Goal: Task Accomplishment & Management: Manage account settings

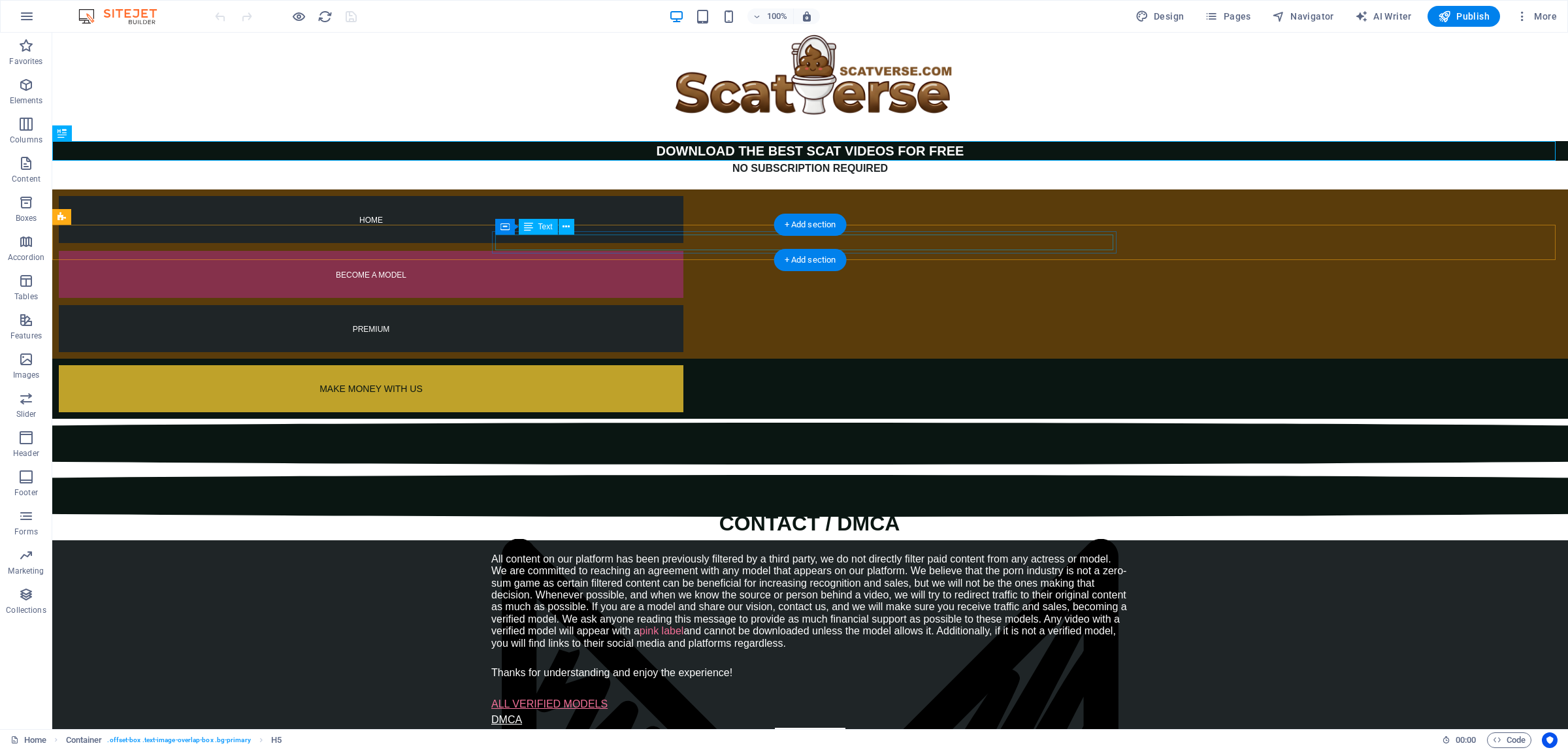
click at [517, 381] on div "MA KE MONEY WITH US" at bounding box center [371, 389] width 625 height 16
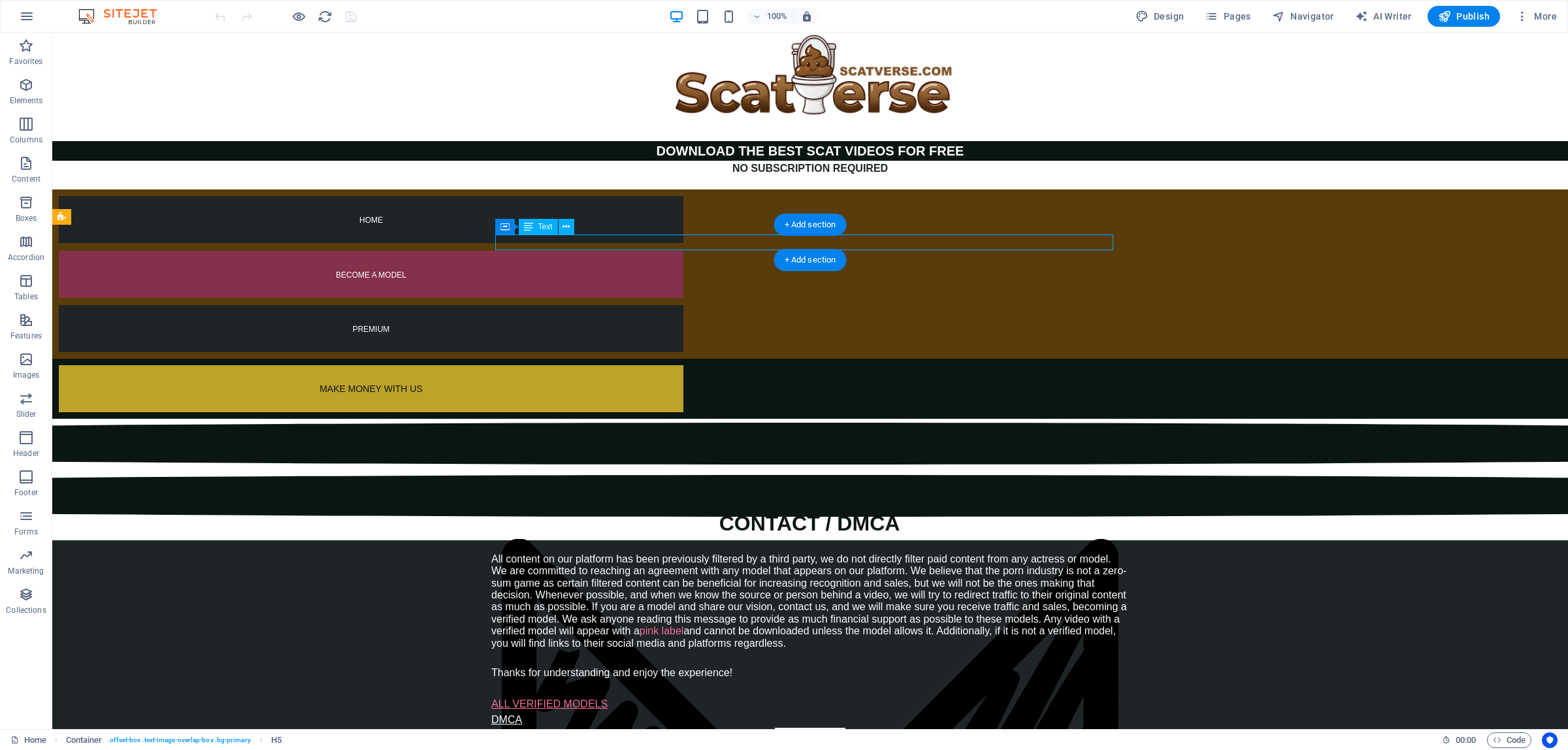
click at [517, 381] on div "MA KE MONEY WITH US" at bounding box center [371, 389] width 625 height 16
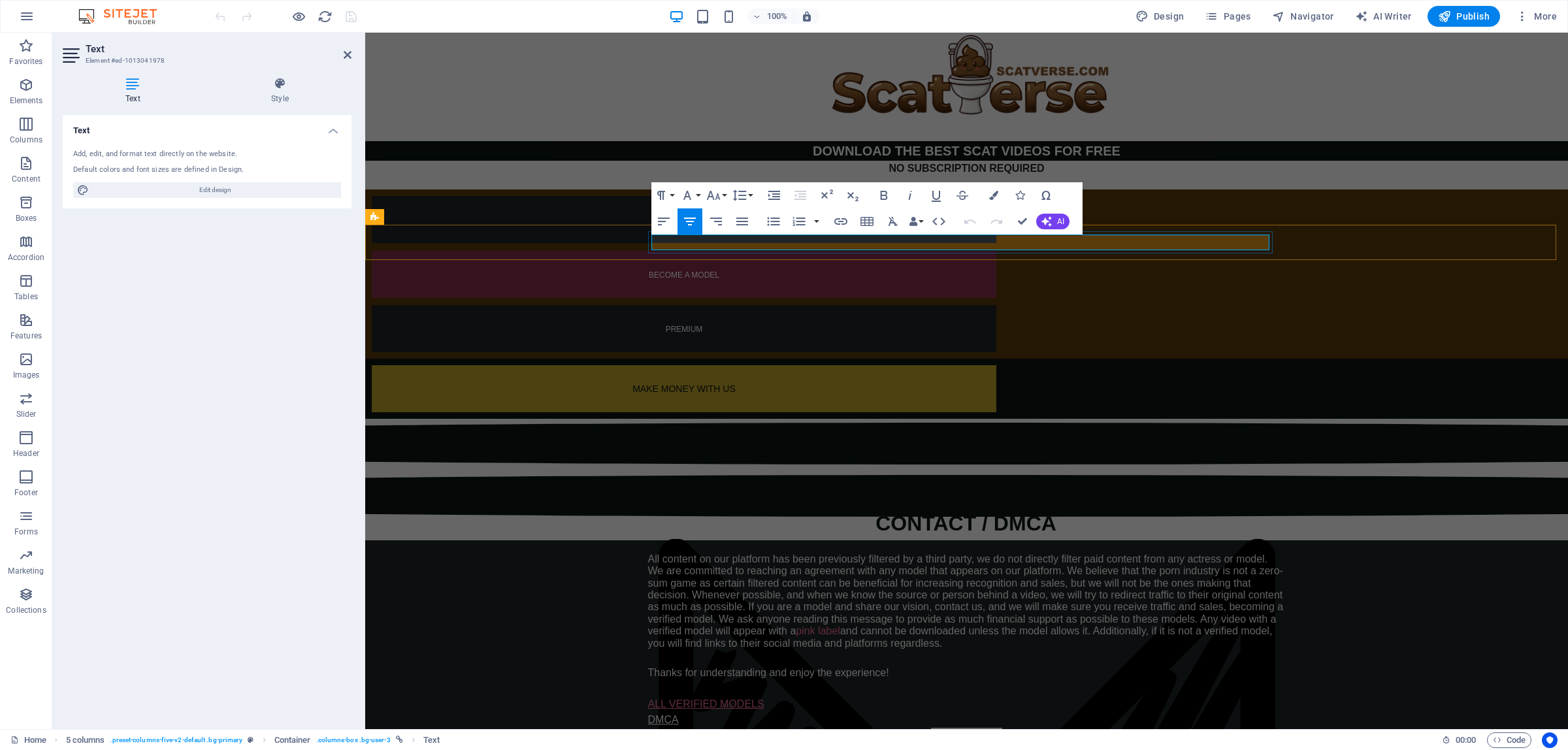
click at [736, 384] on span "KE MONEY WITH US" at bounding box center [691, 388] width 90 height 10
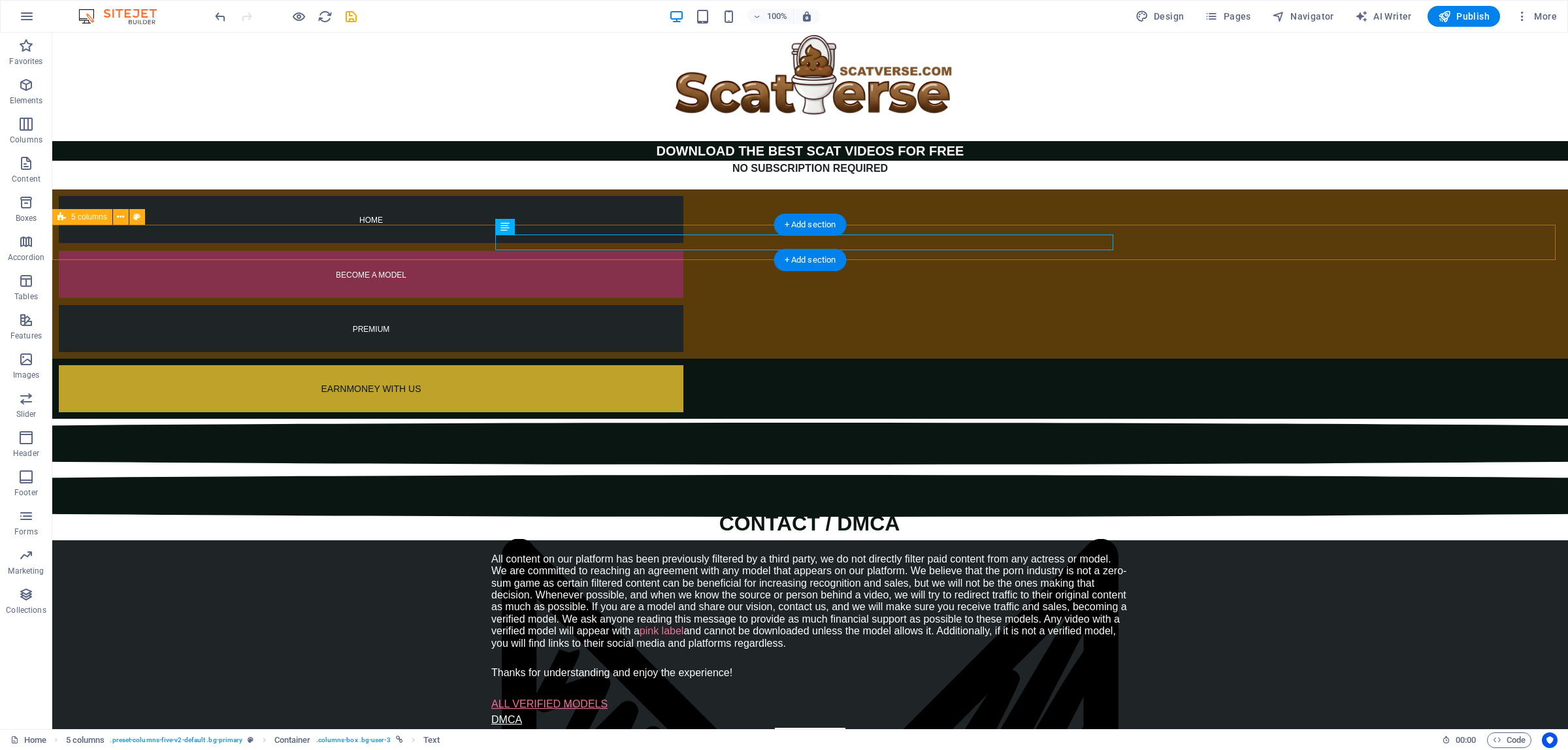
click at [426, 358] on div "EARN MONEY WITH US" at bounding box center [810, 388] width 1516 height 60
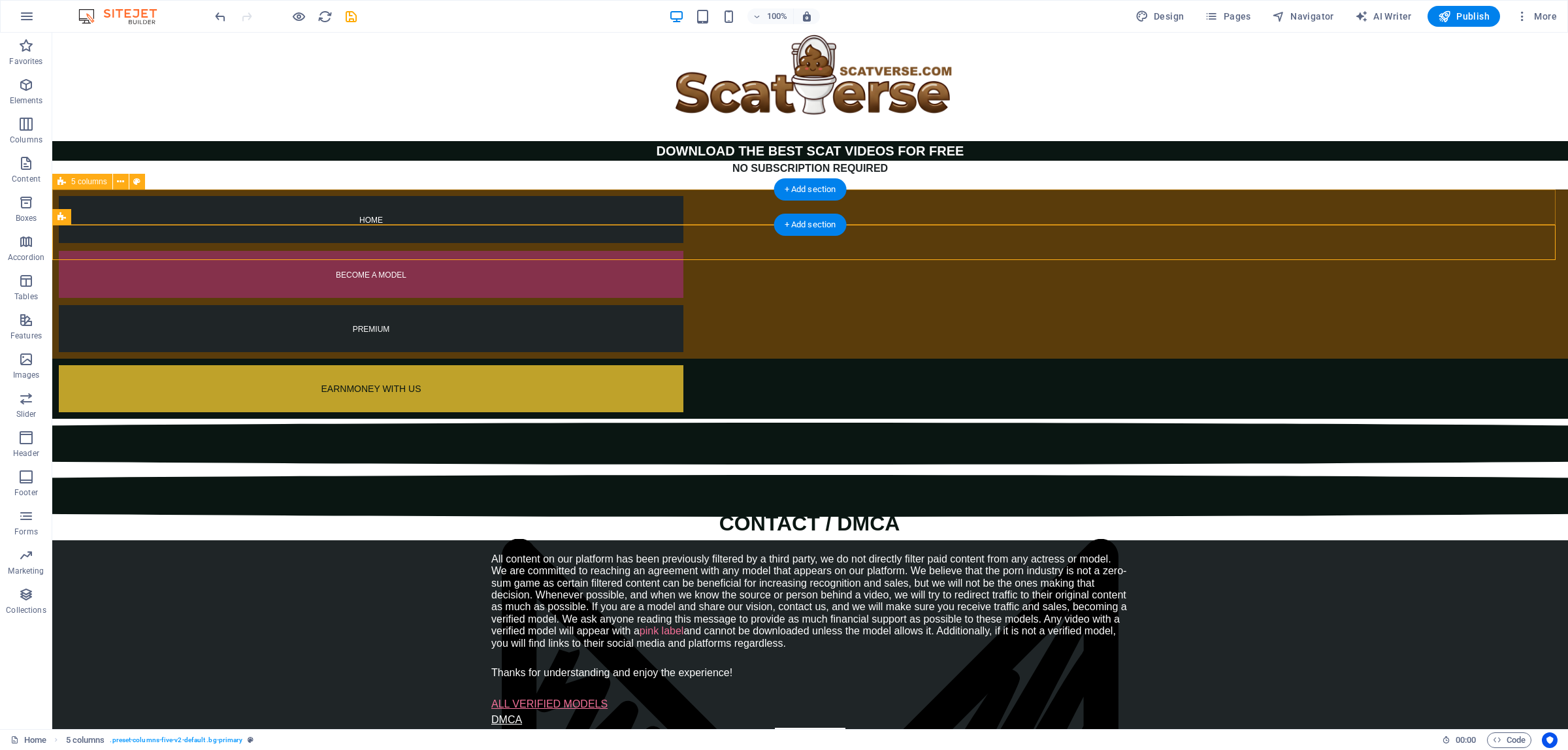
click at [423, 211] on div "HOME BECOME A MODEL PREMIUM" at bounding box center [810, 274] width 1516 height 168
click at [1163, 358] on div "EARN MONEY WITH US" at bounding box center [810, 388] width 1516 height 60
click at [1175, 212] on div "HOME BECOME A MODEL PREMIUM" at bounding box center [810, 274] width 1516 height 168
click at [1090, 173] on div "NO SUBSCRIPTION REQUIRED" at bounding box center [810, 169] width 1516 height 16
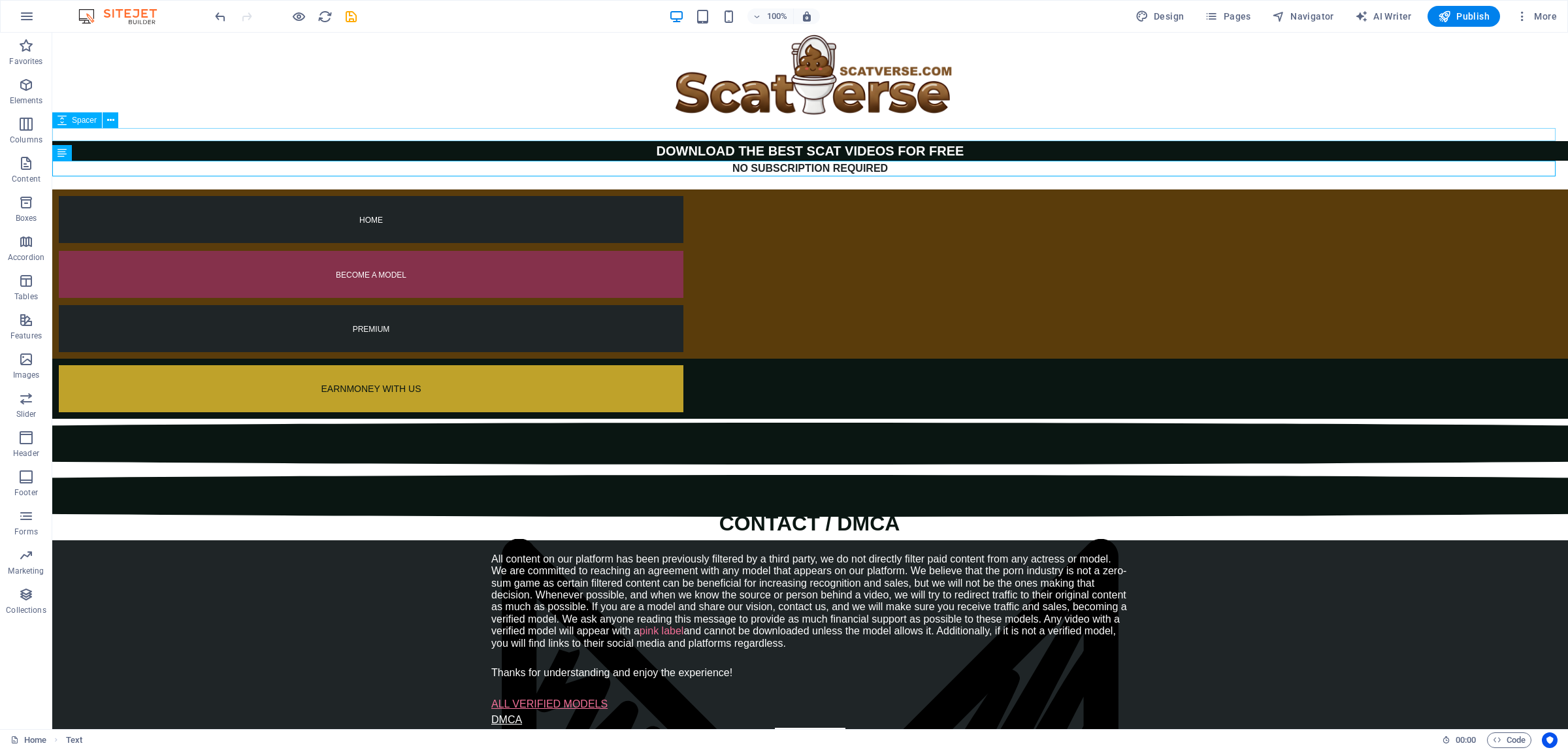
click at [1013, 148] on div "DOWNLOAD THE BEST SCAT VIDEOS FOR FREE" at bounding box center [810, 151] width 1516 height 20
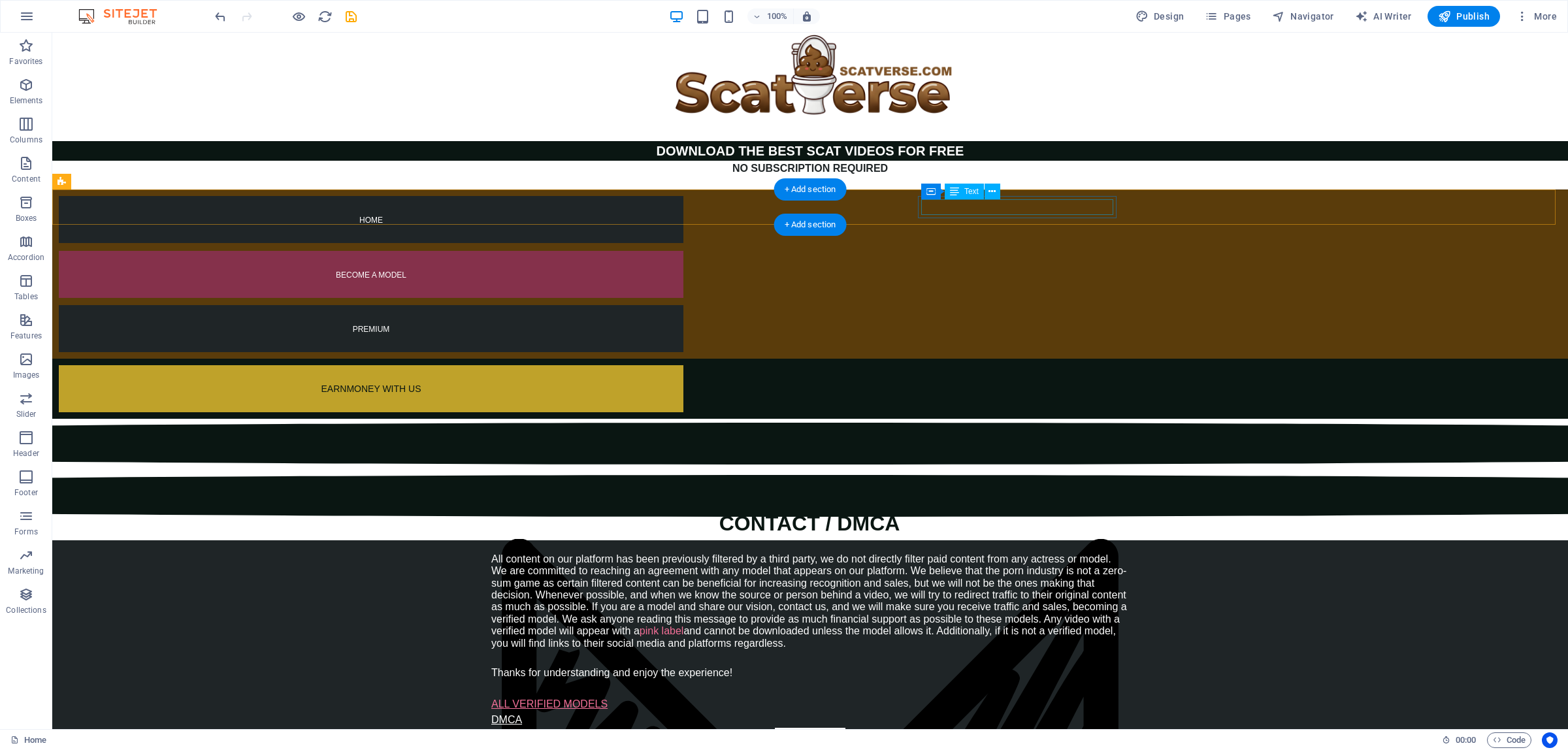
click at [684, 321] on div "PREMIUM" at bounding box center [371, 329] width 625 height 16
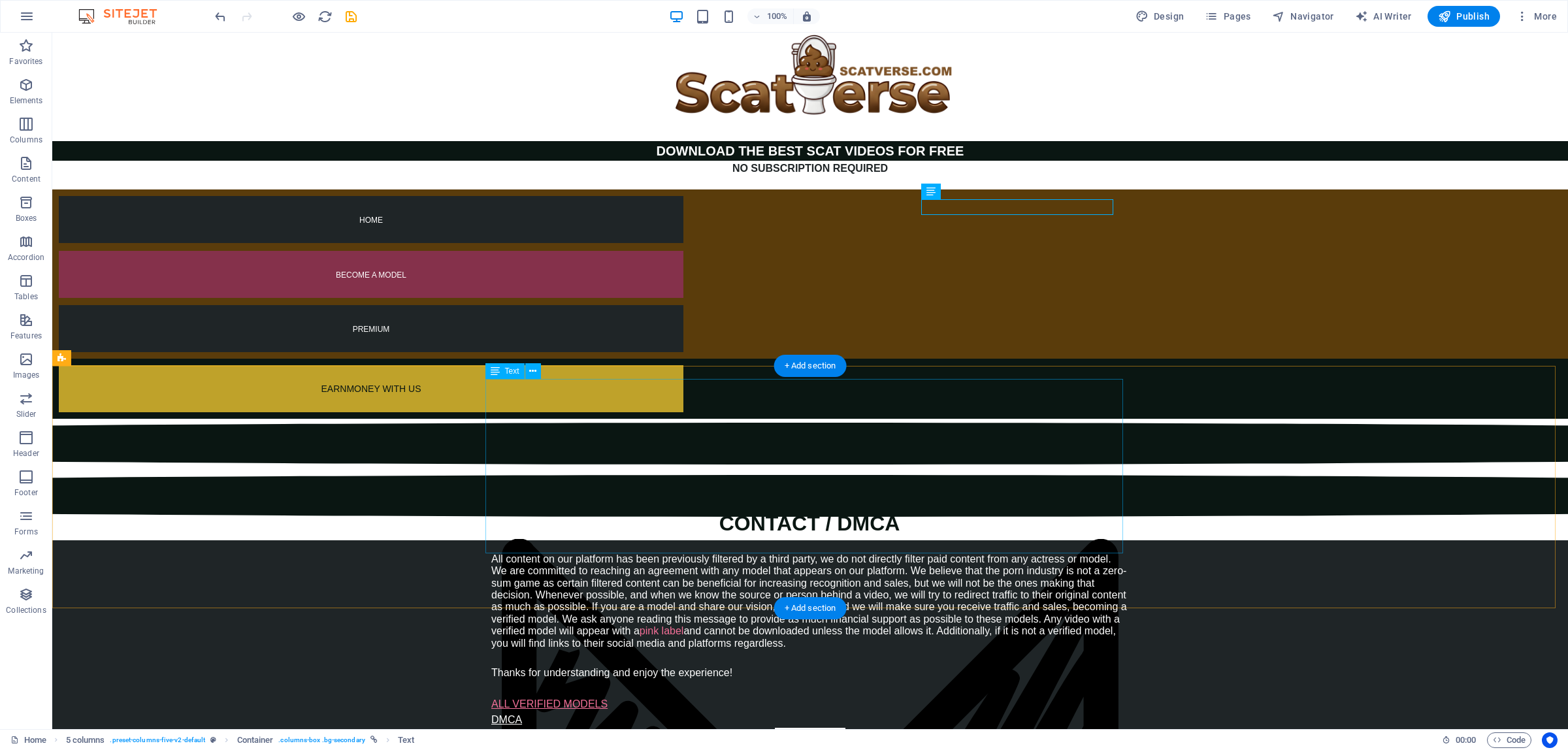
click at [518, 553] on div "All content on our platform has been previously filtered by a third party, we d…" at bounding box center [810, 641] width 637 height 175
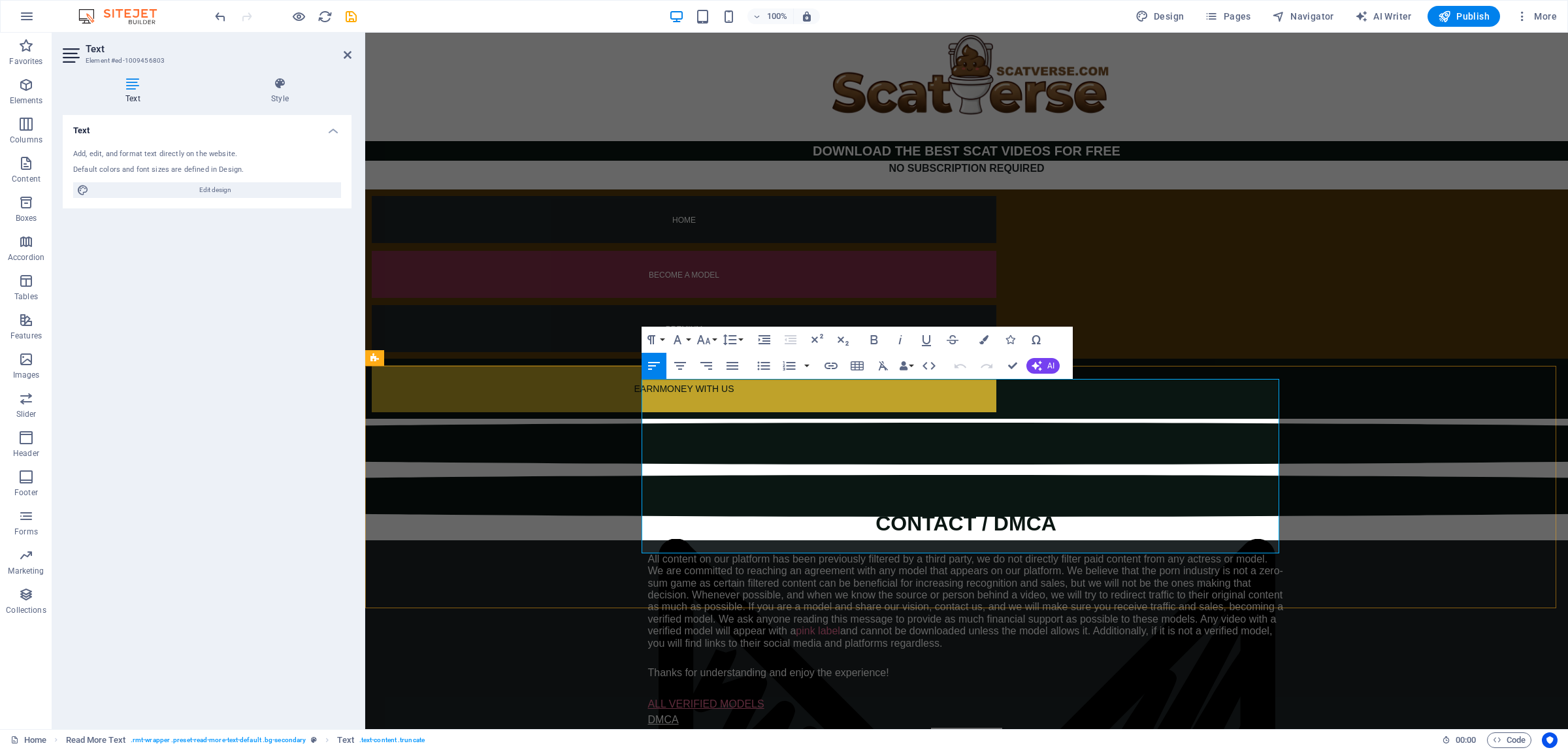
click at [1262, 553] on div "All content on our platform has been previously filtered by a third party, we d…" at bounding box center [967, 601] width 637 height 96
click at [968, 553] on div "All content on our platform has been previously filtered by a third party, we d…" at bounding box center [967, 601] width 637 height 96
click at [1260, 553] on div "All content on our platform has been previously filtered by a third party, we d…" at bounding box center [967, 601] width 637 height 96
click at [766, 565] on span "This Site Does Not Store Any Files On Its Server We Only Index and Link To Cont…" at bounding box center [962, 571] width 506 height 11
drag, startPoint x: 703, startPoint y: 393, endPoint x: 795, endPoint y: 399, distance: 92.2
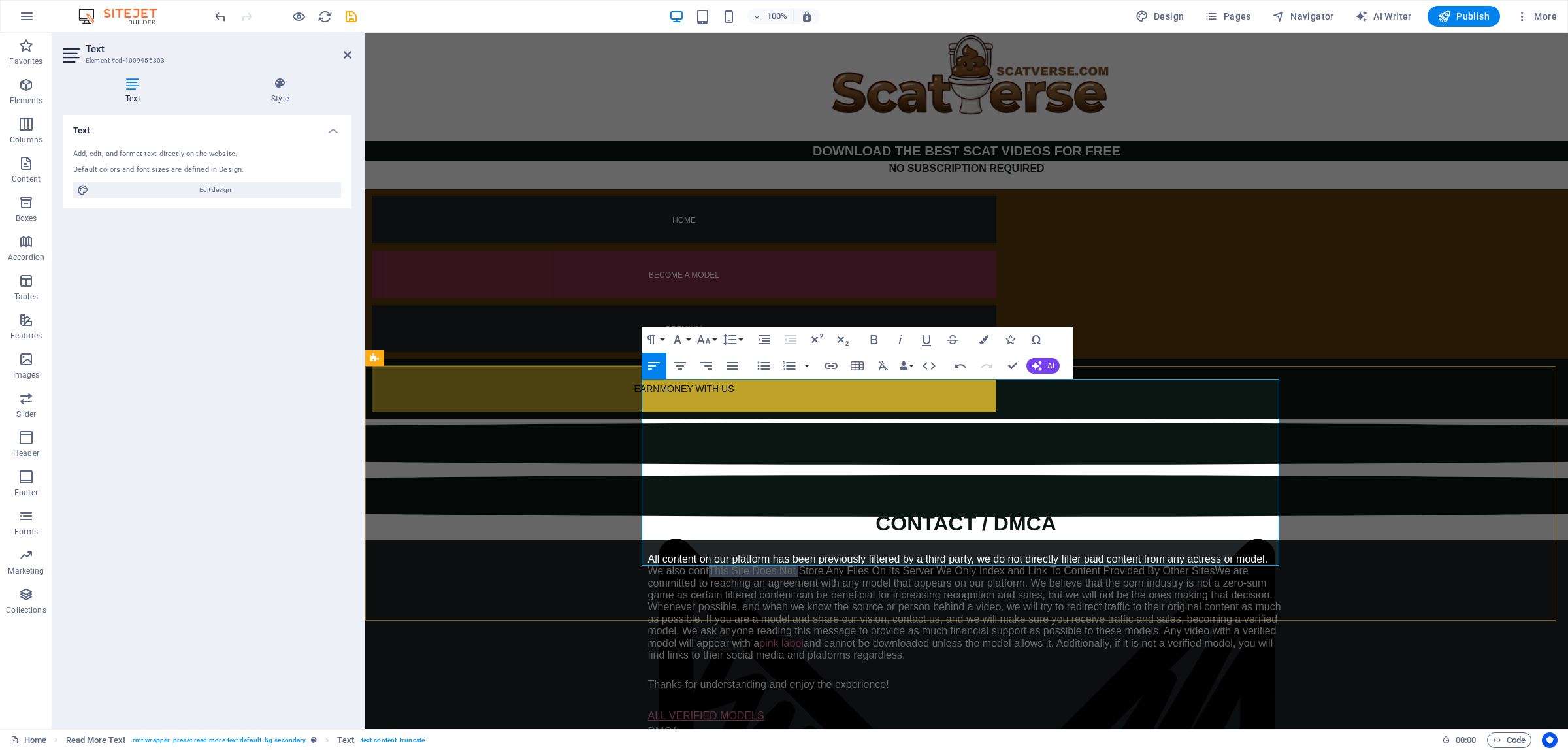
click at [795, 553] on div "All content on our platform has been previously filtered by a third party, we d…" at bounding box center [967, 608] width 637 height 108
click at [1122, 553] on div "All content on our platform has been previously filtered by a third party, we d…" at bounding box center [967, 608] width 637 height 108
click at [916, 553] on div "All content on our platform has been previously filtered by a third party, we d…" at bounding box center [967, 608] width 637 height 108
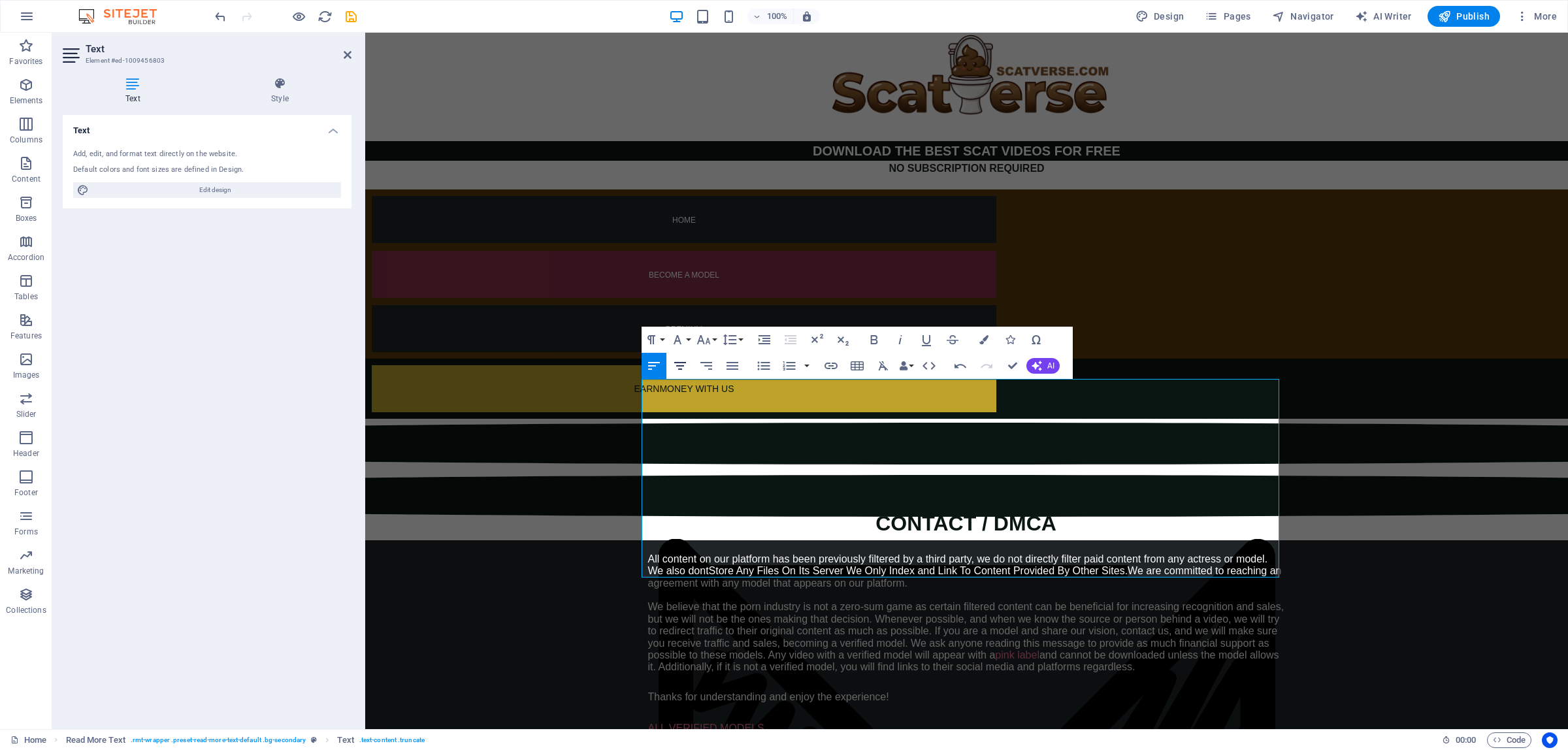
click at [681, 368] on icon "button" at bounding box center [680, 366] width 16 height 16
drag, startPoint x: 648, startPoint y: 383, endPoint x: 1118, endPoint y: 412, distance: 470.9
click at [1118, 553] on div "All content on our platform has been previously filtered by a third party, we d…" at bounding box center [967, 613] width 637 height 120
click at [813, 565] on span "Store Any Files On Its Server We Only Index and Link To Content Provided By Oth…" at bounding box center [921, 571] width 420 height 11
drag, startPoint x: 1133, startPoint y: 397, endPoint x: 1099, endPoint y: 406, distance: 35.2
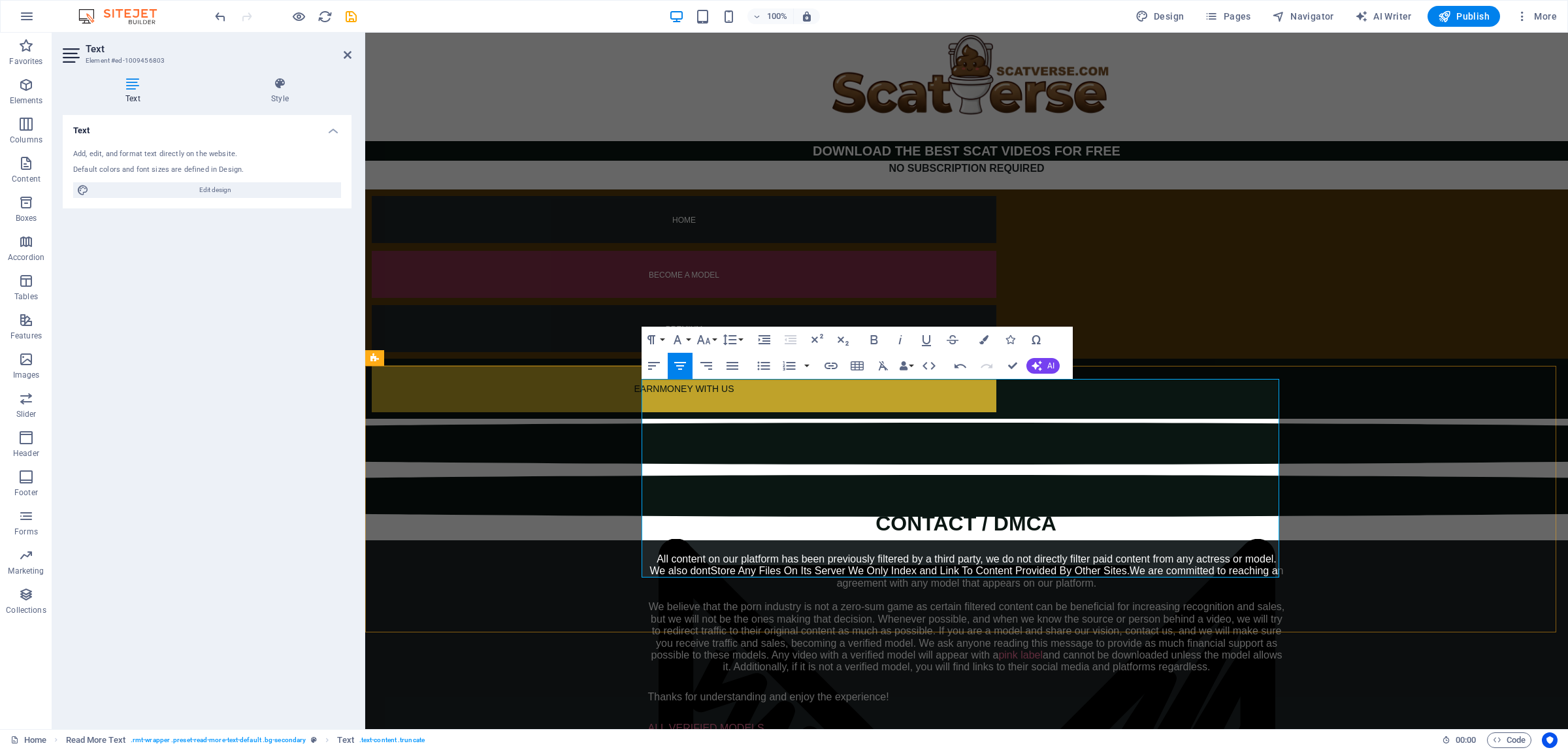
click at [1099, 553] on div "All content on our platform has been previously filtered by a third party, we d…" at bounding box center [967, 613] width 637 height 120
click at [1101, 553] on div "All content on our platform has been previously filtered by a third party, we d…" at bounding box center [967, 613] width 637 height 120
click at [648, 553] on div "All content on our platform has been previously filtered by a third party, we d…" at bounding box center [967, 613] width 637 height 120
drag, startPoint x: 658, startPoint y: 447, endPoint x: 866, endPoint y: 447, distance: 208.0
click at [866, 553] on div "All content on our platform has been previously filtered by a third party, we d…" at bounding box center [967, 613] width 637 height 120
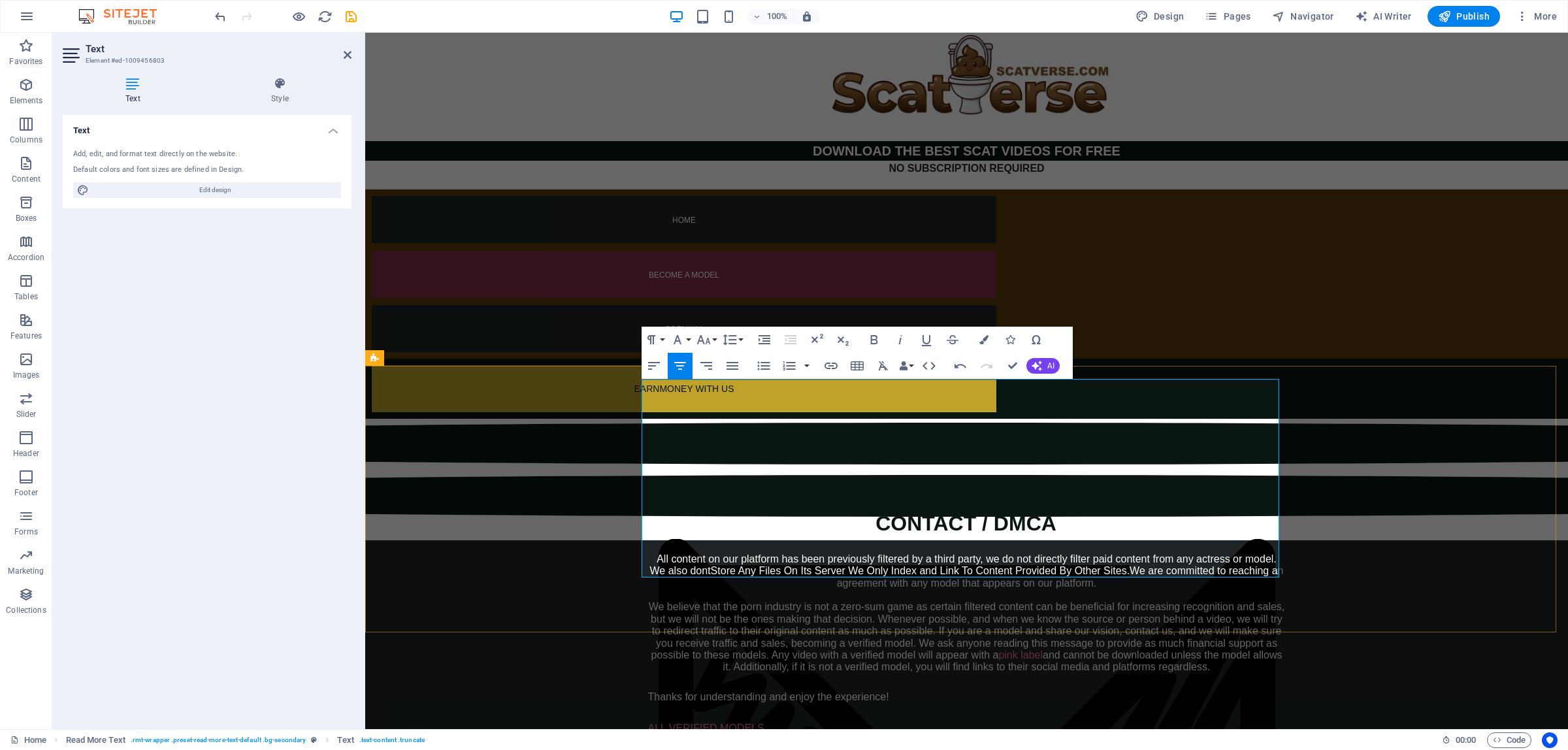
click at [930, 553] on div "All content on our platform has been previously filtered by a third party, we d…" at bounding box center [967, 613] width 637 height 120
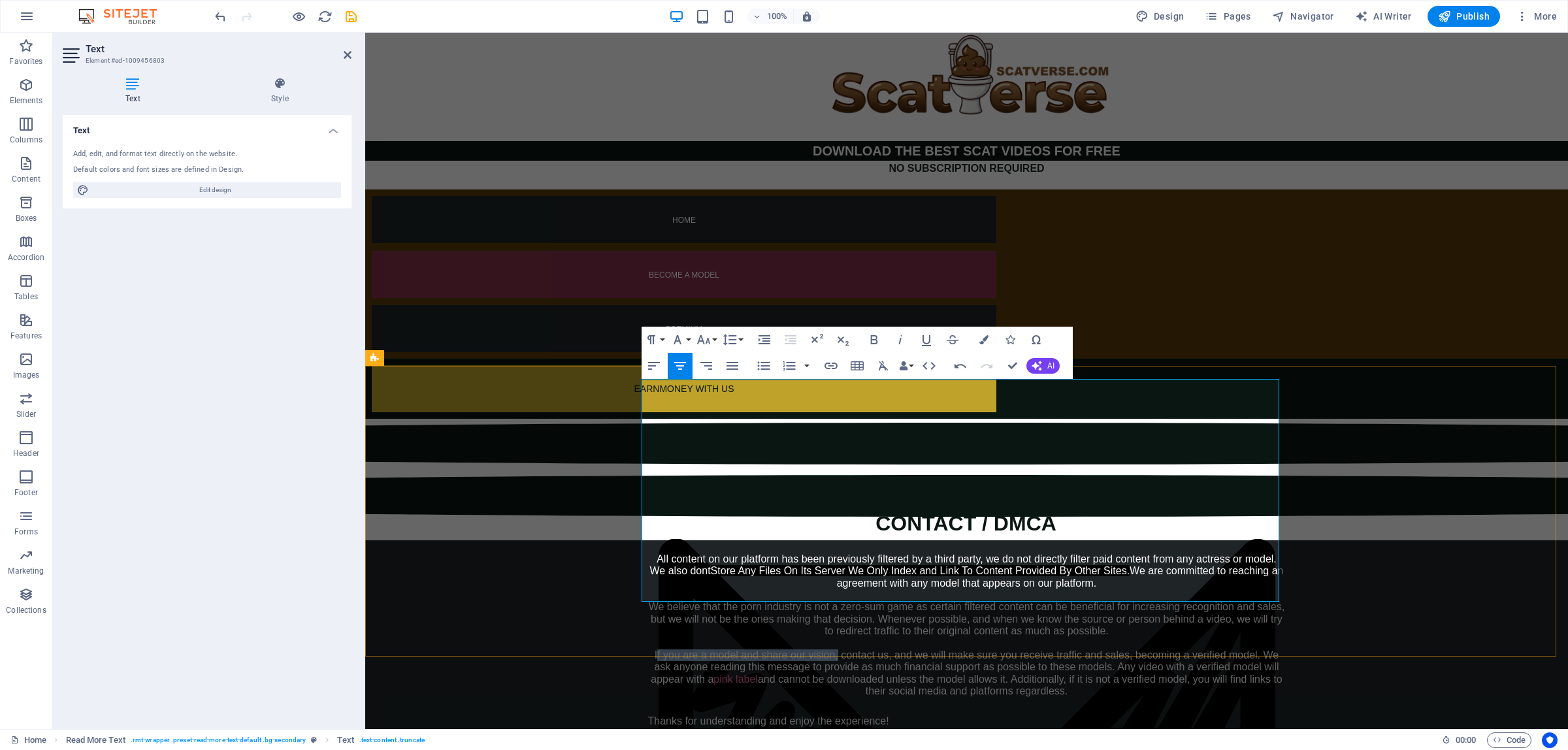
drag, startPoint x: 649, startPoint y: 475, endPoint x: 828, endPoint y: 486, distance: 179.3
click at [828, 553] on div "All content on our platform has been previously filtered by a third party, we d…" at bounding box center [967, 626] width 637 height 145
click at [752, 553] on div "All content on our platform has been previously filtered by a third party, we d…" at bounding box center [967, 626] width 637 height 145
drag, startPoint x: 735, startPoint y: 479, endPoint x: 828, endPoint y: 482, distance: 93.0
click at [828, 553] on div "All content on our platform has been previously filtered by a third party, we d…" at bounding box center [967, 626] width 637 height 145
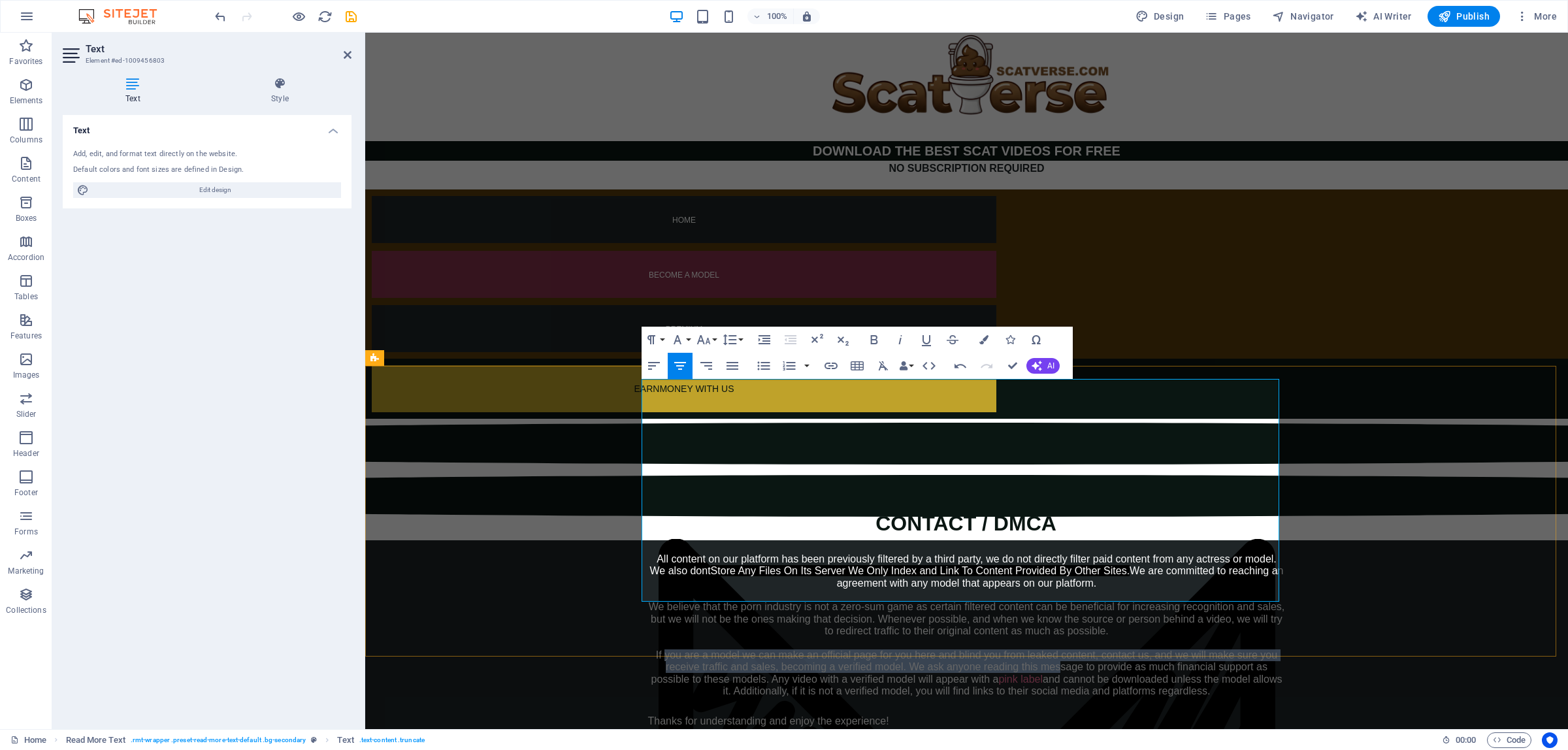
drag, startPoint x: 655, startPoint y: 483, endPoint x: 1056, endPoint y: 494, distance: 401.2
click at [1056, 553] on div "All content on our platform has been previously filtered by a third party, we d…" at bounding box center [967, 626] width 637 height 145
click at [902, 553] on div "All content on our platform has been previously filtered by a third party, we d…" at bounding box center [967, 626] width 637 height 145
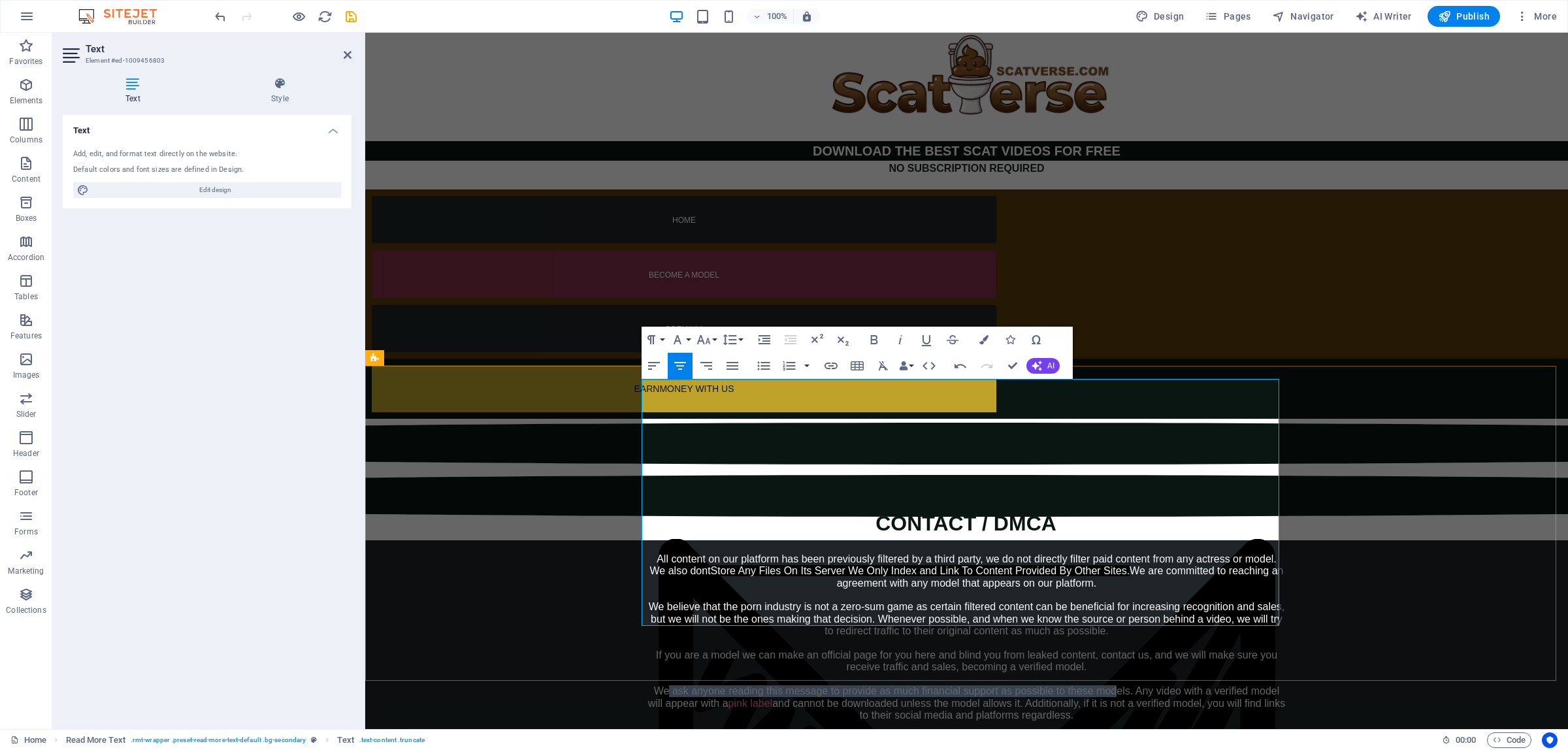
drag, startPoint x: 664, startPoint y: 517, endPoint x: 1112, endPoint y: 517, distance: 448.0
click at [1112, 553] on div "All content on our platform has been previously filtered by a third party, we d…" at bounding box center [967, 638] width 637 height 168
drag, startPoint x: 1059, startPoint y: 517, endPoint x: 1086, endPoint y: 517, distance: 27.0
click at [1086, 553] on div "All content on our platform has been previously filtered by a third party, we d…" at bounding box center [967, 638] width 637 height 168
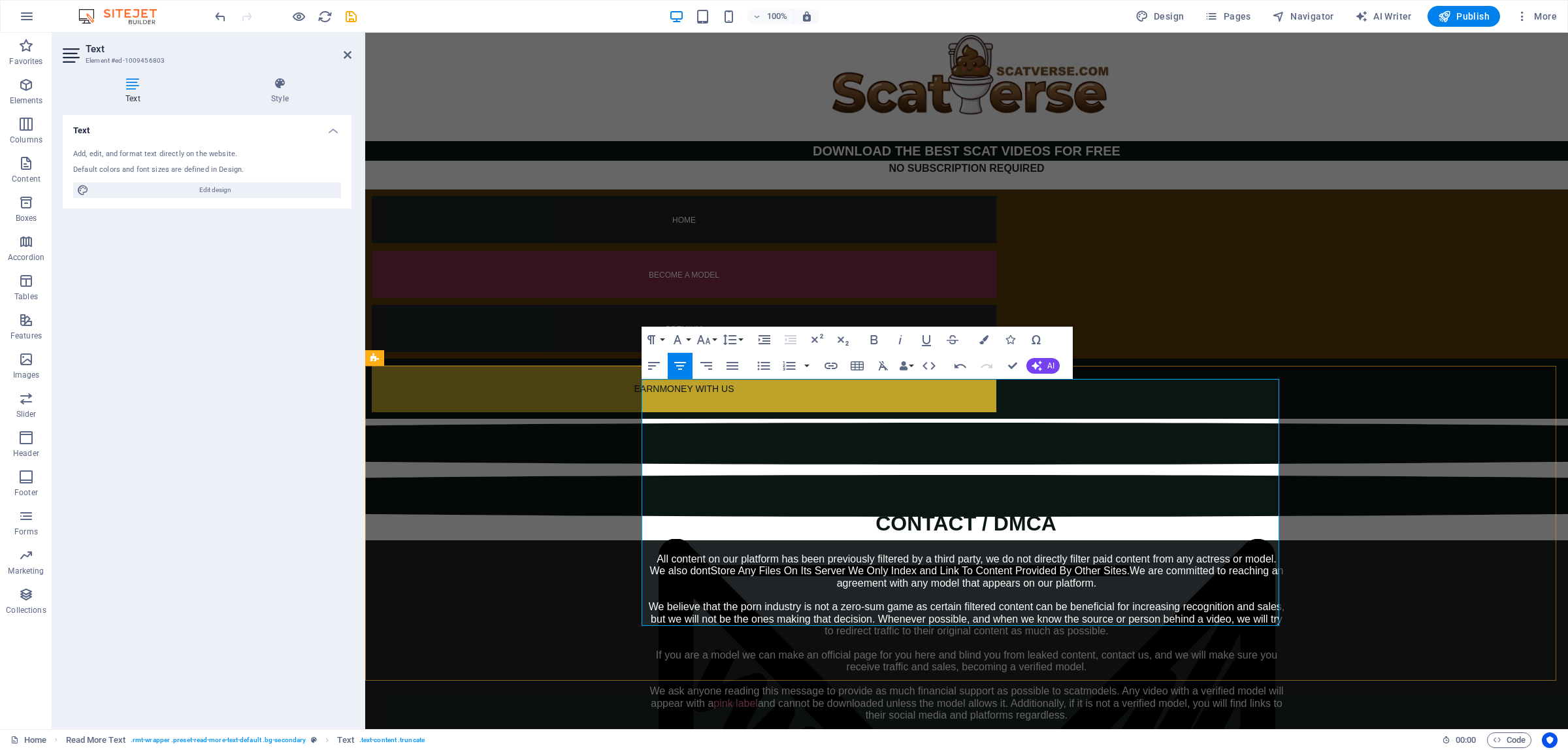
drag, startPoint x: 655, startPoint y: 533, endPoint x: 1063, endPoint y: 545, distance: 408.2
click at [1063, 553] on div "All content on our platform has been previously filtered by a third party, we d…" at bounding box center [967, 638] width 637 height 168
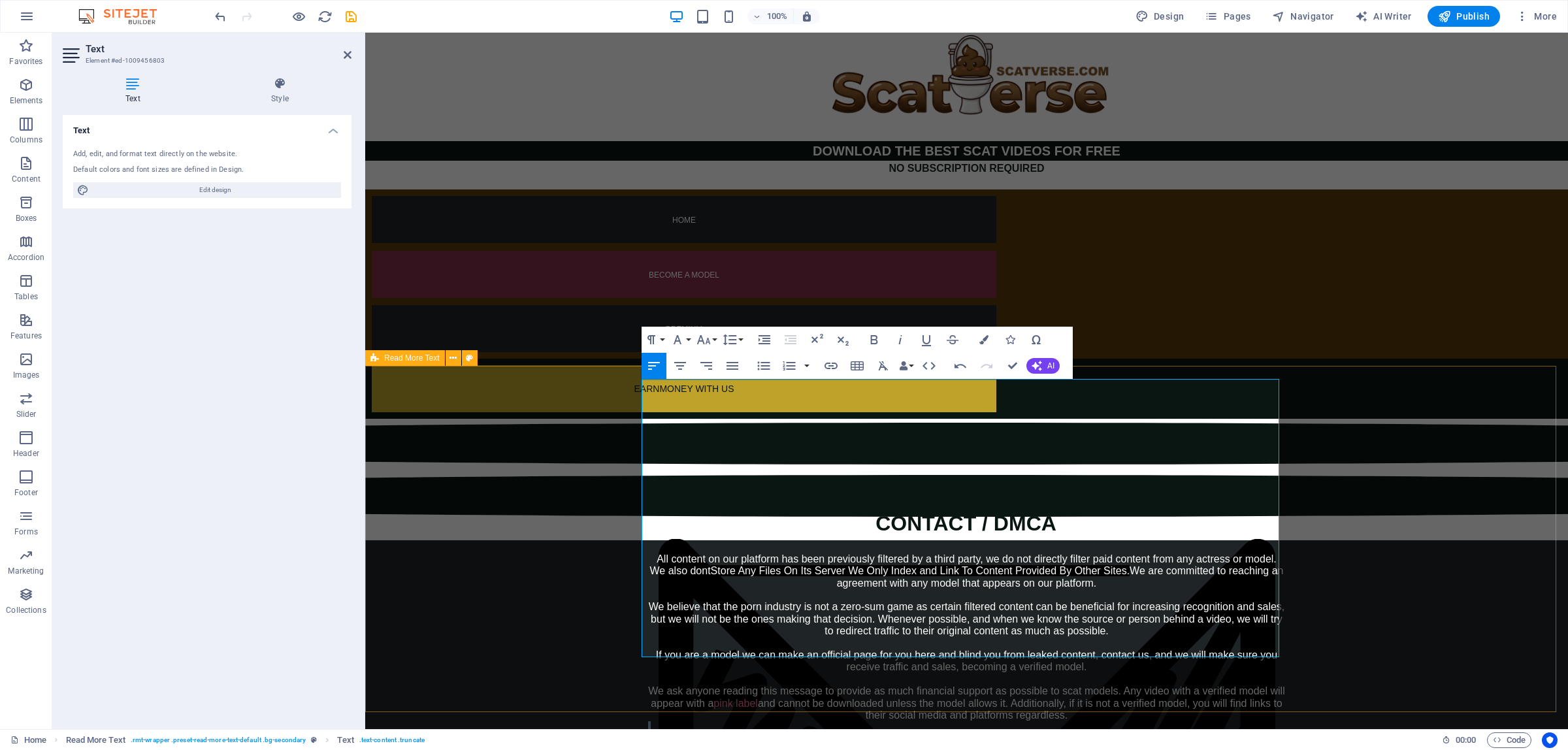
drag, startPoint x: 1160, startPoint y: 579, endPoint x: 612, endPoint y: 563, distance: 548.2
click at [612, 563] on div "All content on our platform has been previously filtered by a third party, we d…" at bounding box center [967, 748] width 1203 height 414
click at [680, 367] on icon "button" at bounding box center [680, 366] width 16 height 16
click at [1168, 750] on p at bounding box center [967, 761] width 637 height 16
click at [1210, 737] on p "If any video contains DMCA content please contact with support and we will remo…" at bounding box center [967, 745] width 637 height 16
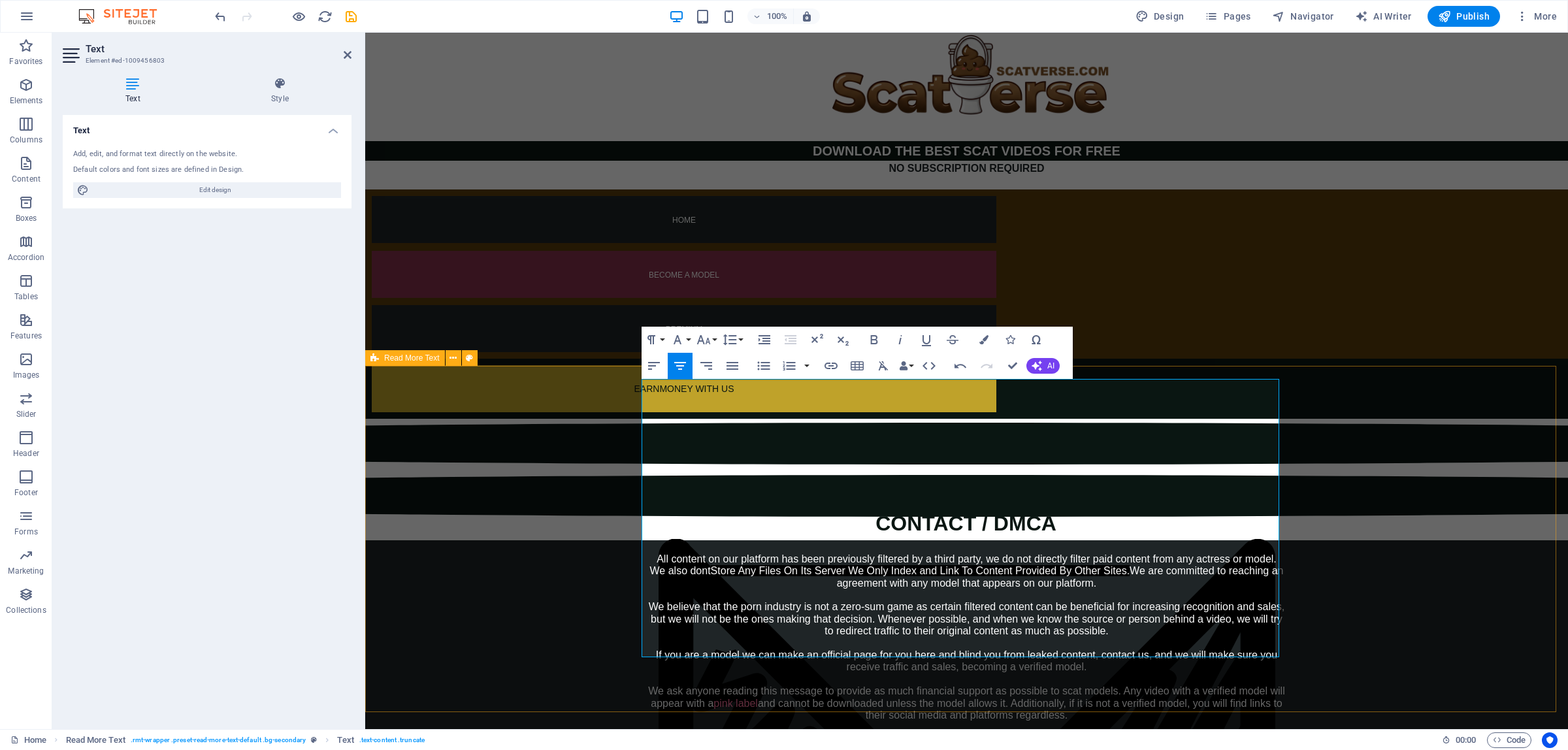
drag, startPoint x: 684, startPoint y: 651, endPoint x: 626, endPoint y: 599, distance: 77.9
click at [626, 599] on div "All content on our platform has been previously filtered by a third party, we d…" at bounding box center [967, 748] width 1203 height 414
click at [680, 373] on icon "button" at bounding box center [680, 366] width 16 height 16
drag, startPoint x: 732, startPoint y: 574, endPoint x: 1207, endPoint y: 568, distance: 475.0
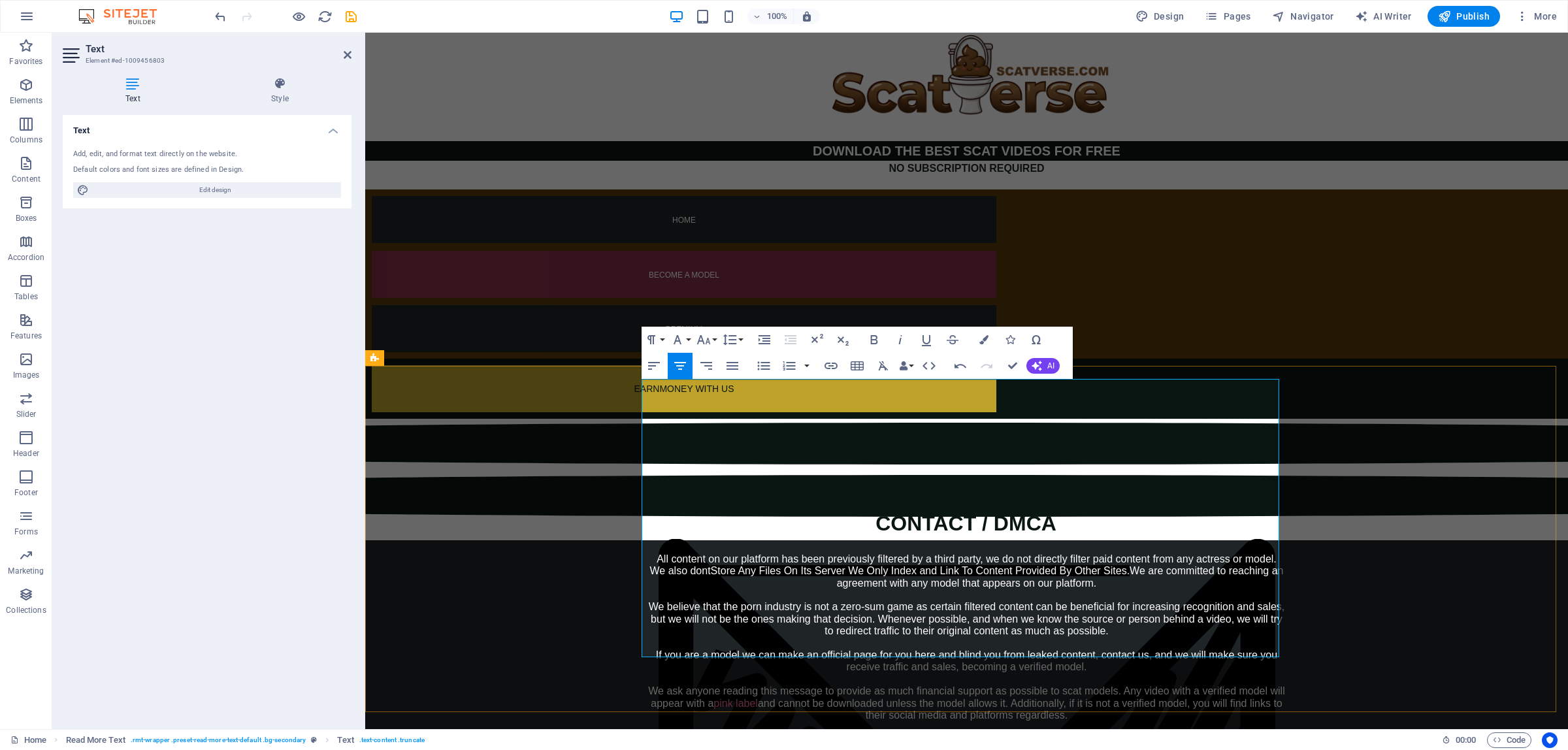
click at [1207, 737] on p "If any video contains DMCA content please contact with support and we will remo…" at bounding box center [967, 745] width 637 height 16
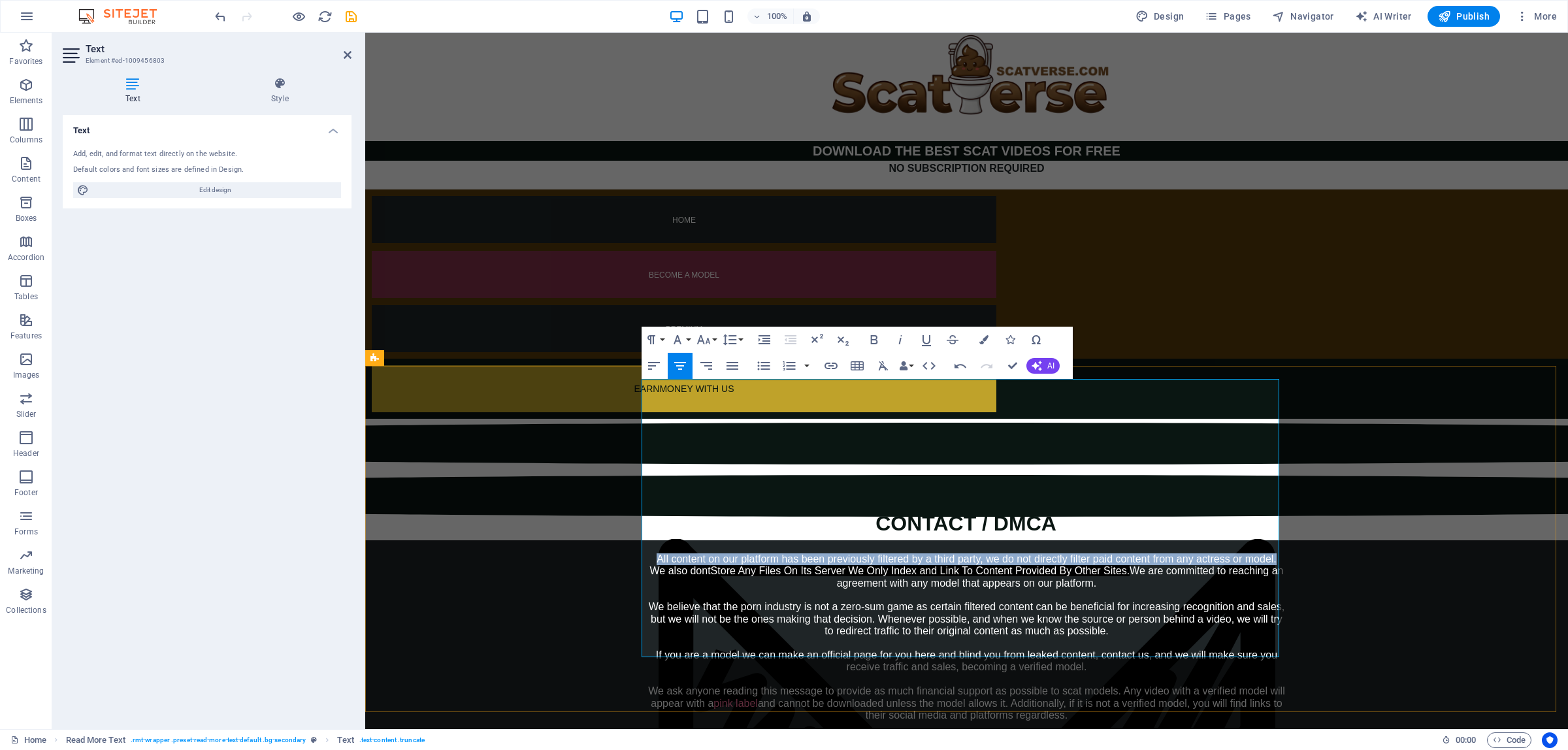
drag, startPoint x: 648, startPoint y: 384, endPoint x: 1269, endPoint y: 384, distance: 621.0
click at [1269, 553] on div "All content on our platform has been previously filtered by a third party, we d…" at bounding box center [967, 638] width 637 height 168
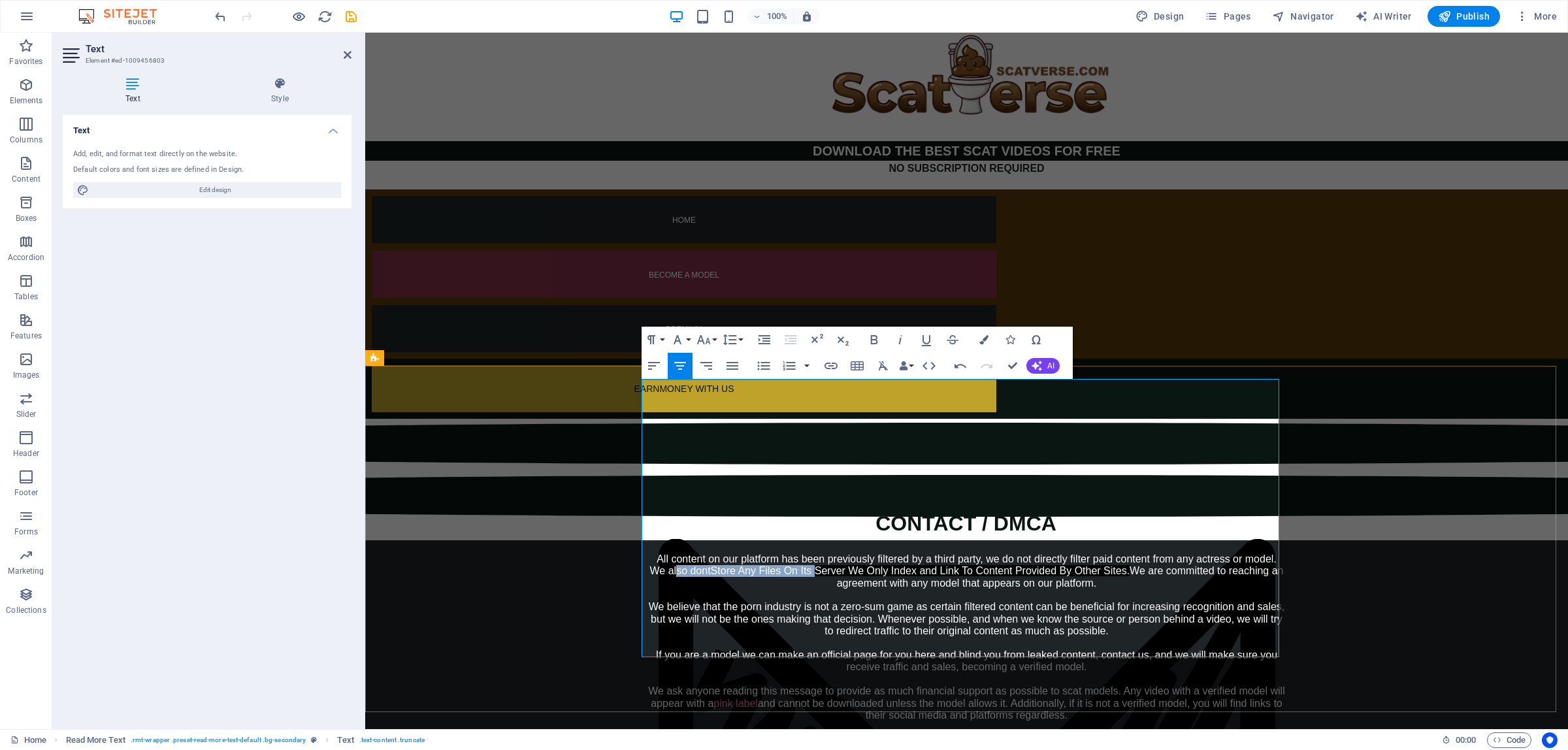
drag, startPoint x: 676, startPoint y: 400, endPoint x: 817, endPoint y: 393, distance: 141.2
click at [817, 553] on div "All content on our platform has been previously filtered by a third party, we d…" at bounding box center [967, 638] width 637 height 168
click at [805, 565] on span "Store Any Files On Its Server We Only Index and Link To Content Provided By Oth…" at bounding box center [921, 571] width 420 height 11
click at [811, 565] on span "Store Any Files On Its Server We Only Index and Link To Content Provided By Oth…" at bounding box center [921, 571] width 420 height 11
drag, startPoint x: 813, startPoint y: 393, endPoint x: 802, endPoint y: 397, distance: 11.7
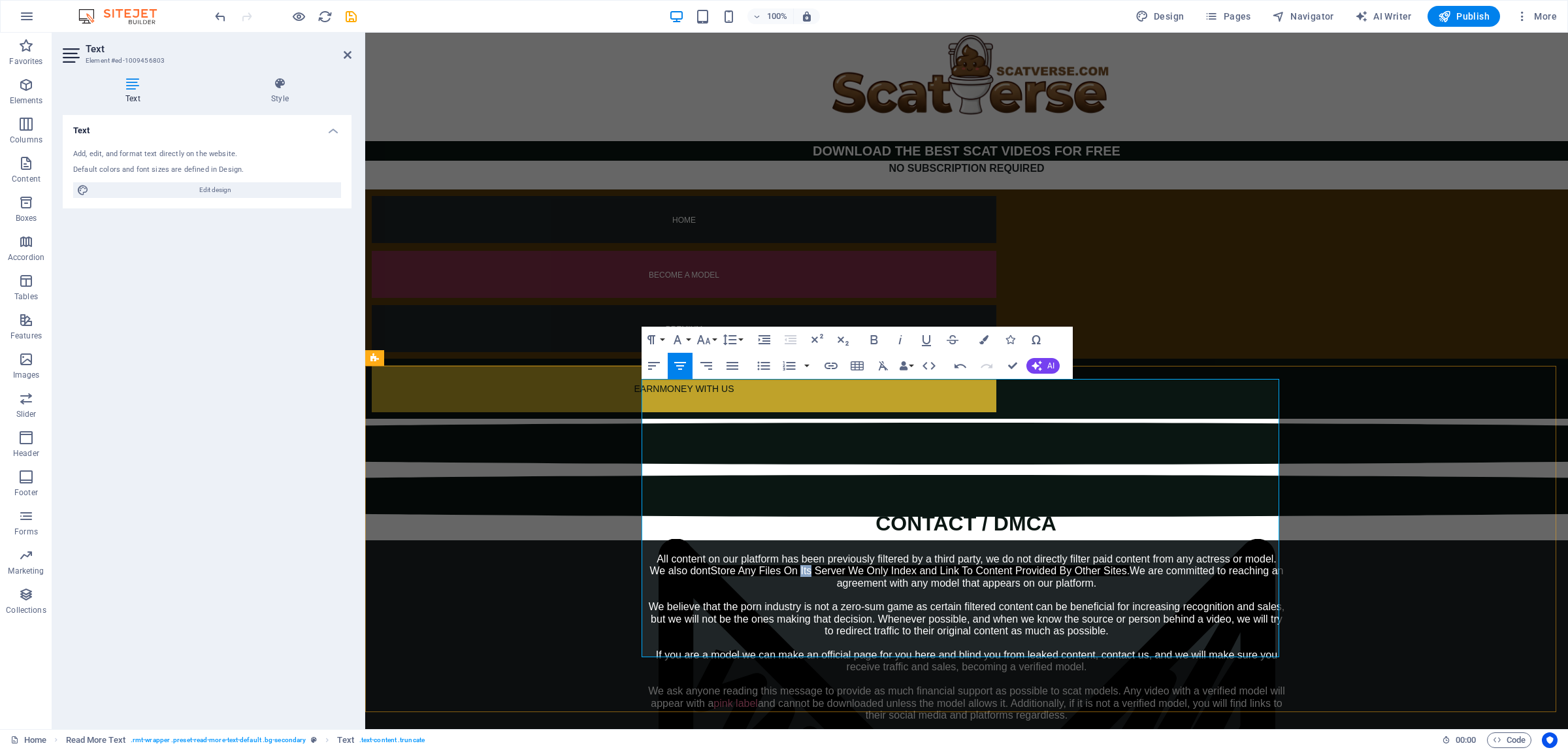
click at [802, 565] on span "Store Any Files On Its Server We Only Index and Link To Content Provided By Oth…" at bounding box center [921, 571] width 420 height 11
click at [847, 565] on span "Store Any Files On our Server We Only Index and Link To Content Provided By Oth…" at bounding box center [927, 571] width 424 height 11
drag, startPoint x: 845, startPoint y: 397, endPoint x: 1098, endPoint y: 415, distance: 253.6
click at [1098, 553] on div "All content on our platform has been previously filtered by a third party, we d…" at bounding box center [967, 638] width 637 height 168
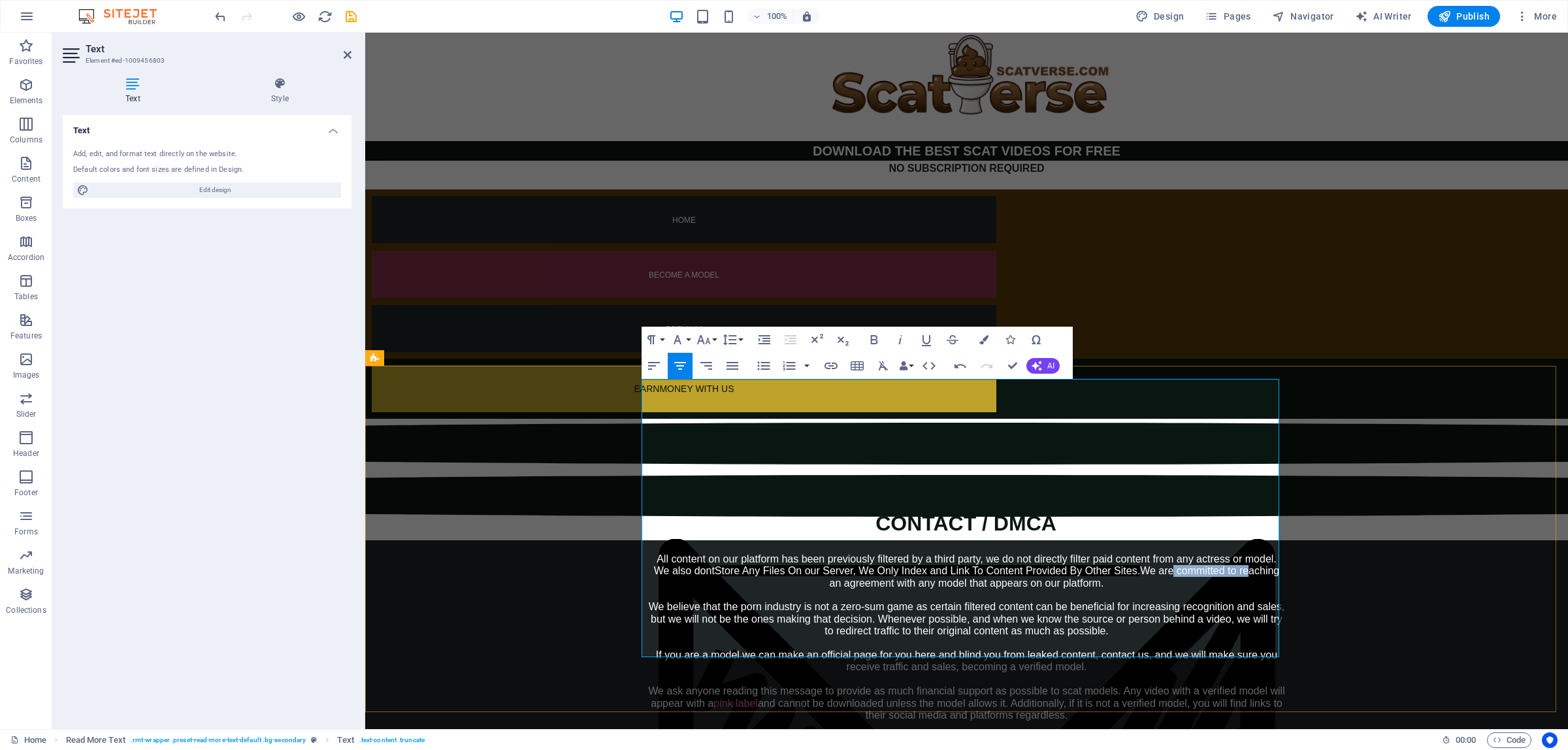
drag, startPoint x: 1163, startPoint y: 402, endPoint x: 1242, endPoint y: 397, distance: 79.2
click at [1242, 553] on div "All content on our platform has been previously filtered by a third party, we d…" at bounding box center [967, 638] width 637 height 168
drag, startPoint x: 837, startPoint y: 404, endPoint x: 1063, endPoint y: 407, distance: 226.0
click at [1063, 553] on div "All content on our platform has been previously filtered by a third party, we d…" at bounding box center [967, 638] width 637 height 168
click at [1068, 553] on div "All content on our platform has been previously filtered by a third party, we d…" at bounding box center [967, 638] width 637 height 168
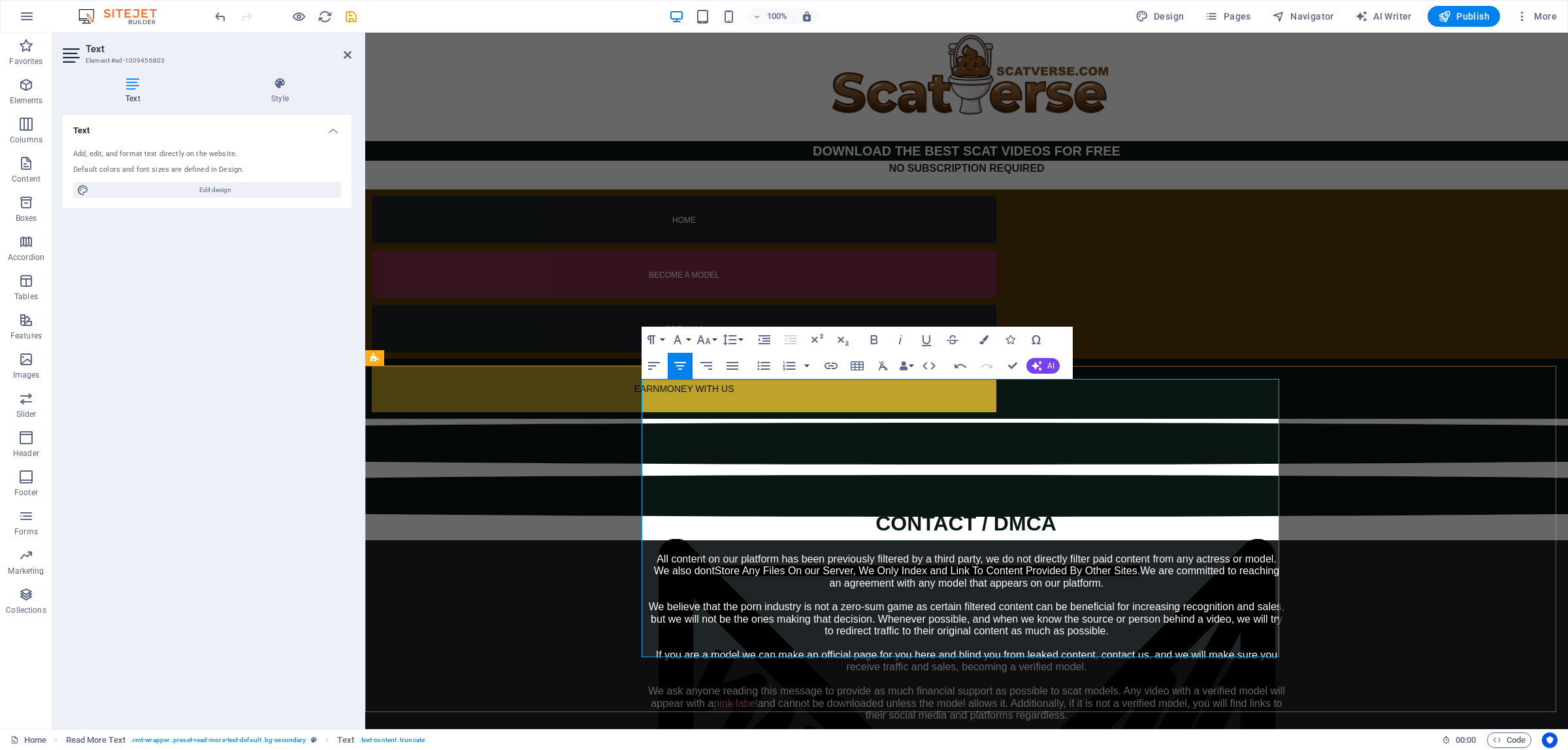
drag, startPoint x: 652, startPoint y: 436, endPoint x: 1103, endPoint y: 463, distance: 451.8
click at [1103, 553] on div "All content on our platform has been previously filtered by a third party, we d…" at bounding box center [967, 638] width 637 height 168
drag, startPoint x: 652, startPoint y: 479, endPoint x: 1227, endPoint y: 498, distance: 575.3
click at [1227, 553] on div "All content on our platform has been previously filtered by a third party, we d…" at bounding box center [967, 638] width 637 height 168
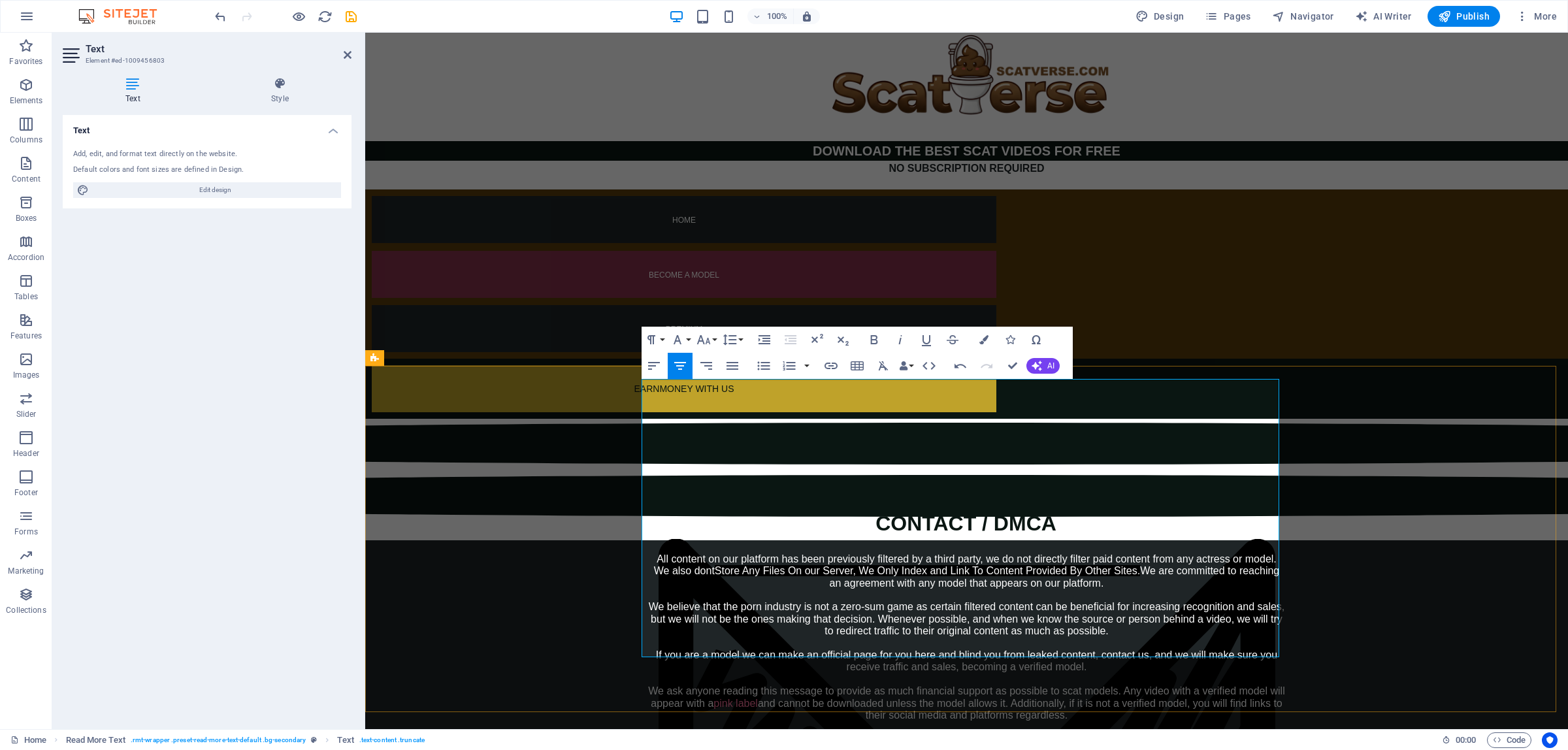
click at [1224, 553] on div "All content on our platform has been previously filtered by a third party, we d…" at bounding box center [967, 638] width 637 height 168
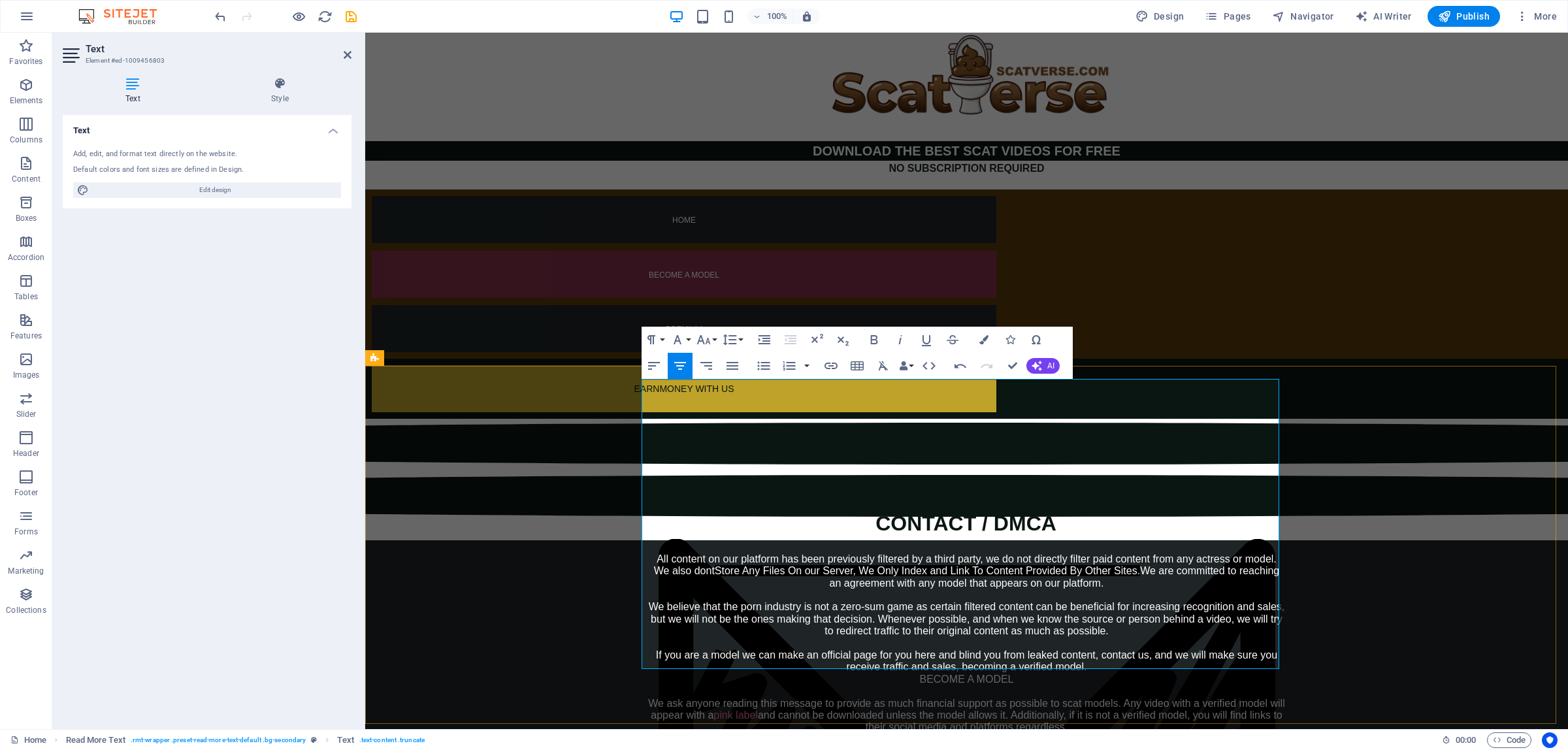
click at [913, 553] on div "All content on our platform has been previously filtered by a third party, we d…" at bounding box center [967, 643] width 637 height 180
drag, startPoint x: 1006, startPoint y: 514, endPoint x: 886, endPoint y: 513, distance: 120.0
click at [886, 553] on div "All content on our platform has been previously filtered by a third party, we d…" at bounding box center [967, 649] width 637 height 192
click at [979, 339] on icon "button" at bounding box center [984, 340] width 9 height 9
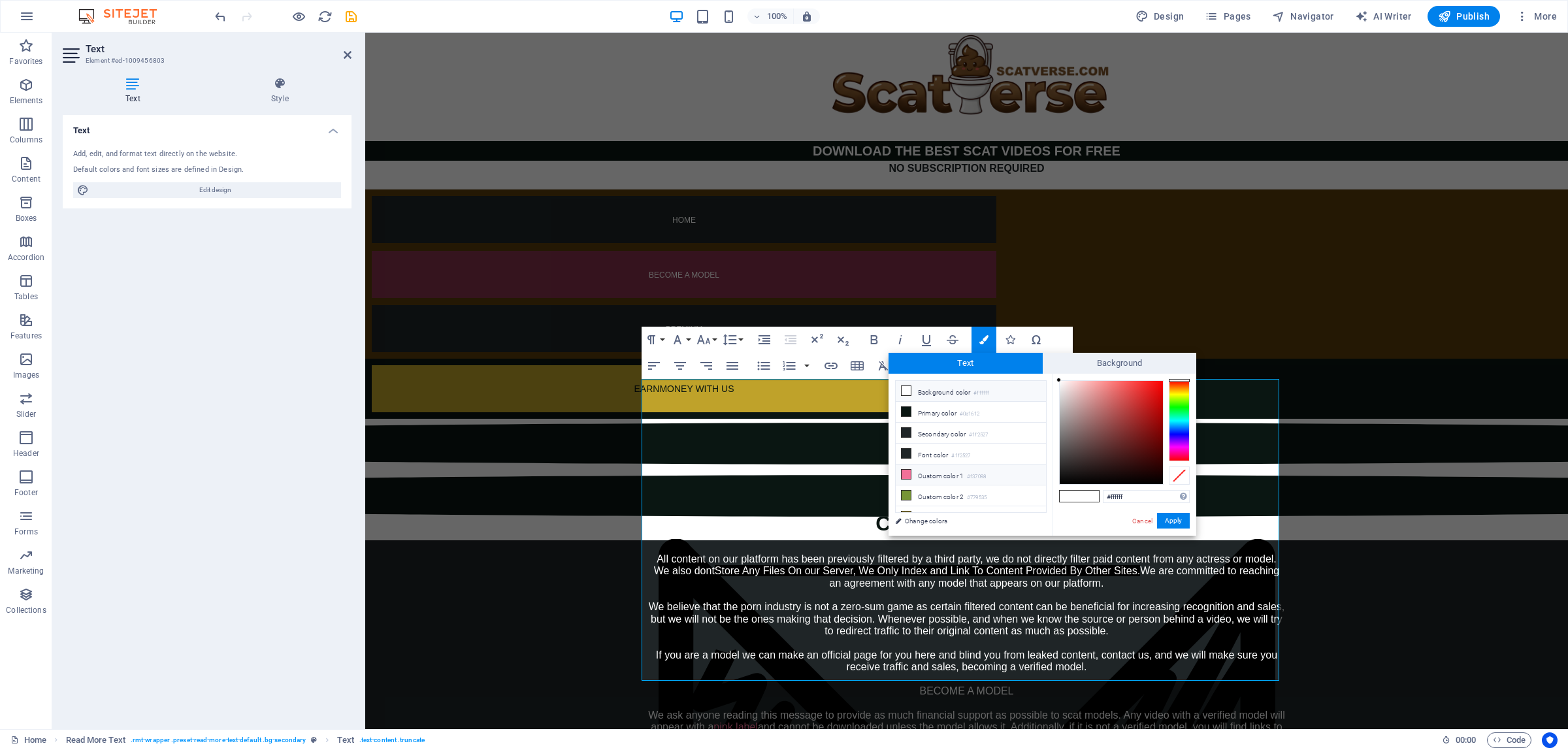
click at [910, 472] on icon at bounding box center [906, 475] width 9 height 9
type input "#f37098"
click at [1163, 523] on button "Apply" at bounding box center [1173, 521] width 33 height 16
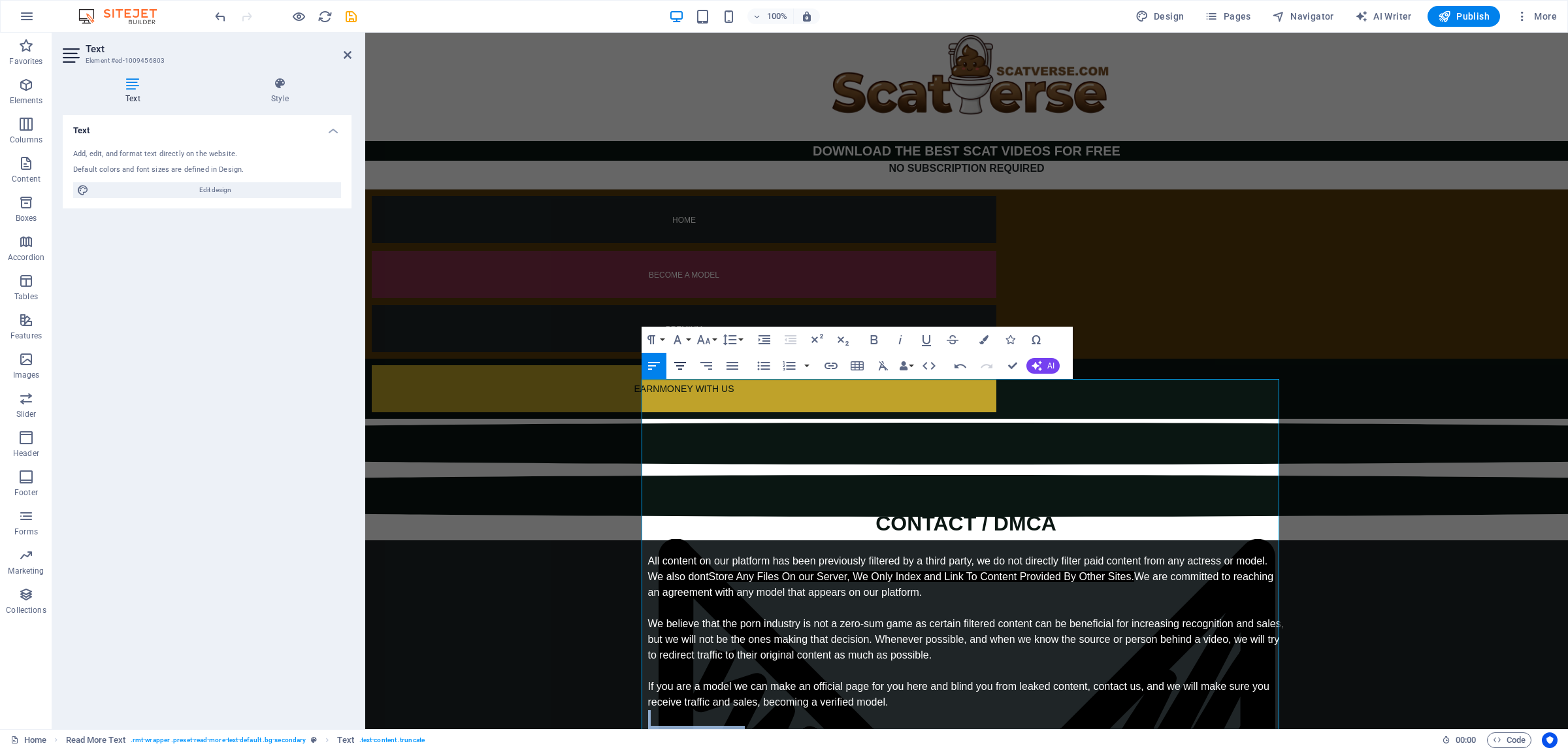
click at [683, 370] on icon "button" at bounding box center [680, 366] width 16 height 16
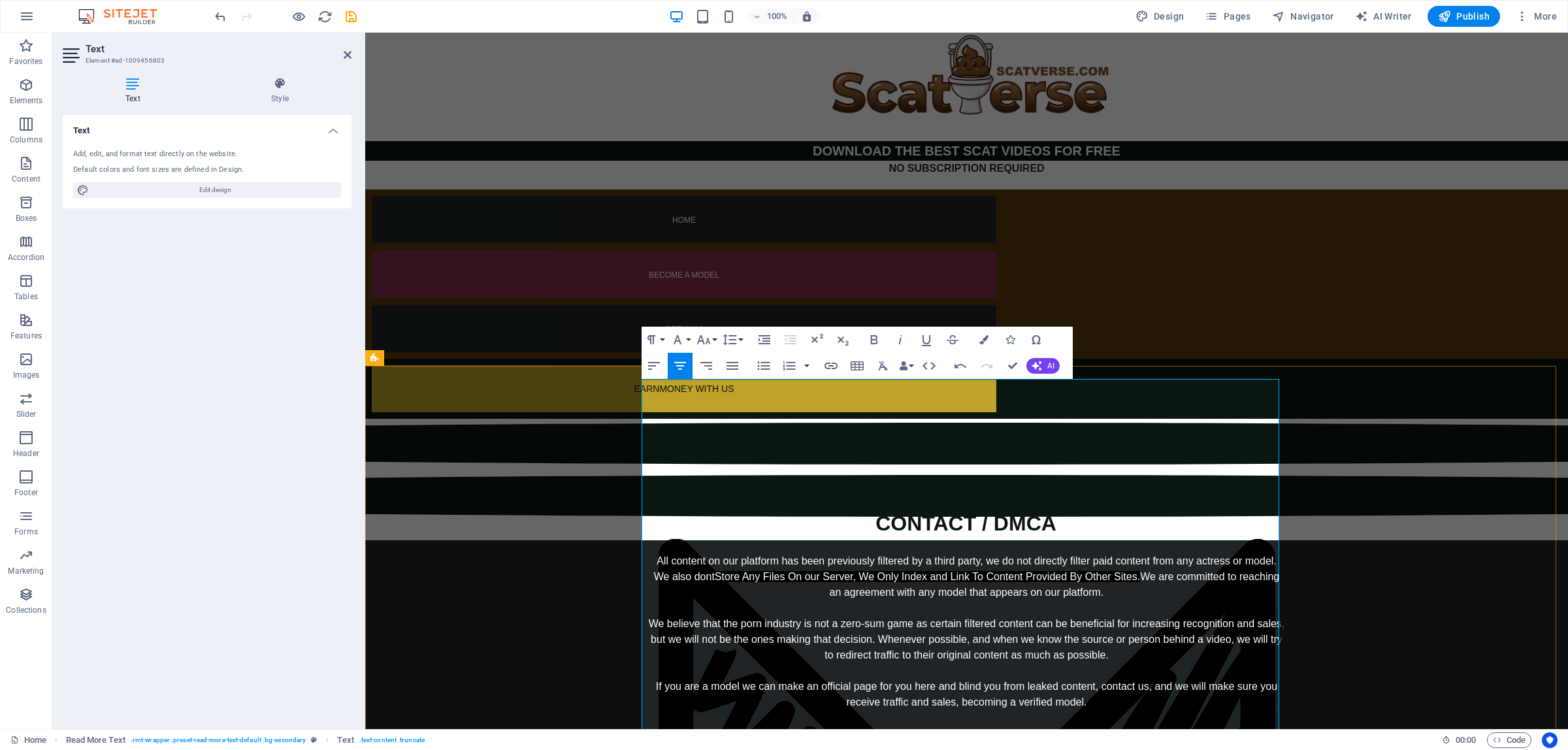
click at [990, 575] on div "All content on our platform has been previously filtered by a third party, we d…" at bounding box center [967, 678] width 637 height 251
click at [1010, 553] on div "All content on our platform has been previously filtered by a third party, we d…" at bounding box center [967, 678] width 637 height 251
drag, startPoint x: 1008, startPoint y: 560, endPoint x: 871, endPoint y: 563, distance: 137.0
click at [871, 563] on div "All content on our platform has been previously filtered by a third party, we d…" at bounding box center [967, 678] width 637 height 251
click at [926, 342] on icon "button" at bounding box center [927, 340] width 16 height 16
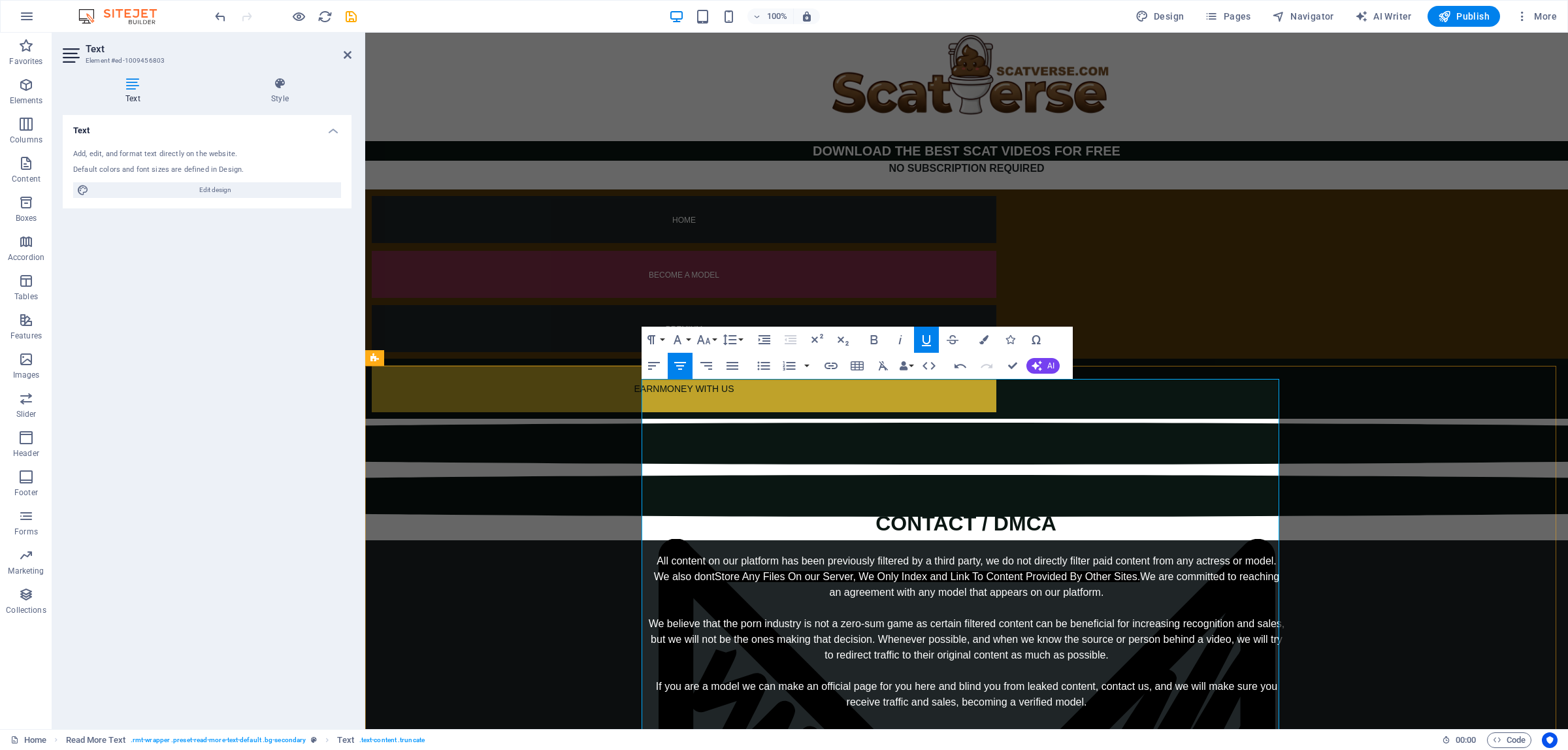
click at [1033, 573] on div "All content on our platform has been previously filtered by a third party, we d…" at bounding box center [967, 678] width 637 height 251
drag, startPoint x: 689, startPoint y: 515, endPoint x: 932, endPoint y: 514, distance: 243.0
click at [932, 553] on div "All content on our platform has been previously filtered by a third party, we d…" at bounding box center [967, 678] width 637 height 251
click at [931, 553] on div "All content on our platform has been previously filtered by a third party, we d…" at bounding box center [967, 678] width 637 height 251
click at [851, 553] on div "All content on our platform has been previously filtered by a third party, we d…" at bounding box center [967, 678] width 637 height 251
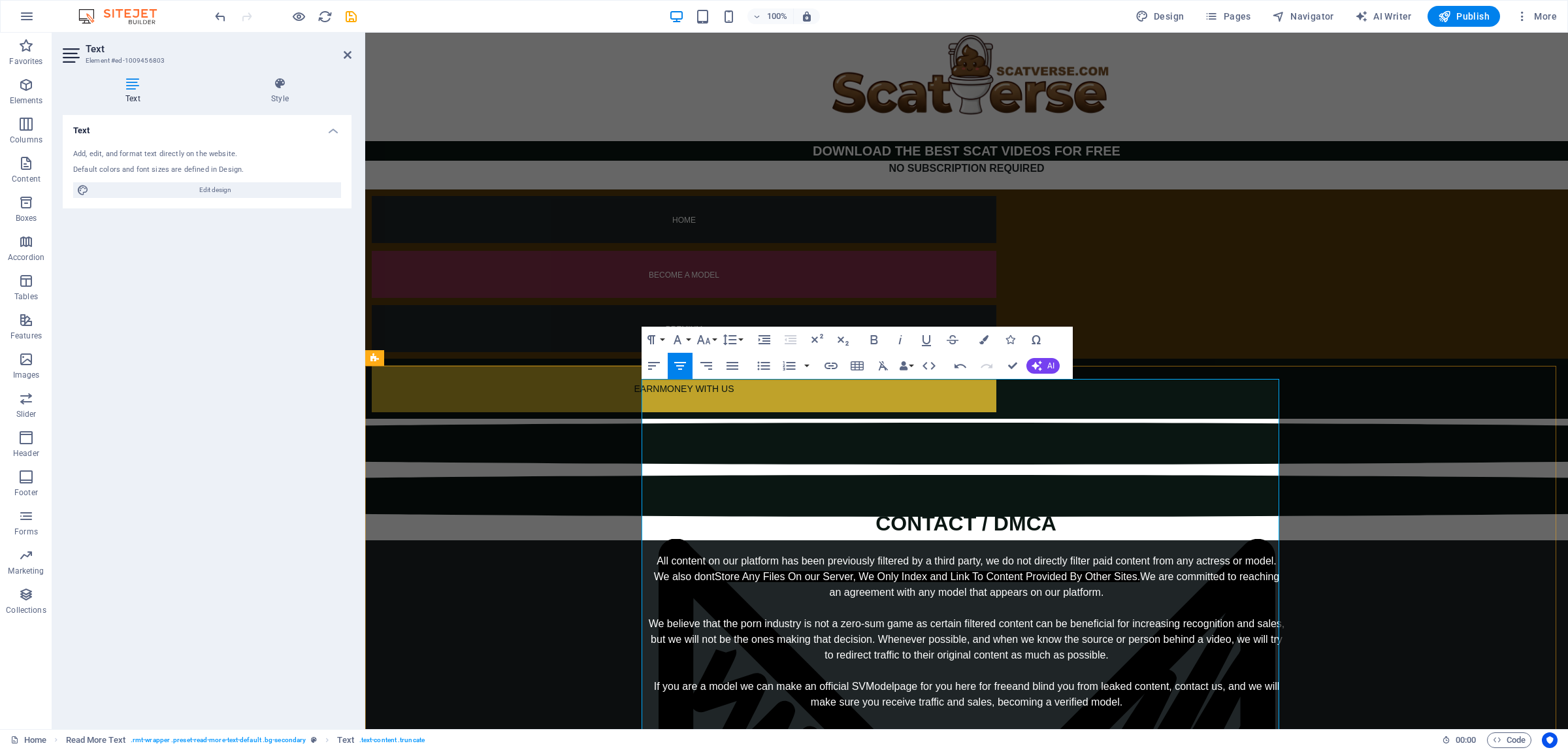
click at [1167, 553] on div "All content on our platform has been previously filtered by a third party, we d…" at bounding box center [967, 678] width 637 height 251
drag, startPoint x: 1177, startPoint y: 536, endPoint x: 1041, endPoint y: 528, distance: 136.2
click at [1041, 553] on div "All content on our platform has been previously filtered by a third party, we d…" at bounding box center [967, 678] width 637 height 251
drag, startPoint x: 916, startPoint y: 560, endPoint x: 997, endPoint y: 561, distance: 81.0
click at [997, 728] on u "BECOME A MODEL" at bounding box center [967, 733] width 94 height 11
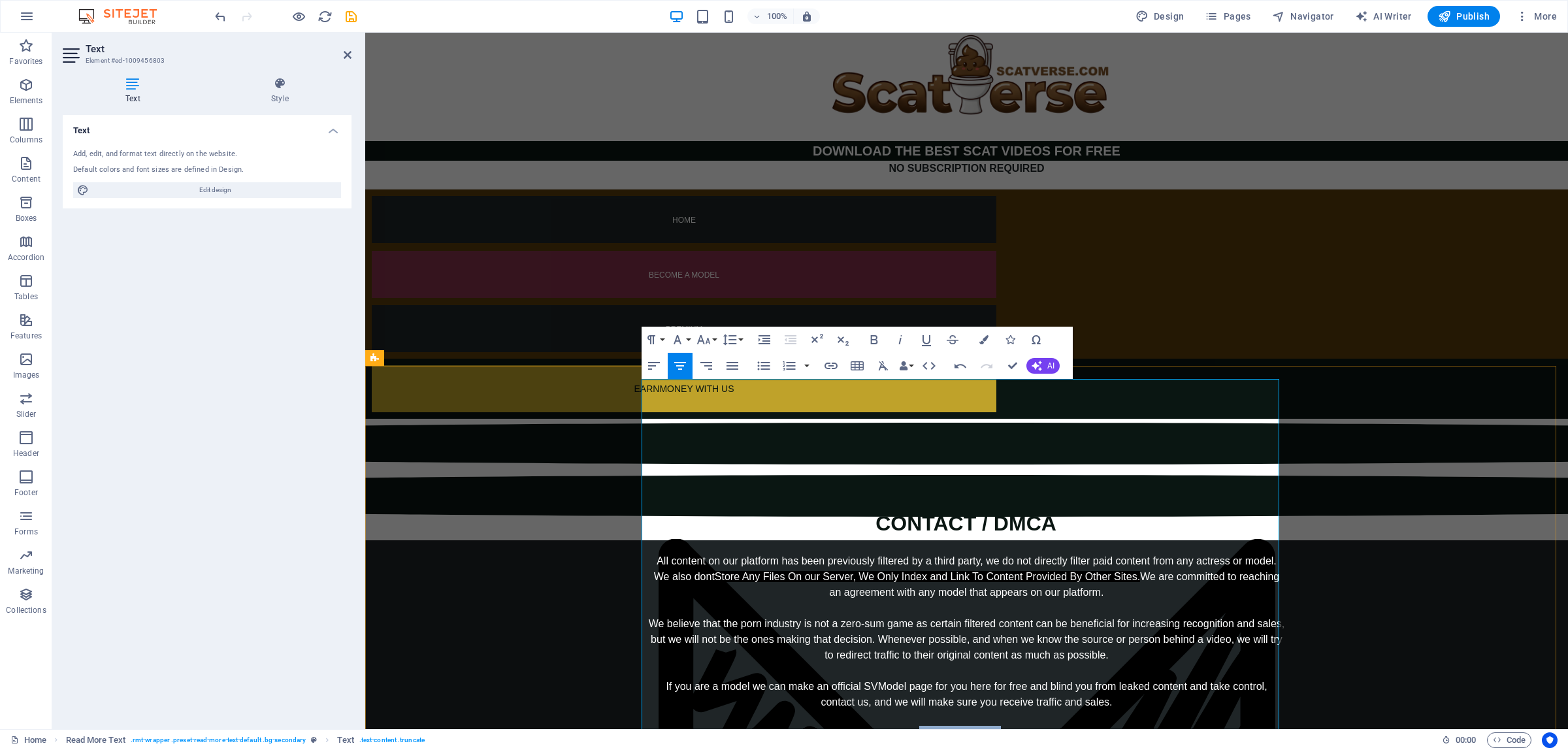
click at [997, 728] on u "BECOME A MODEL" at bounding box center [967, 733] width 94 height 11
drag, startPoint x: 998, startPoint y: 560, endPoint x: 912, endPoint y: 560, distance: 86.0
click at [912, 560] on div "All content on our platform has been previously filtered by a third party, we d…" at bounding box center [967, 678] width 637 height 251
click at [909, 560] on div "All content on our platform has been previously filtered by a third party, we d…" at bounding box center [967, 678] width 637 height 251
drag, startPoint x: 645, startPoint y: 590, endPoint x: 769, endPoint y: 595, distance: 124.1
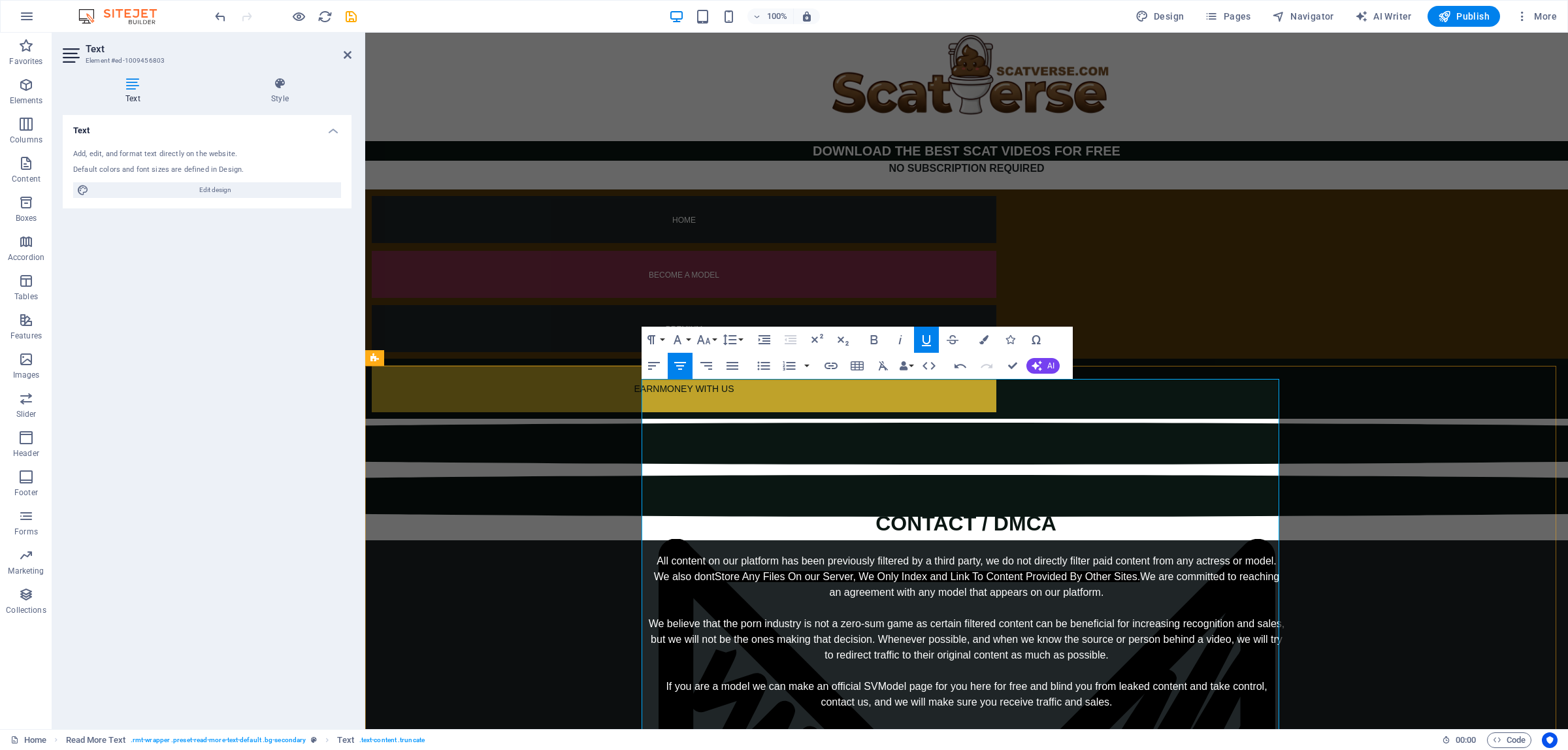
click at [769, 595] on div "All content on our platform has been previously filtered by a third party, we d…" at bounding box center [967, 678] width 637 height 251
click at [968, 553] on div "All content on our platform has been previously filtered by a third party, we d…" at bounding box center [967, 678] width 637 height 251
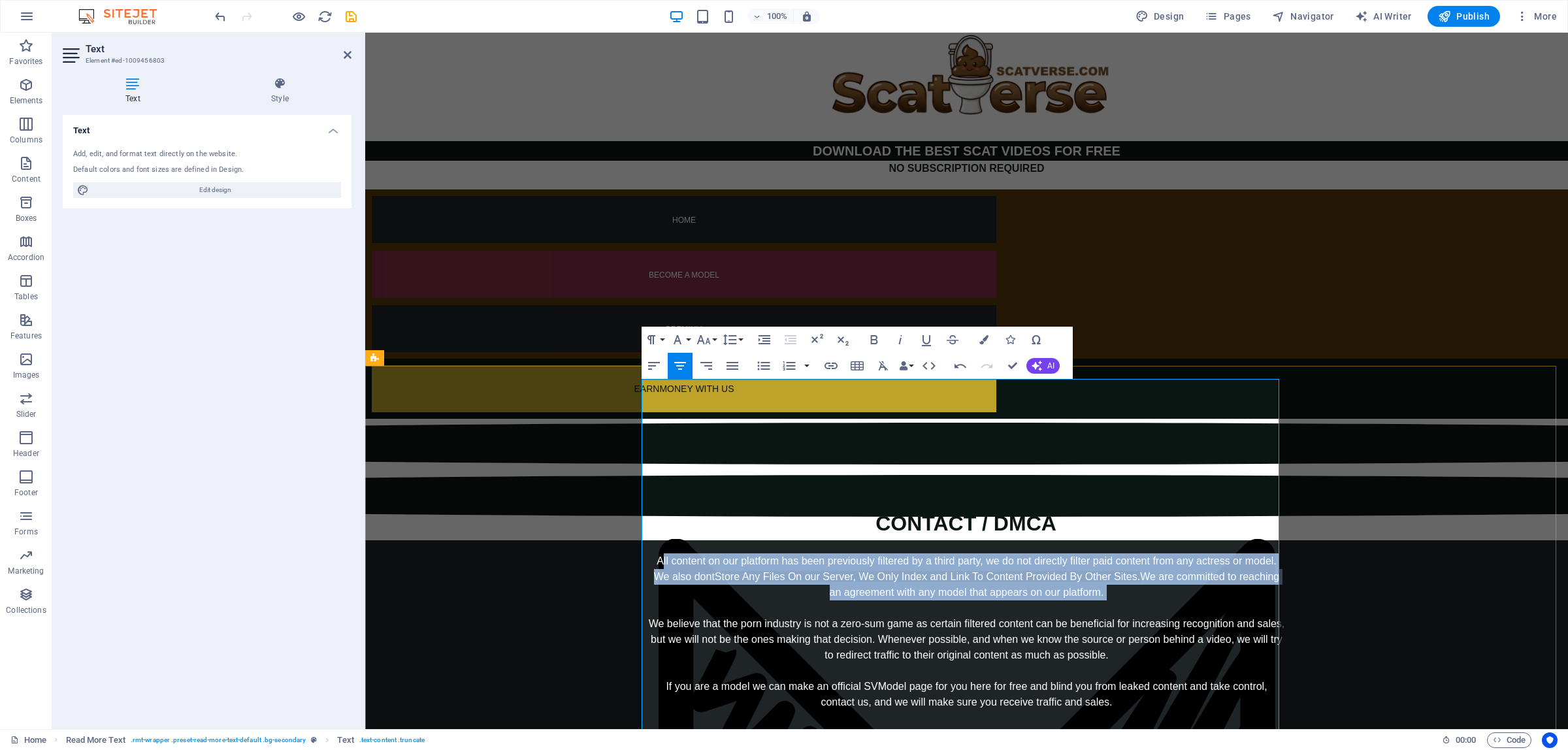
drag, startPoint x: 657, startPoint y: 389, endPoint x: 1096, endPoint y: 432, distance: 441.1
click at [1090, 553] on div "All content on our platform has been previously filtered by a third party, we d…" at bounding box center [967, 678] width 637 height 251
click at [1096, 553] on div "All content on our platform has been previously filtered by a third party, we d…" at bounding box center [967, 678] width 637 height 251
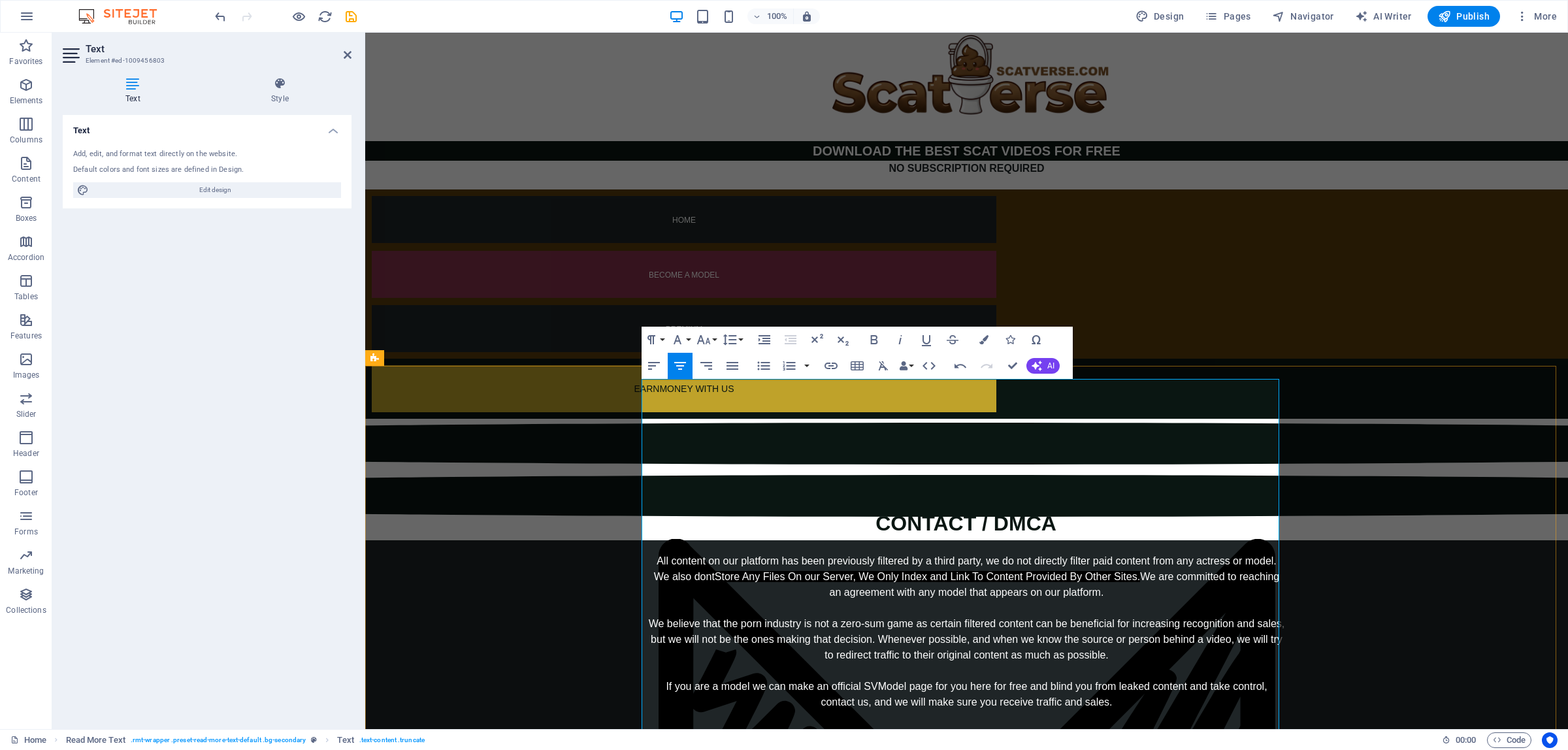
drag, startPoint x: 660, startPoint y: 447, endPoint x: 1103, endPoint y: 487, distance: 444.8
click at [1103, 553] on div "All content on our platform has been previously filtered by a third party, we d…" at bounding box center [967, 678] width 637 height 251
drag, startPoint x: 658, startPoint y: 513, endPoint x: 1113, endPoint y: 536, distance: 455.6
click at [1113, 553] on div "All content on our platform has been previously filtered by a third party, we d…" at bounding box center [967, 678] width 637 height 251
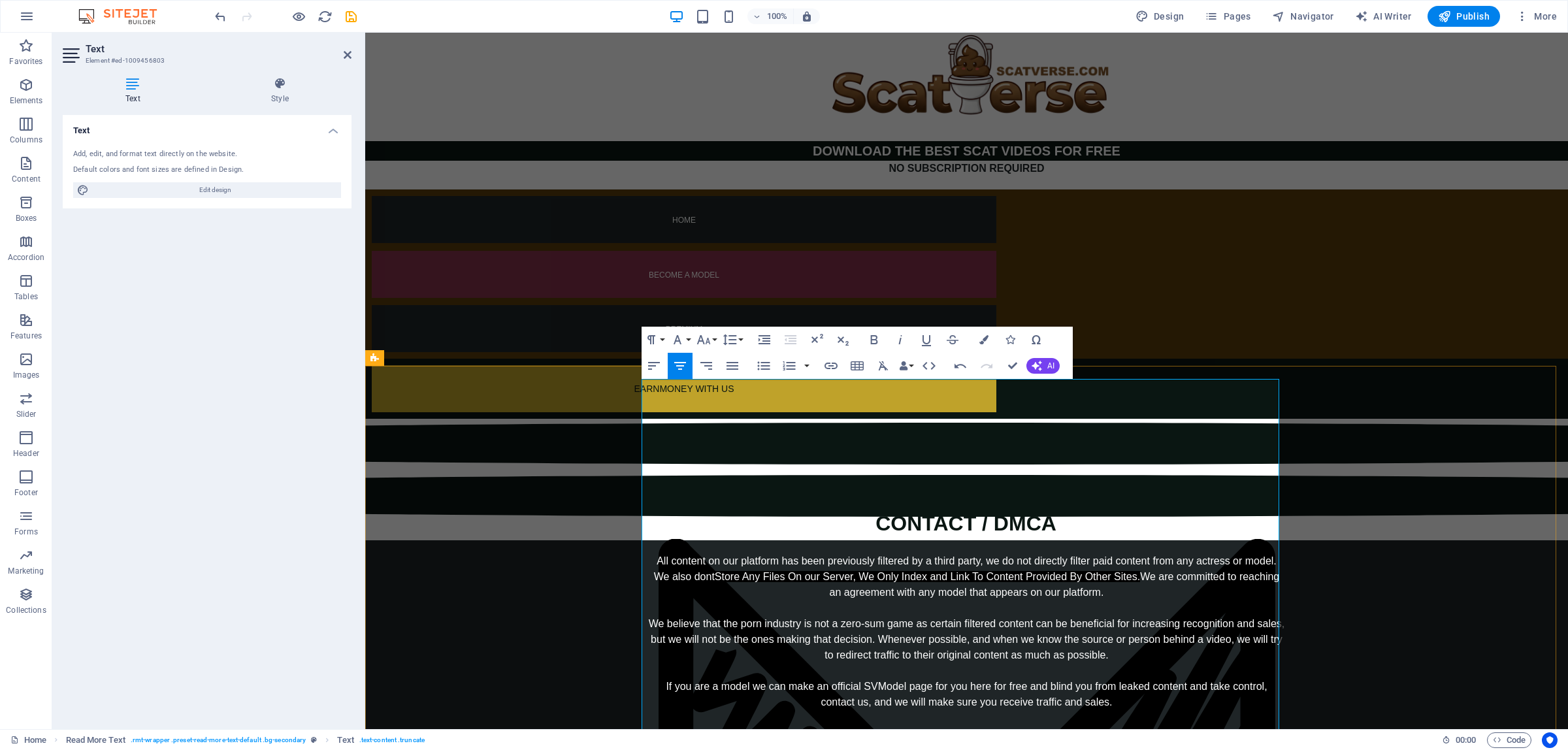
click at [1114, 553] on div "All content on our platform has been previously filtered by a third party, we d…" at bounding box center [967, 678] width 637 height 251
drag, startPoint x: 915, startPoint y: 553, endPoint x: 1013, endPoint y: 557, distance: 98.1
click at [1013, 557] on div "All content on our platform has been previously filtered by a third party, we d…" at bounding box center [967, 678] width 637 height 251
click at [1246, 12] on span "Pages" at bounding box center [1228, 16] width 46 height 13
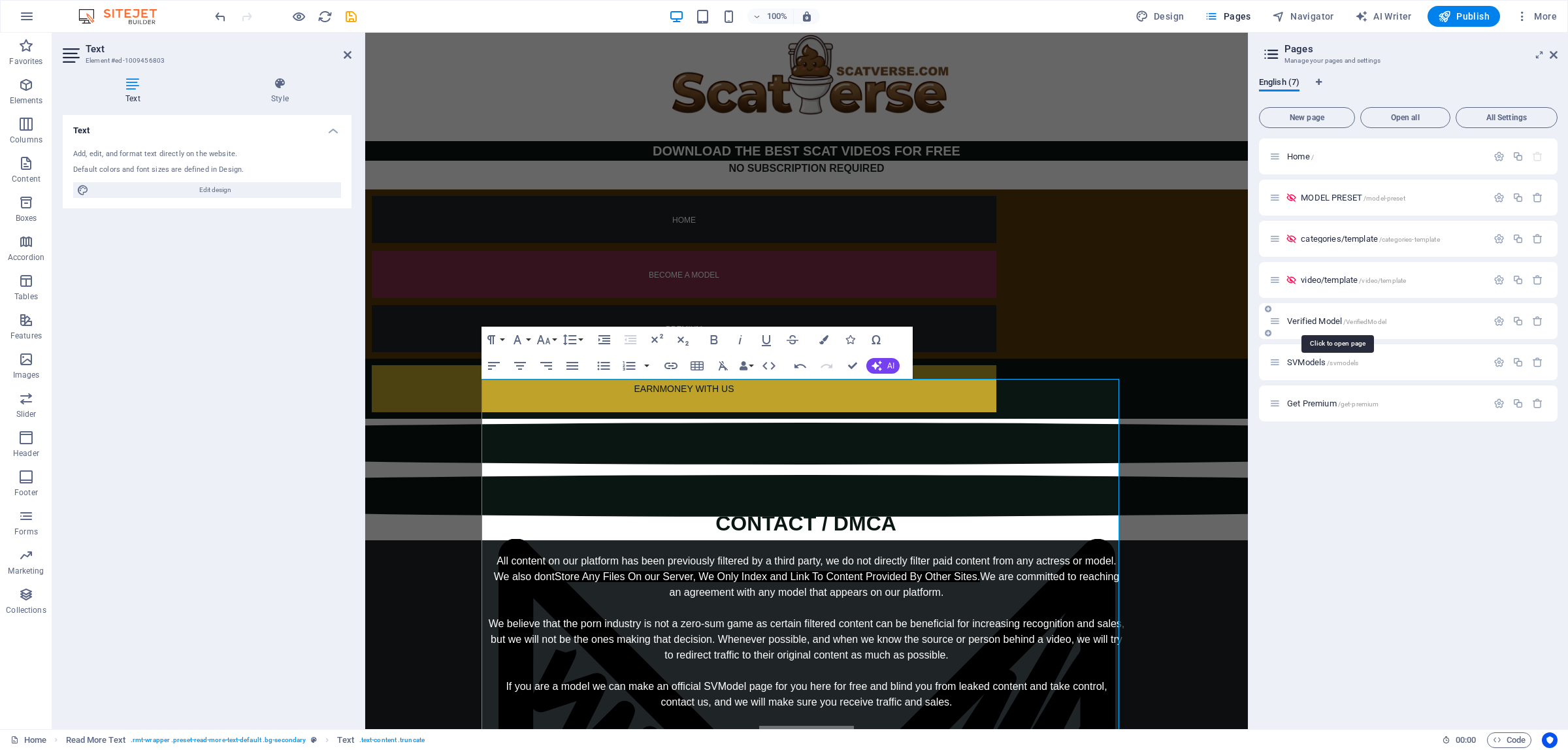
click at [1327, 322] on span "Verified Model /VerifiedModel" at bounding box center [1337, 321] width 99 height 9
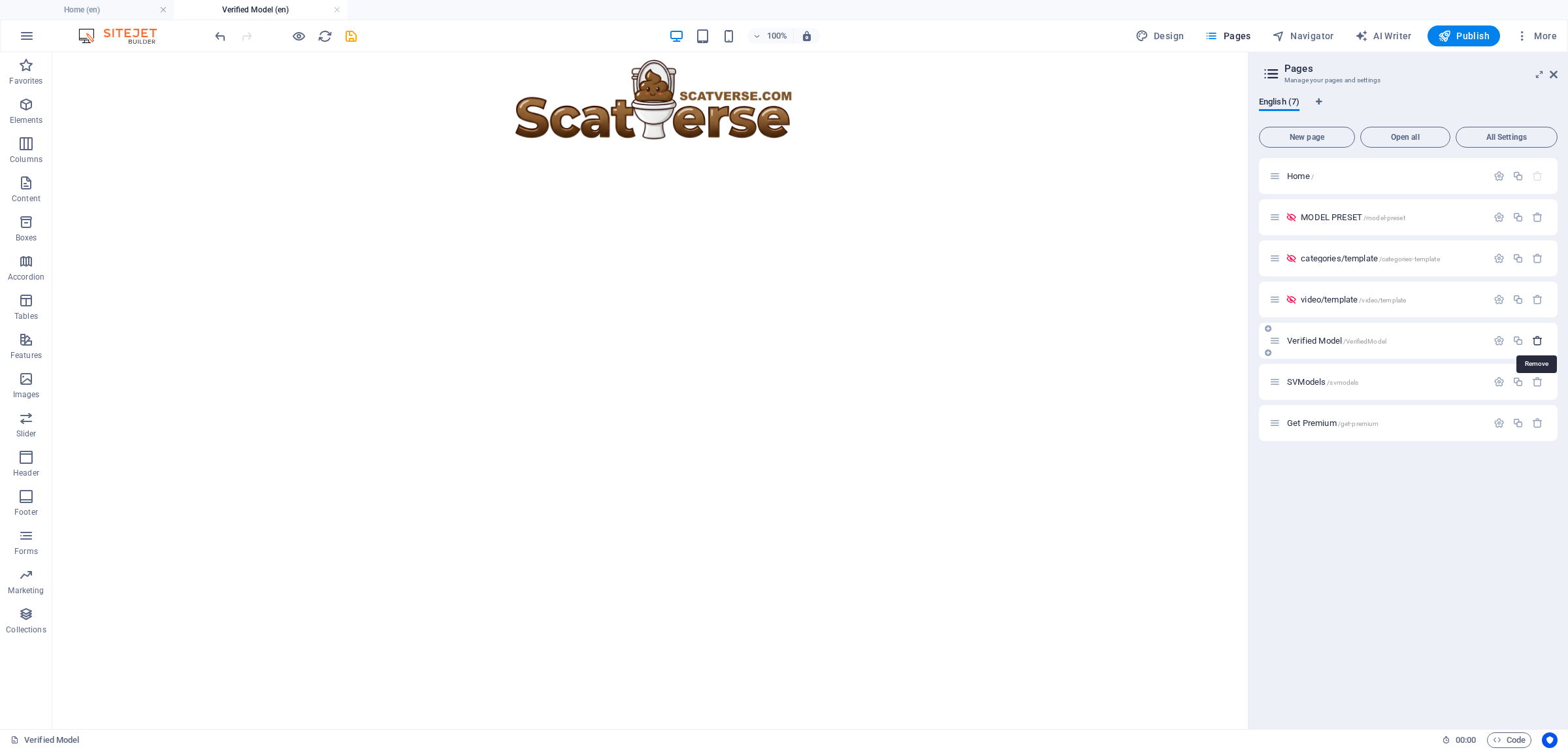
click at [1534, 340] on icon "button" at bounding box center [1538, 340] width 11 height 11
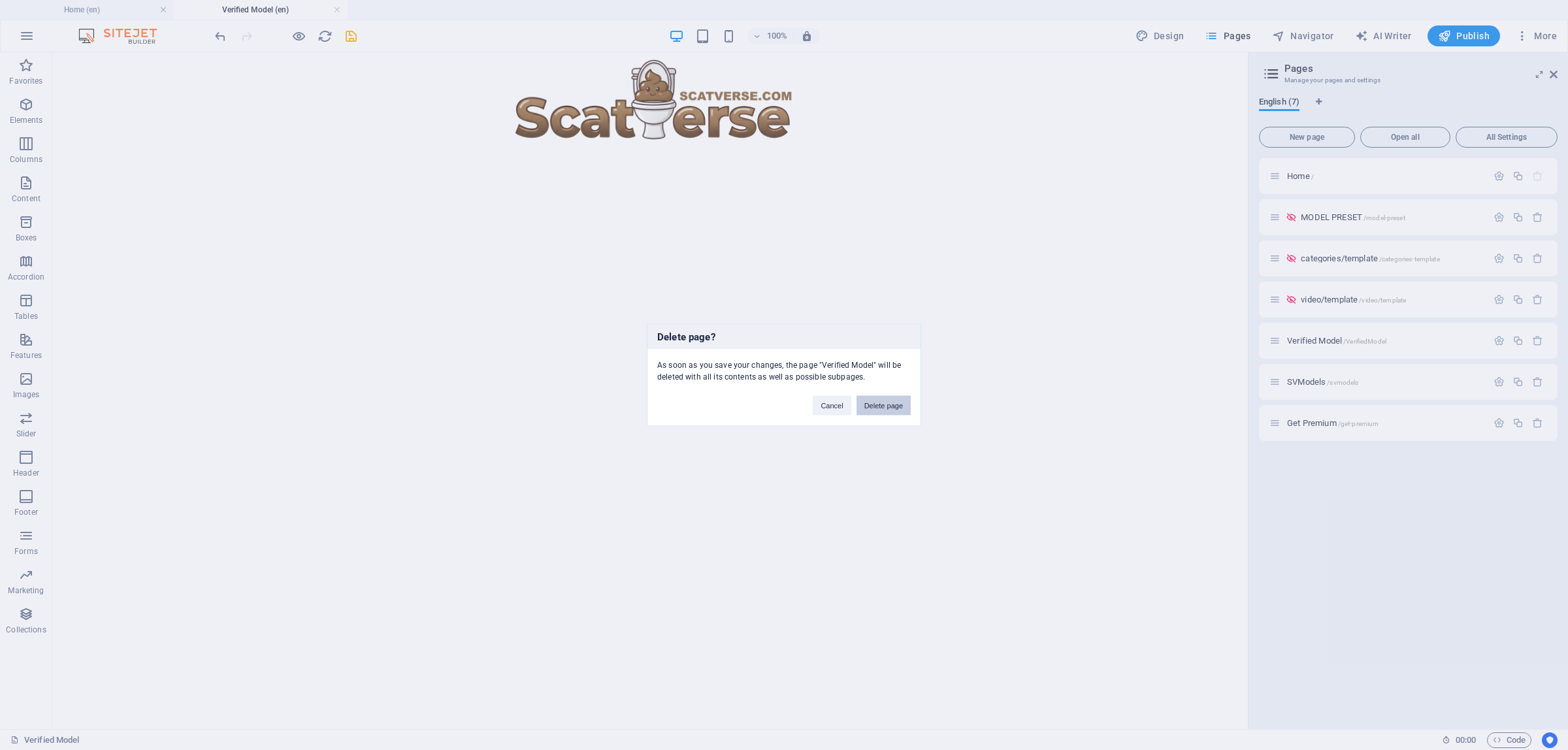
drag, startPoint x: 890, startPoint y: 407, endPoint x: 846, endPoint y: 387, distance: 48.3
click at [890, 407] on button "Delete page" at bounding box center [883, 406] width 54 height 20
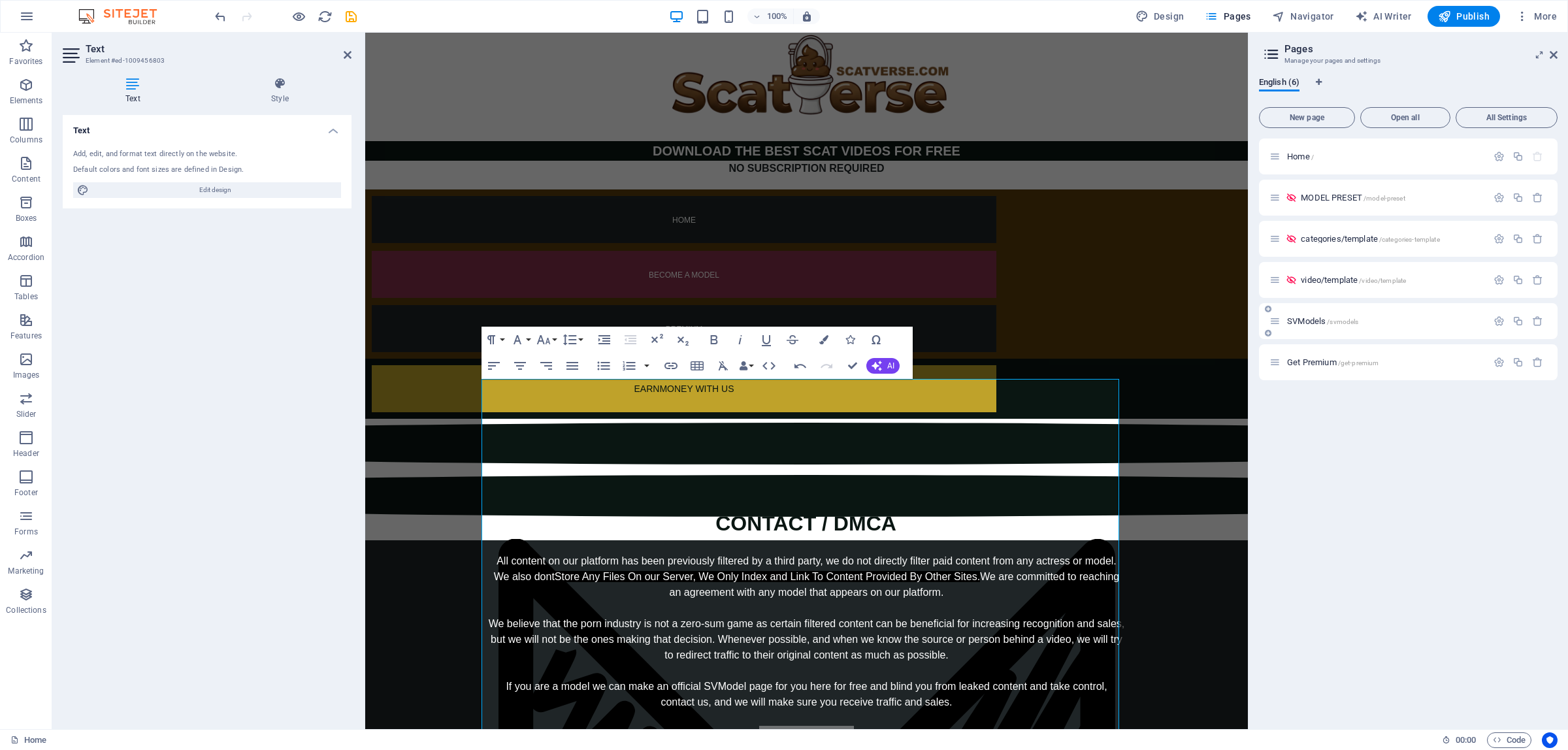
click at [1312, 322] on span "SVModels /svmodels" at bounding box center [1323, 321] width 72 height 9
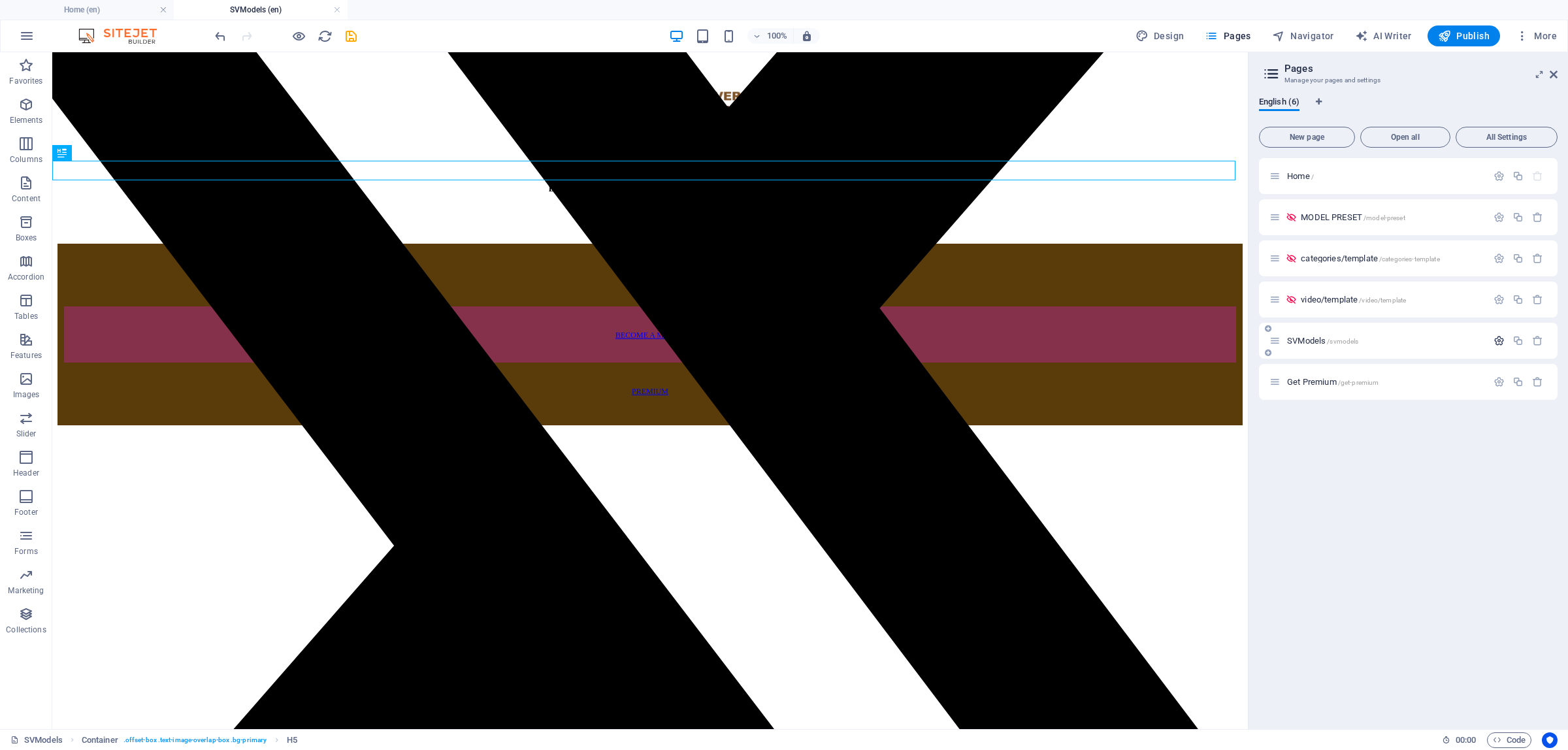
click at [1504, 340] on icon "button" at bounding box center [1500, 340] width 11 height 11
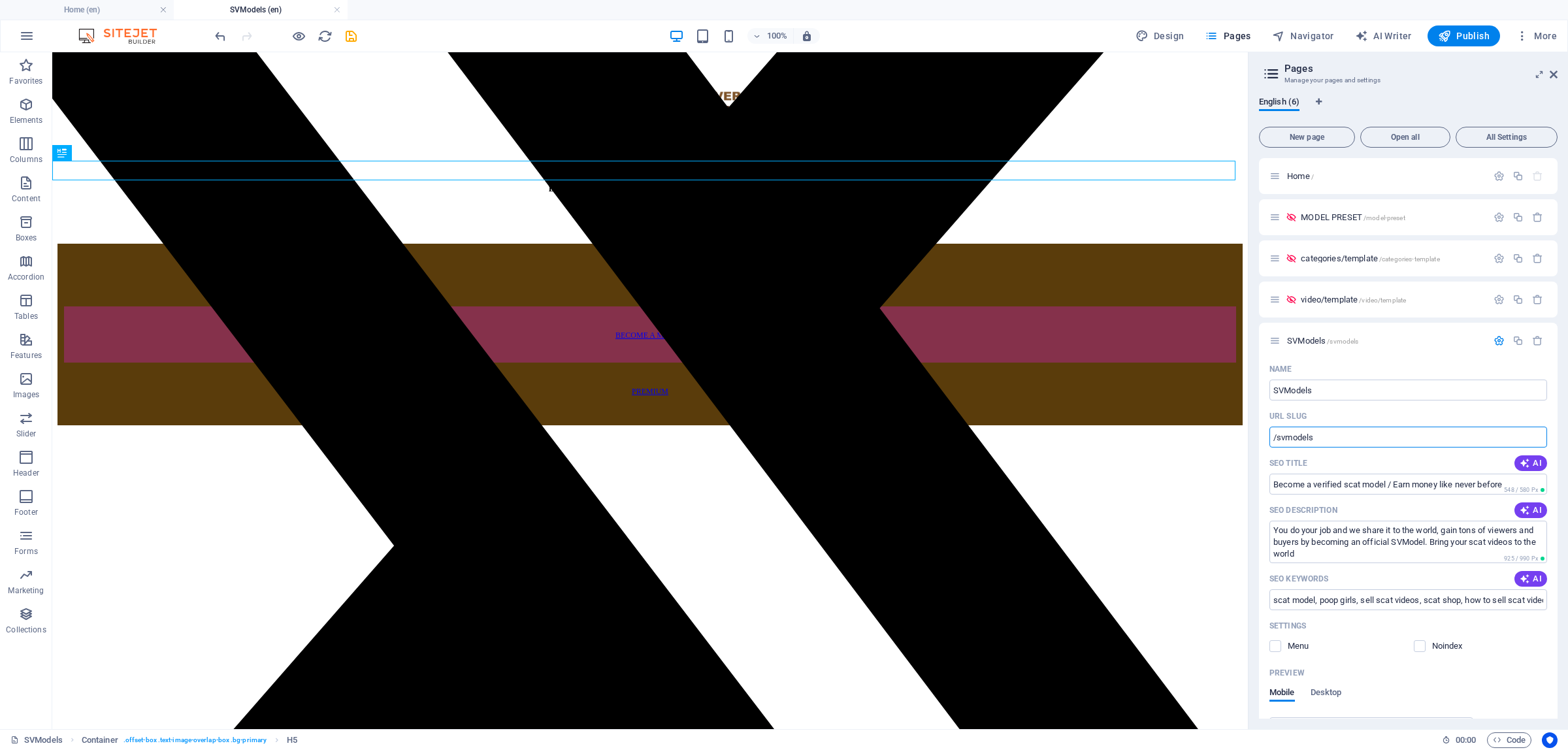
drag, startPoint x: 1335, startPoint y: 436, endPoint x: 1256, endPoint y: 433, distance: 79.1
click at [1256, 433] on div "English (6) New page Open all All Settings Home / MODEL PRESET /model-preset ca…" at bounding box center [1408, 408] width 320 height 643
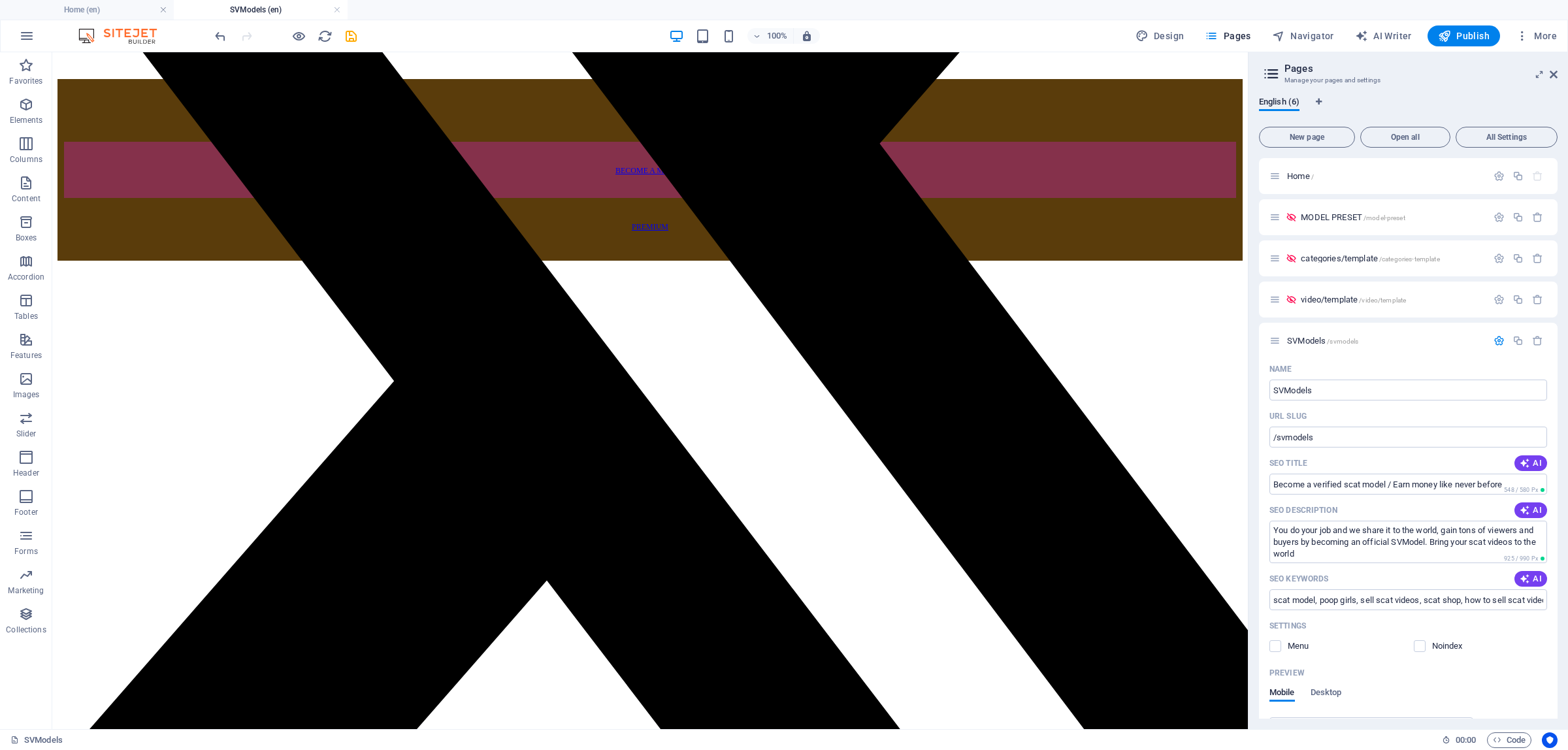
scroll to position [164, 0]
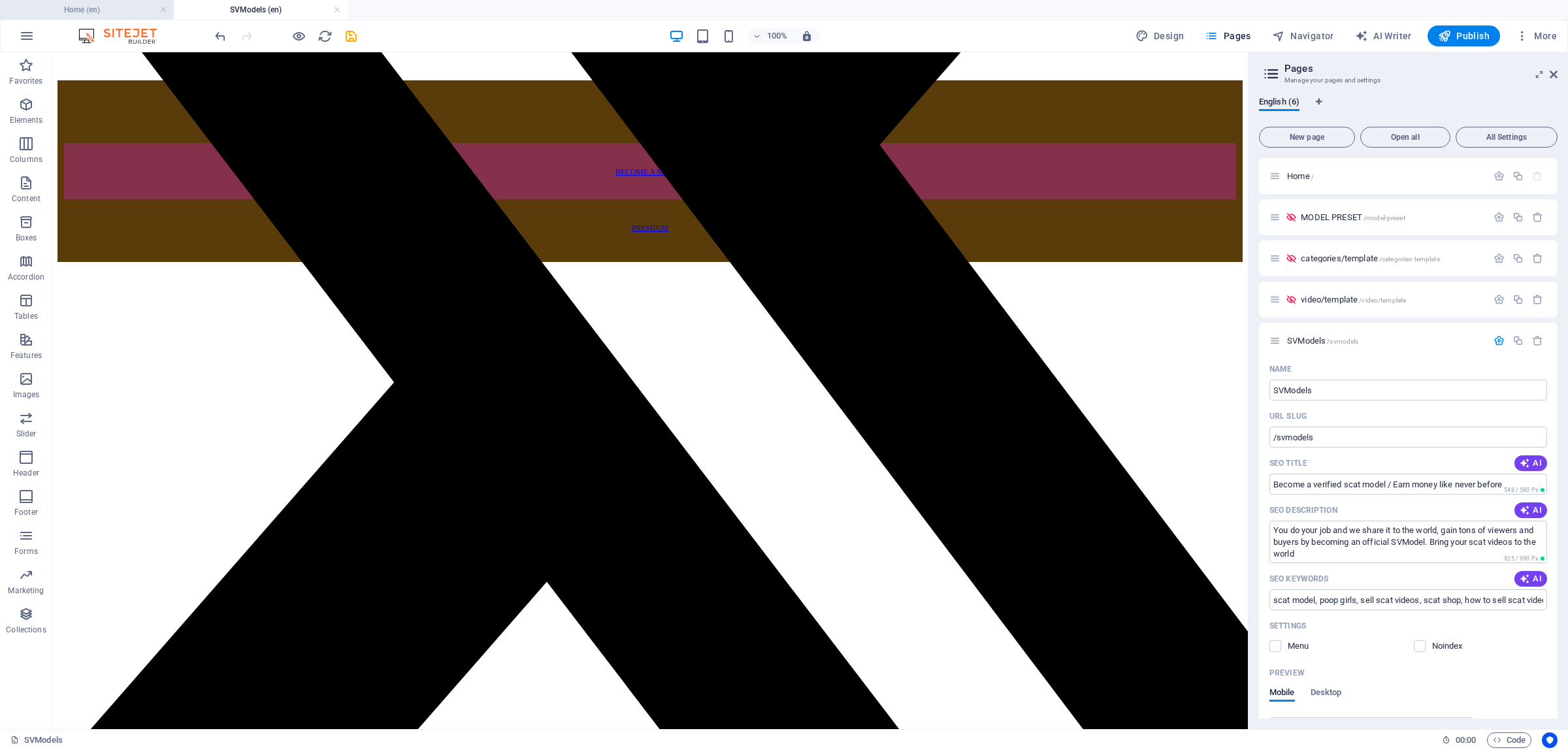
click at [86, 3] on h4 "Home (en)" at bounding box center [86, 9] width 174 height 14
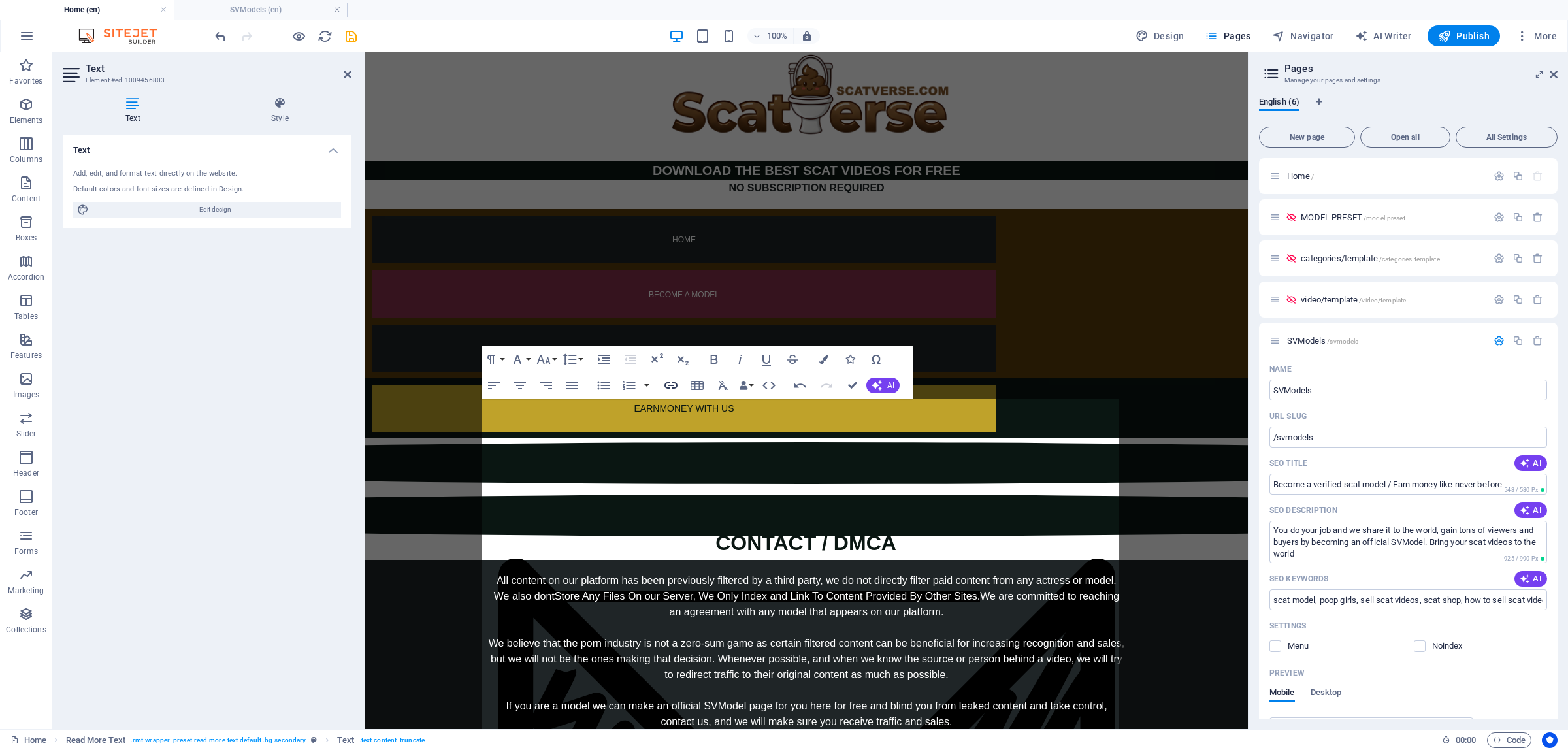
click at [676, 388] on icon "button" at bounding box center [671, 385] width 13 height 6
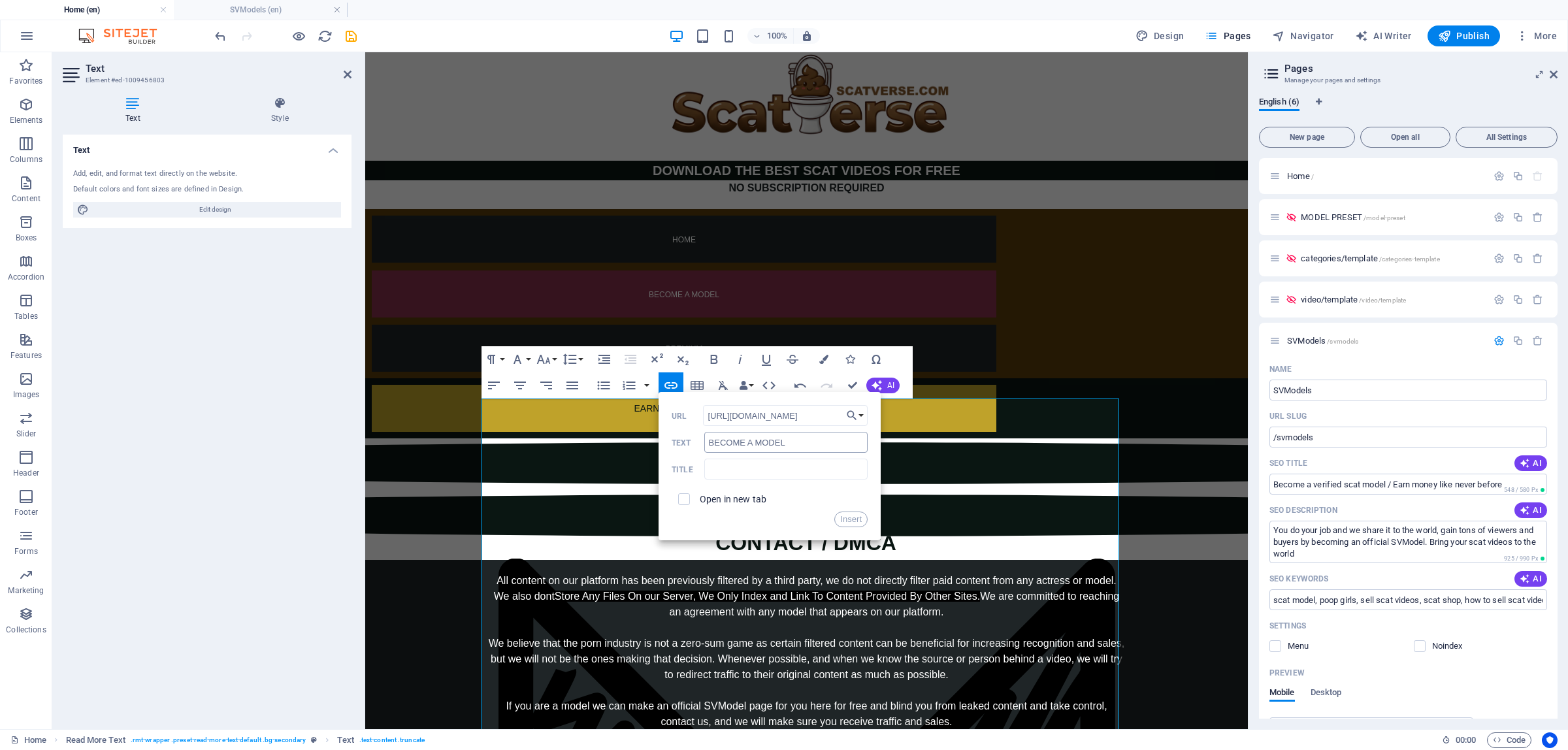
scroll to position [0, 1]
type input "https://scatverse.com/en/svmodels/"
drag, startPoint x: 686, startPoint y: 500, endPoint x: 695, endPoint y: 505, distance: 10.3
click at [686, 498] on input "checkbox" at bounding box center [681, 497] width 12 height 12
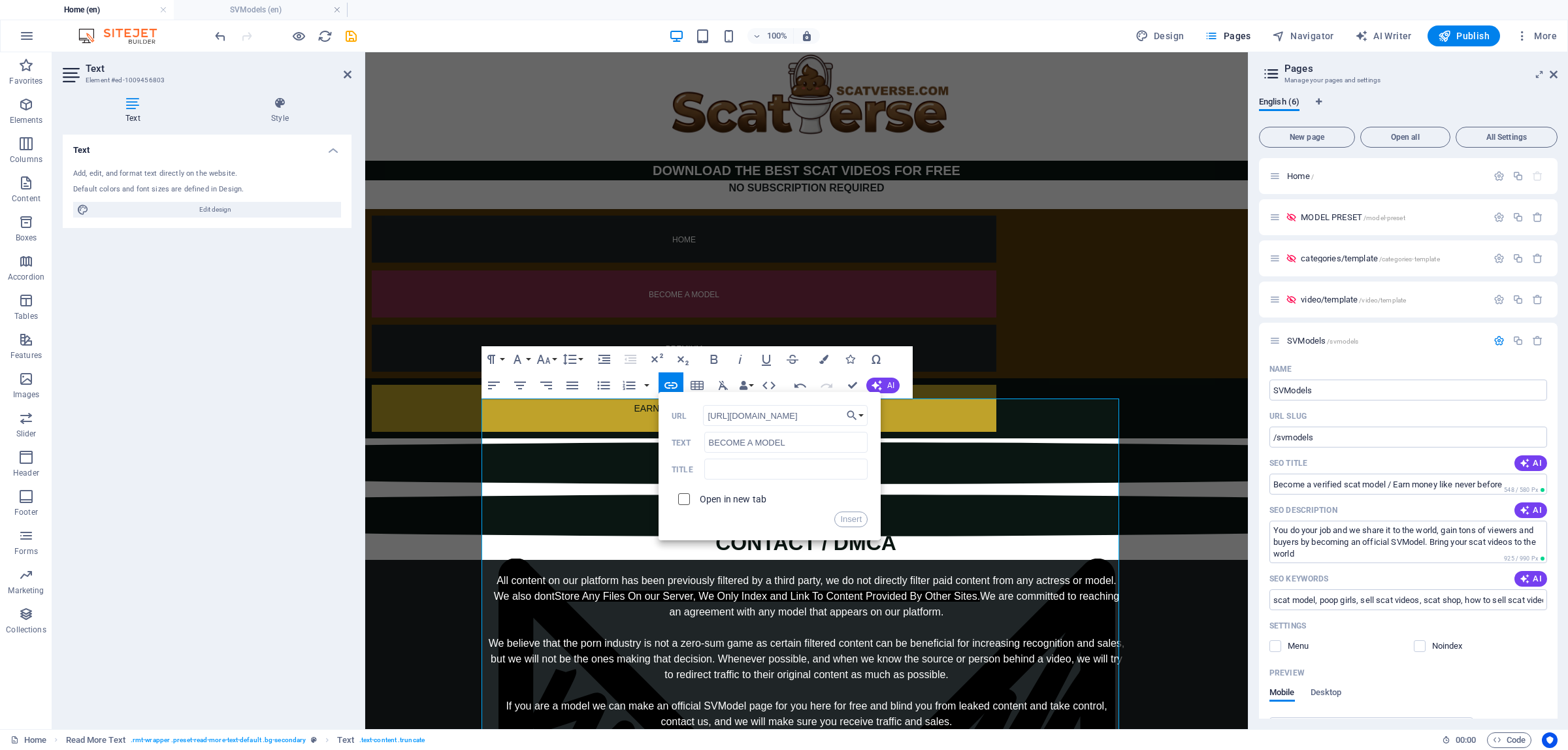
checkbox input "true"
click at [857, 521] on button "Insert" at bounding box center [851, 520] width 33 height 16
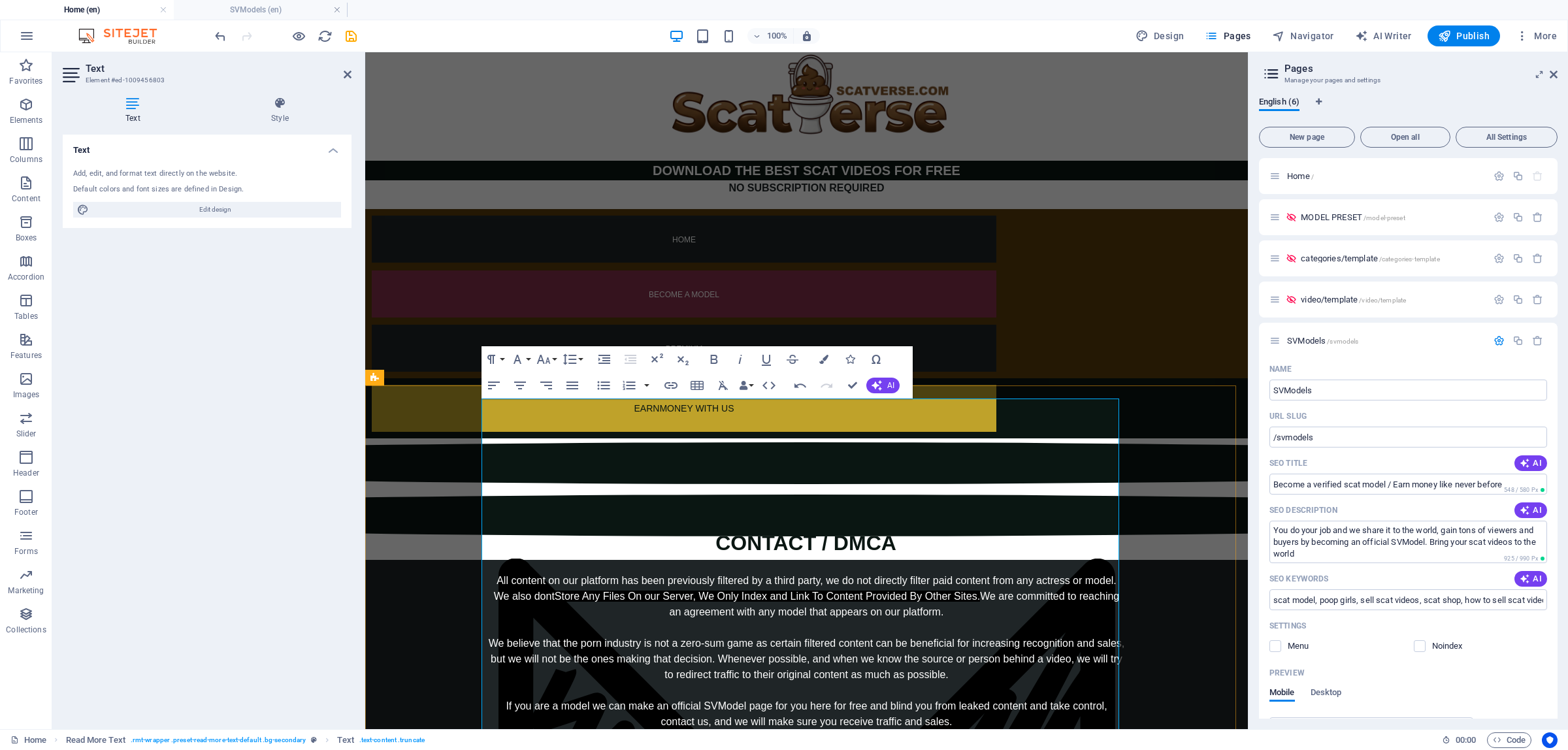
click at [816, 748] on u "BECOME A MODEL" at bounding box center [806, 753] width 94 height 11
click at [703, 573] on div "All content on our platform has been previously filtered by a third party, we d…" at bounding box center [806, 698] width 637 height 251
drag, startPoint x: 848, startPoint y: 579, endPoint x: 748, endPoint y: 576, distance: 100.0
click at [748, 576] on div "All content on our platform has been previously filtered by a third party, we d…" at bounding box center [806, 698] width 637 height 251
click at [827, 355] on icon "button" at bounding box center [824, 359] width 9 height 9
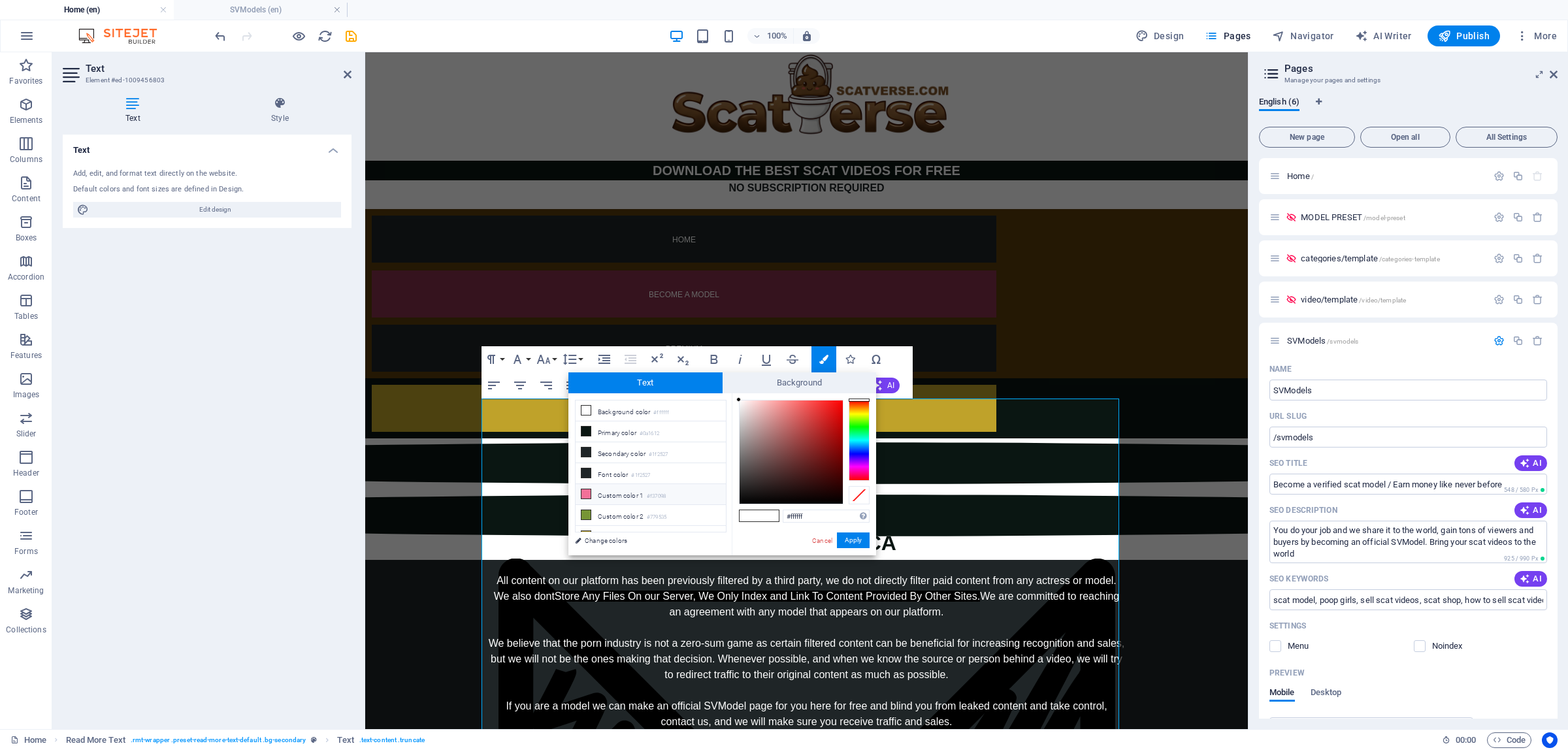
click at [586, 494] on icon at bounding box center [586, 494] width 9 height 9
click at [862, 542] on button "Apply" at bounding box center [854, 541] width 33 height 16
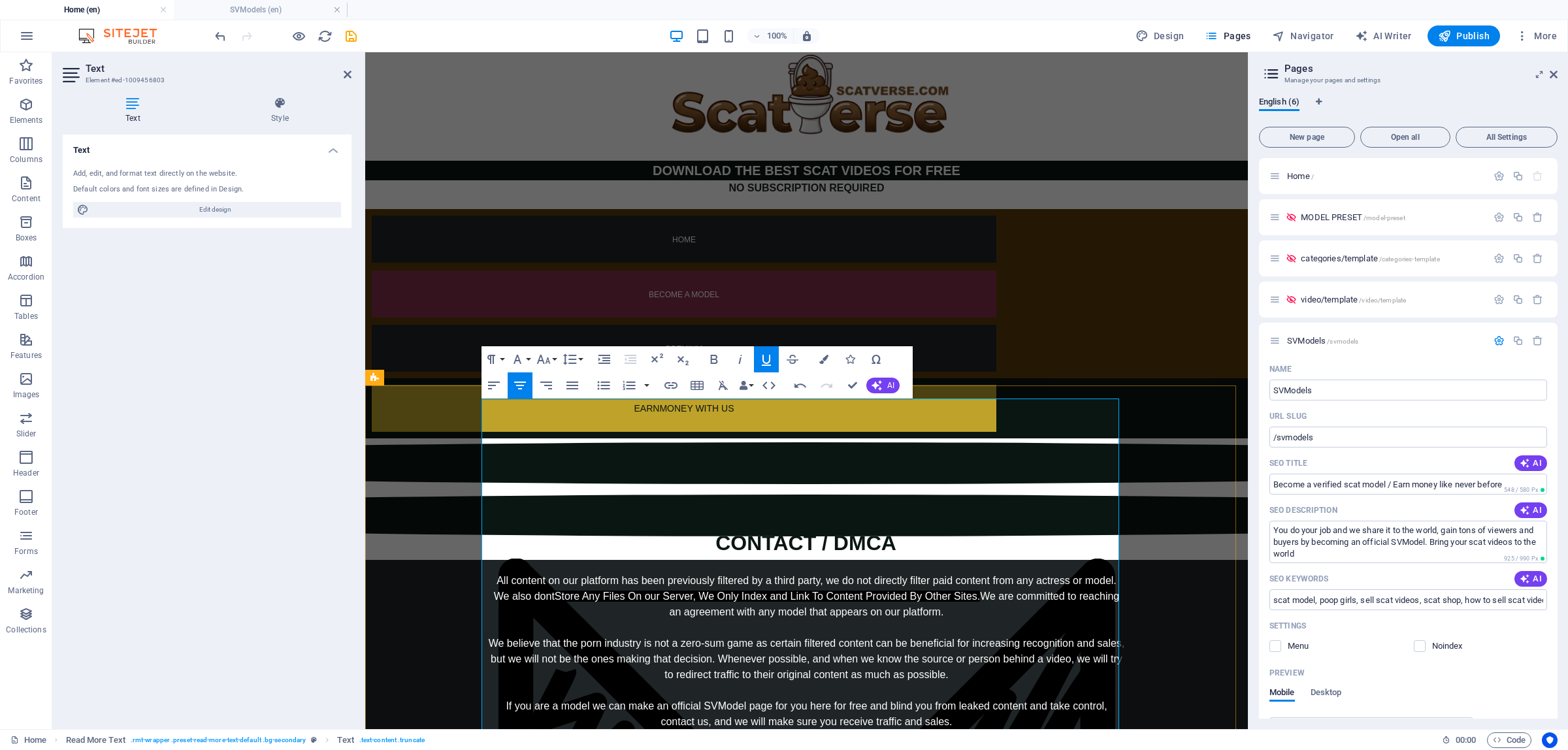
click at [833, 573] on div "All content on our platform has been previously filtered by a third party, we d…" at bounding box center [806, 698] width 637 height 251
drag, startPoint x: 748, startPoint y: 575, endPoint x: 854, endPoint y: 582, distance: 106.2
click at [854, 582] on div "All content on our platform has been previously filtered by a third party, we d…" at bounding box center [806, 698] width 637 height 251
drag, startPoint x: 487, startPoint y: 611, endPoint x: 948, endPoint y: 616, distance: 461.0
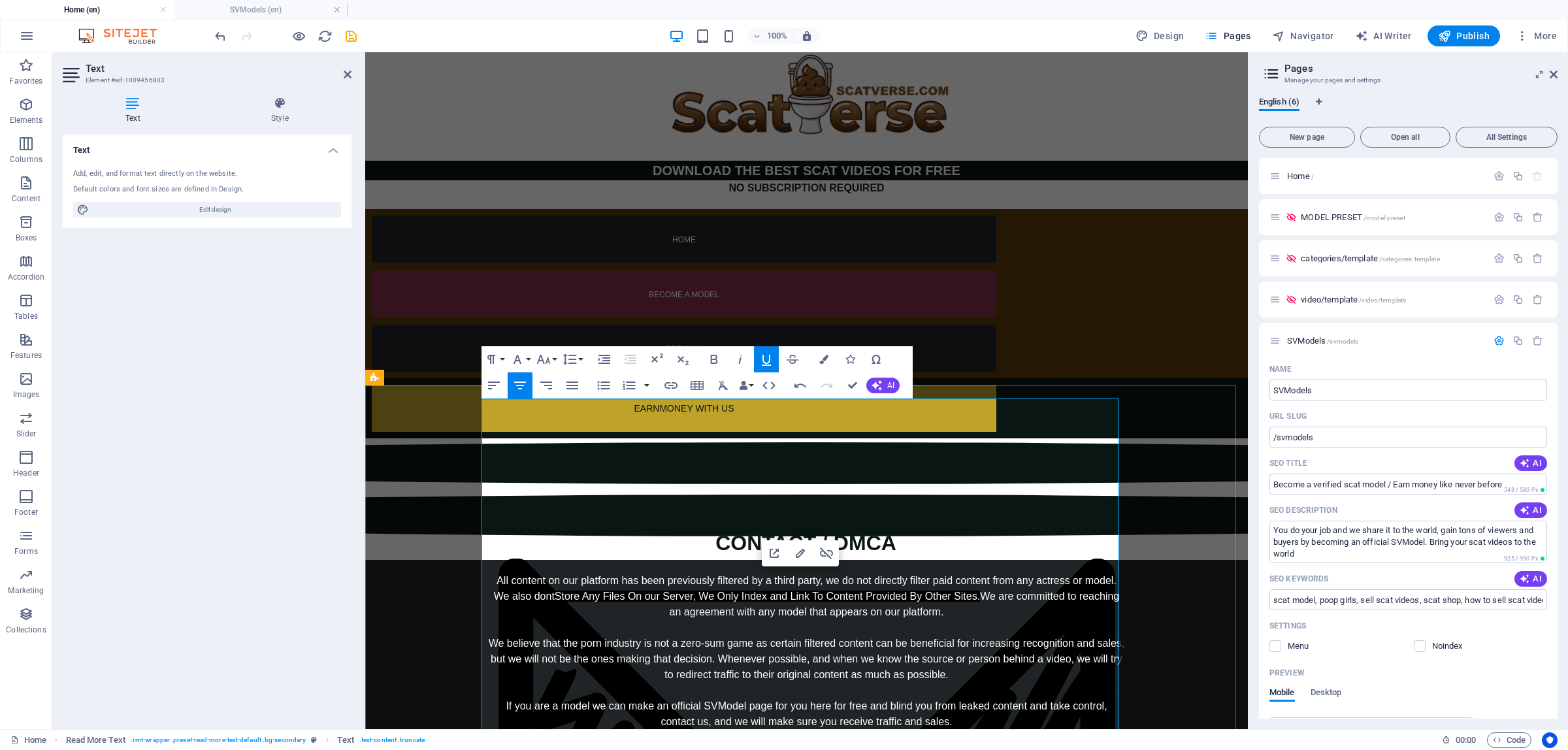
click at [948, 616] on div "All content on our platform has been previously filtered by a third party, we d…" at bounding box center [806, 698] width 637 height 251
click at [906, 615] on div "All content on our platform has been previously filtered by a third party, we d…" at bounding box center [806, 698] width 637 height 251
drag, startPoint x: 913, startPoint y: 612, endPoint x: 897, endPoint y: 612, distance: 16.0
click at [897, 612] on div "All content on our platform has been previously filtered by a third party, we d…" at bounding box center [806, 698] width 637 height 251
drag, startPoint x: 915, startPoint y: 609, endPoint x: 896, endPoint y: 610, distance: 19.0
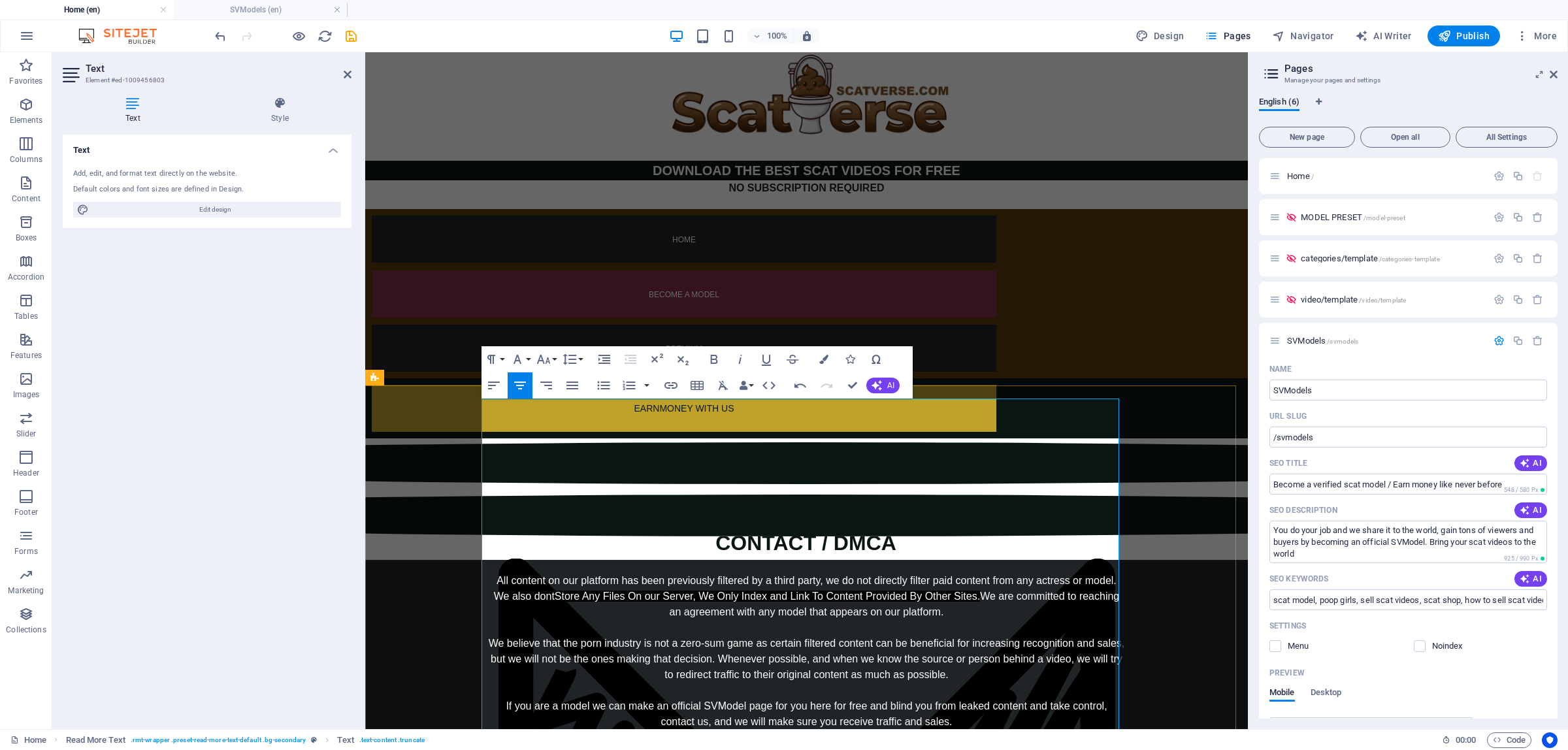
click at [896, 610] on div "All content on our platform has been previously filtered by a third party, we d…" at bounding box center [806, 698] width 637 height 251
click at [951, 616] on div "All content on our platform has been previously filtered by a third party, we d…" at bounding box center [806, 698] width 637 height 251
drag, startPoint x: 505, startPoint y: 629, endPoint x: 693, endPoint y: 638, distance: 188.2
click at [693, 638] on div "All content on our platform has been previously filtered by a third party, we d…" at bounding box center [806, 698] width 637 height 251
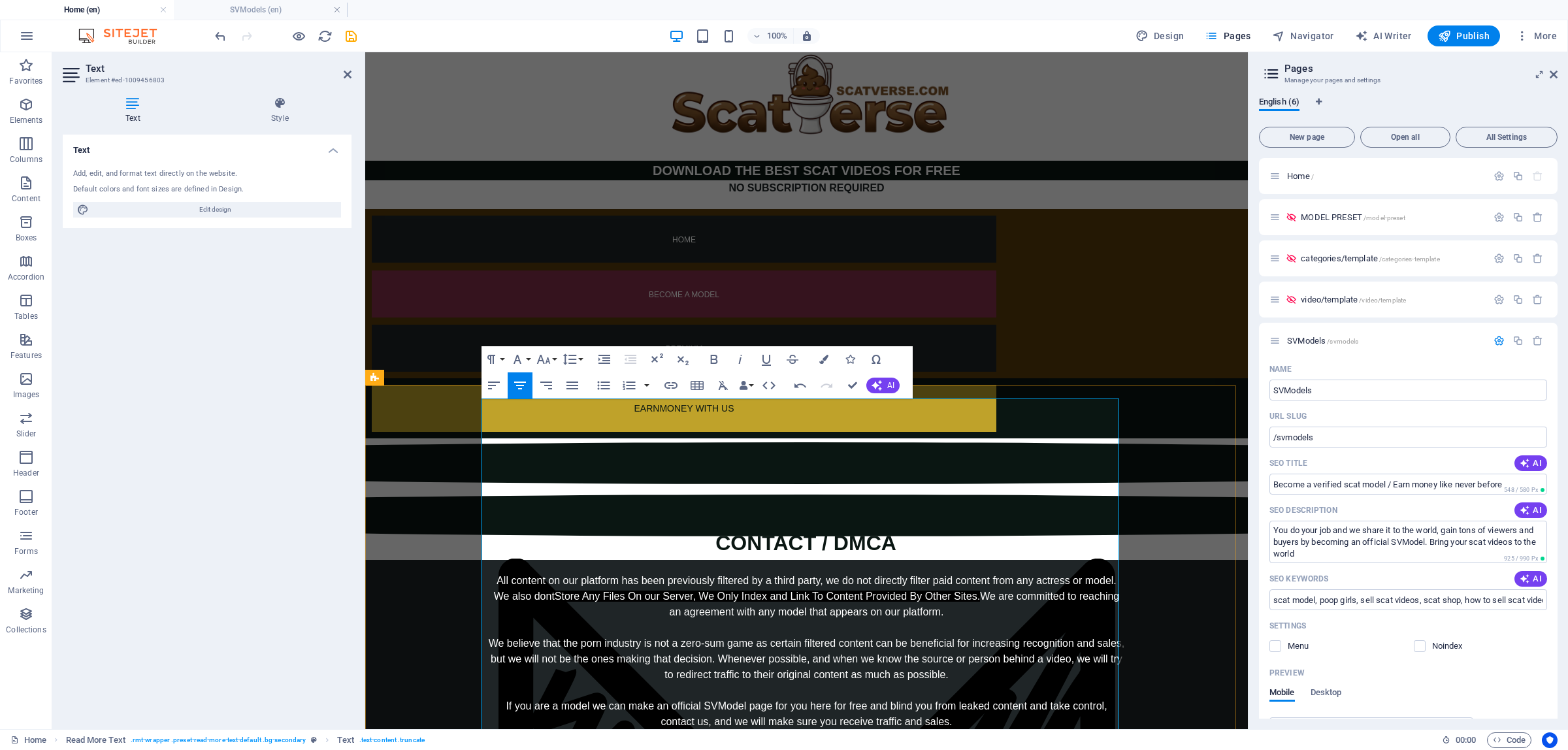
click at [714, 626] on div "All content on our platform has been previously filtered by a third party, we d…" at bounding box center [806, 698] width 637 height 251
drag, startPoint x: 968, startPoint y: 626, endPoint x: 1034, endPoint y: 649, distance: 69.9
click at [1034, 649] on div "All content on our platform has been previously filtered by a third party, we d…" at bounding box center [806, 698] width 637 height 251
drag, startPoint x: 492, startPoint y: 616, endPoint x: 743, endPoint y: 645, distance: 252.7
click at [743, 645] on div "All content on our platform has been previously filtered by a third party, we d…" at bounding box center [806, 698] width 637 height 251
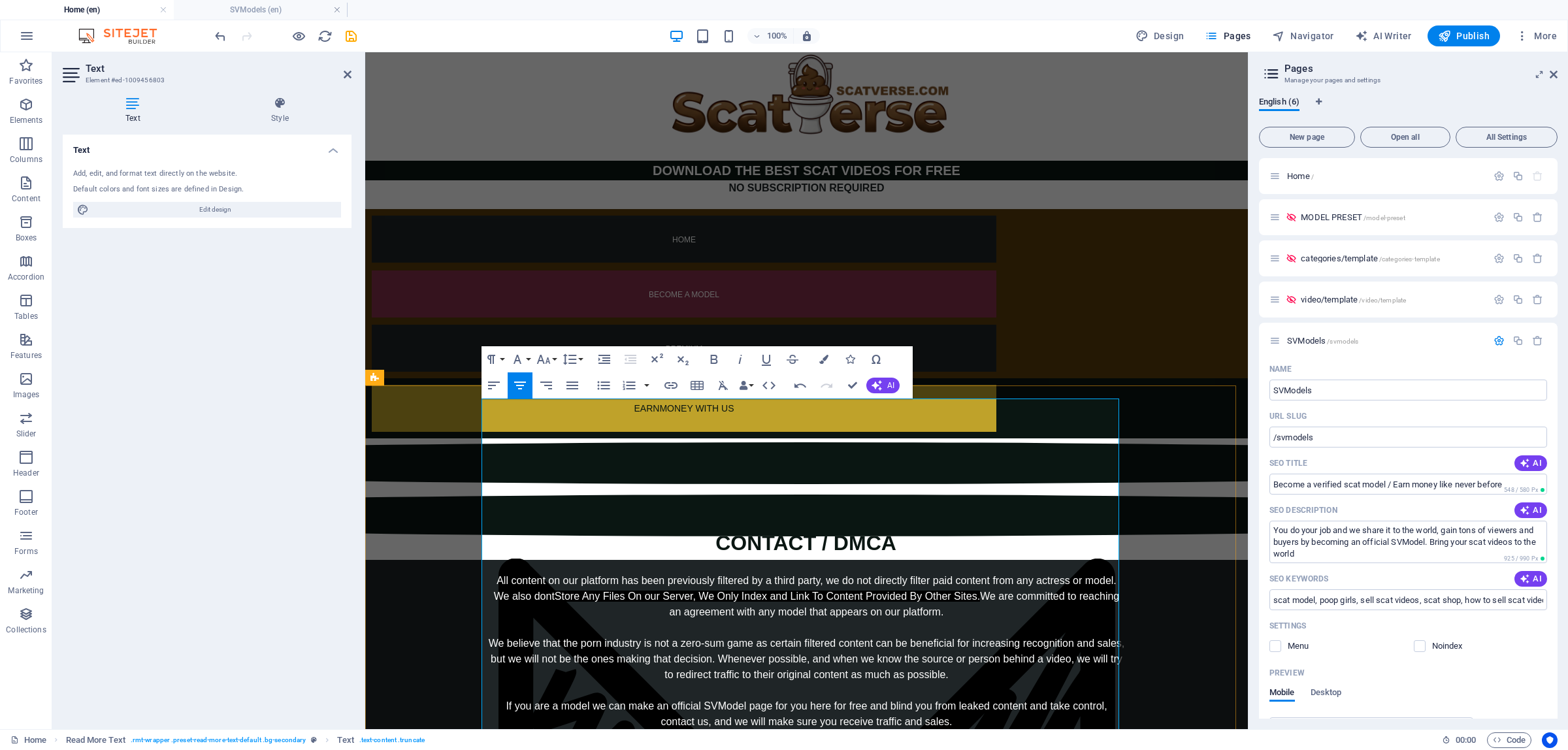
click at [1107, 623] on div "All content on our platform has been previously filtered by a third party, we d…" at bounding box center [806, 698] width 637 height 251
click at [1111, 626] on div "All content on our platform has been previously filtered by a third party, we d…" at bounding box center [806, 698] width 637 height 251
drag, startPoint x: 751, startPoint y: 647, endPoint x: 903, endPoint y: 645, distance: 152.0
click at [903, 645] on div "All content on our platform has been previously filtered by a third party, we d…" at bounding box center [806, 698] width 637 height 251
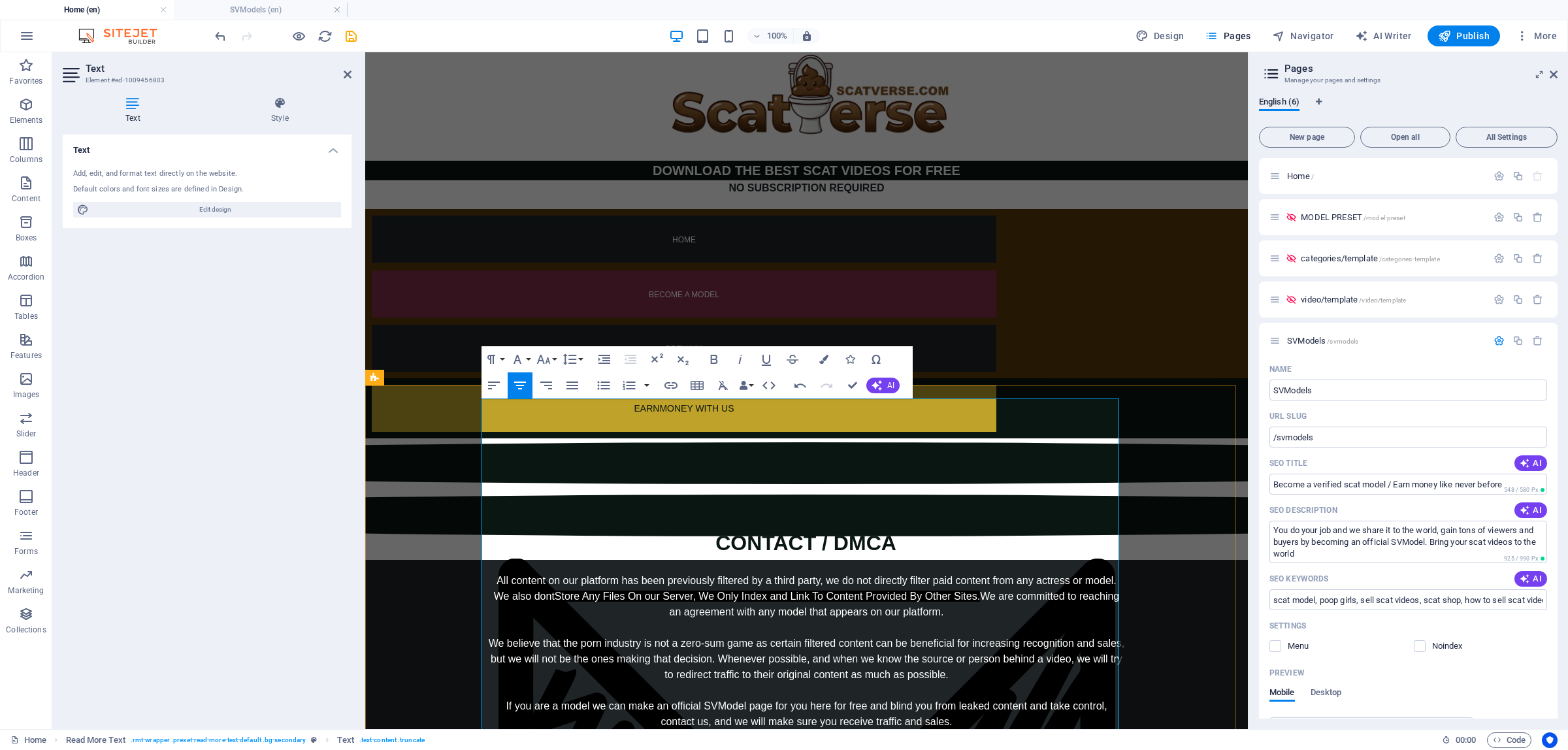
drag, startPoint x: 714, startPoint y: 645, endPoint x: 889, endPoint y: 648, distance: 175.0
click at [889, 648] on div "All content on our platform has been previously filtered by a third party, we d…" at bounding box center [806, 698] width 637 height 251
click at [890, 647] on div "All content on our platform has been previously filtered by a third party, we d…" at bounding box center [806, 698] width 637 height 251
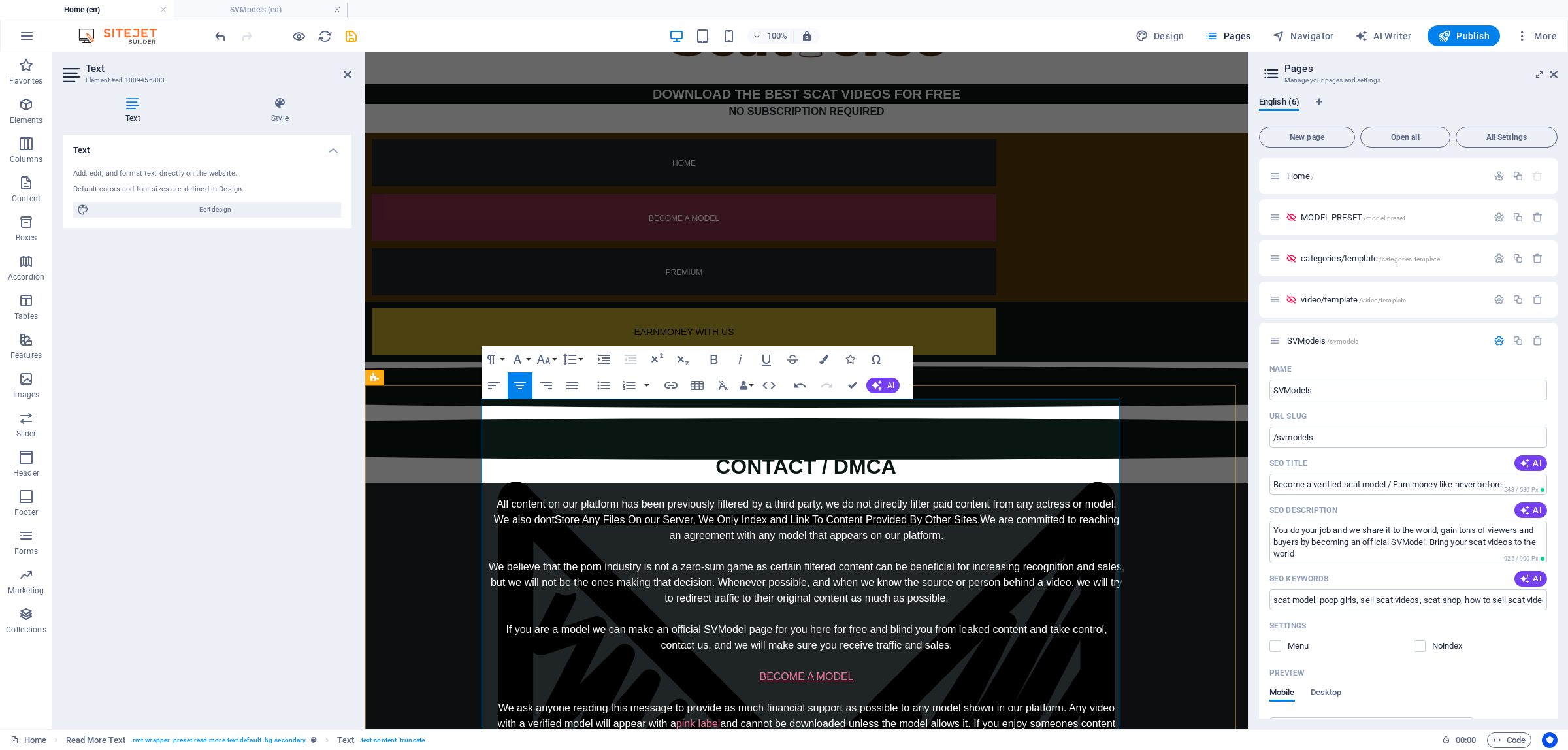
scroll to position [82, 0]
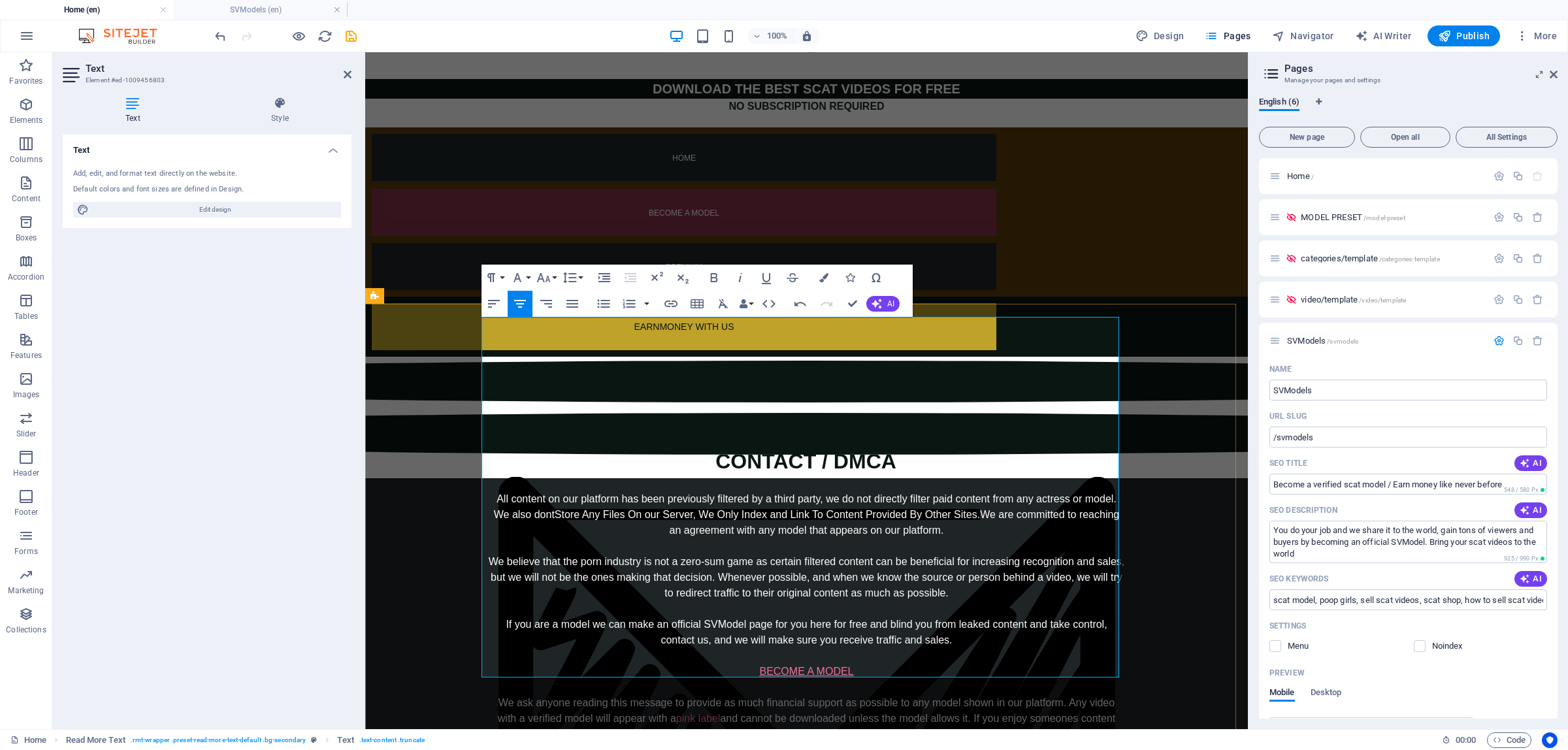
drag, startPoint x: 564, startPoint y: 592, endPoint x: 1048, endPoint y: 597, distance: 484.0
drag, startPoint x: 681, startPoint y: 622, endPoint x: 916, endPoint y: 621, distance: 235.0
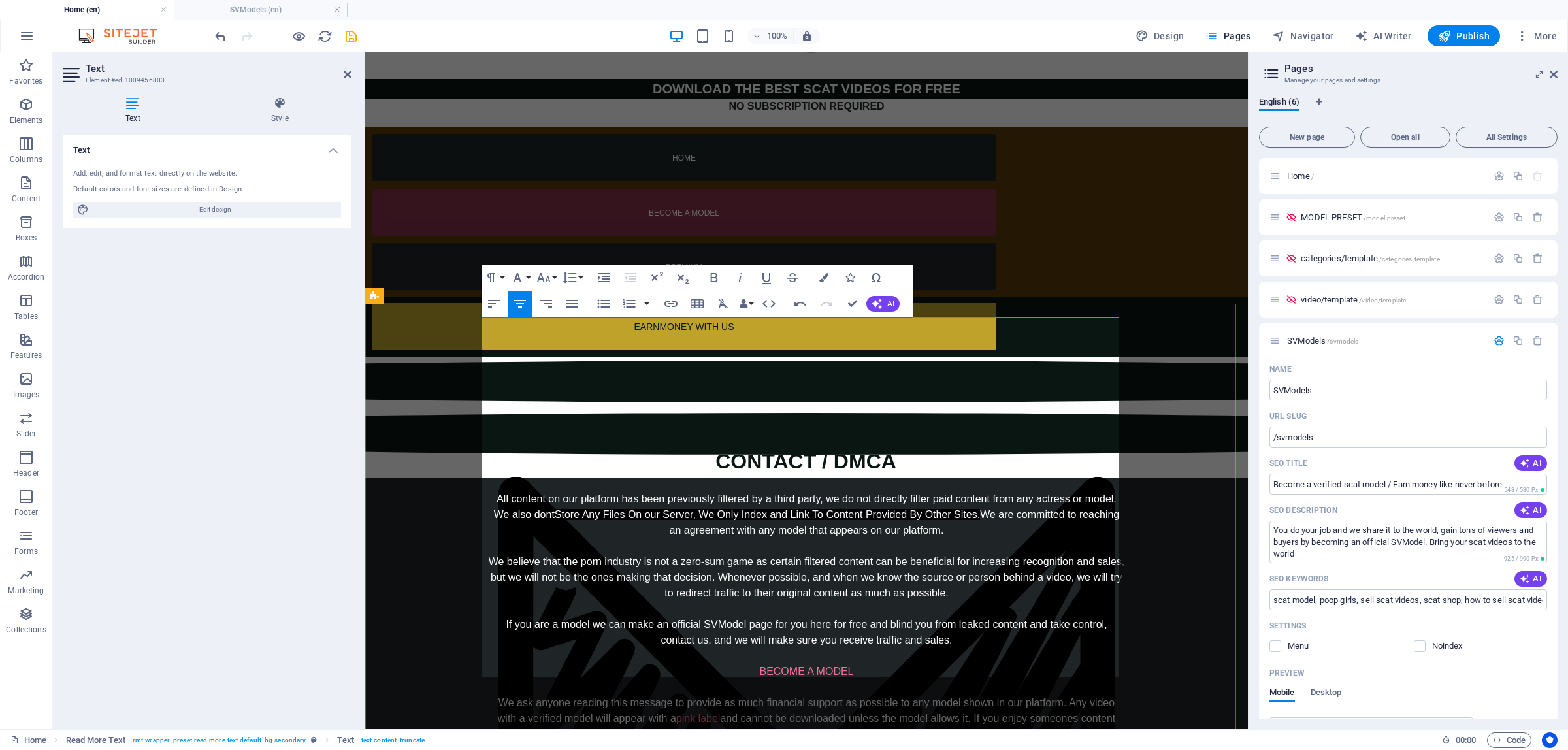
drag, startPoint x: 850, startPoint y: 655, endPoint x: 738, endPoint y: 655, distance: 112.0
click at [899, 557] on div "All content on our platform has been previously filtered by a third party, we d…" at bounding box center [806, 616] width 637 height 251
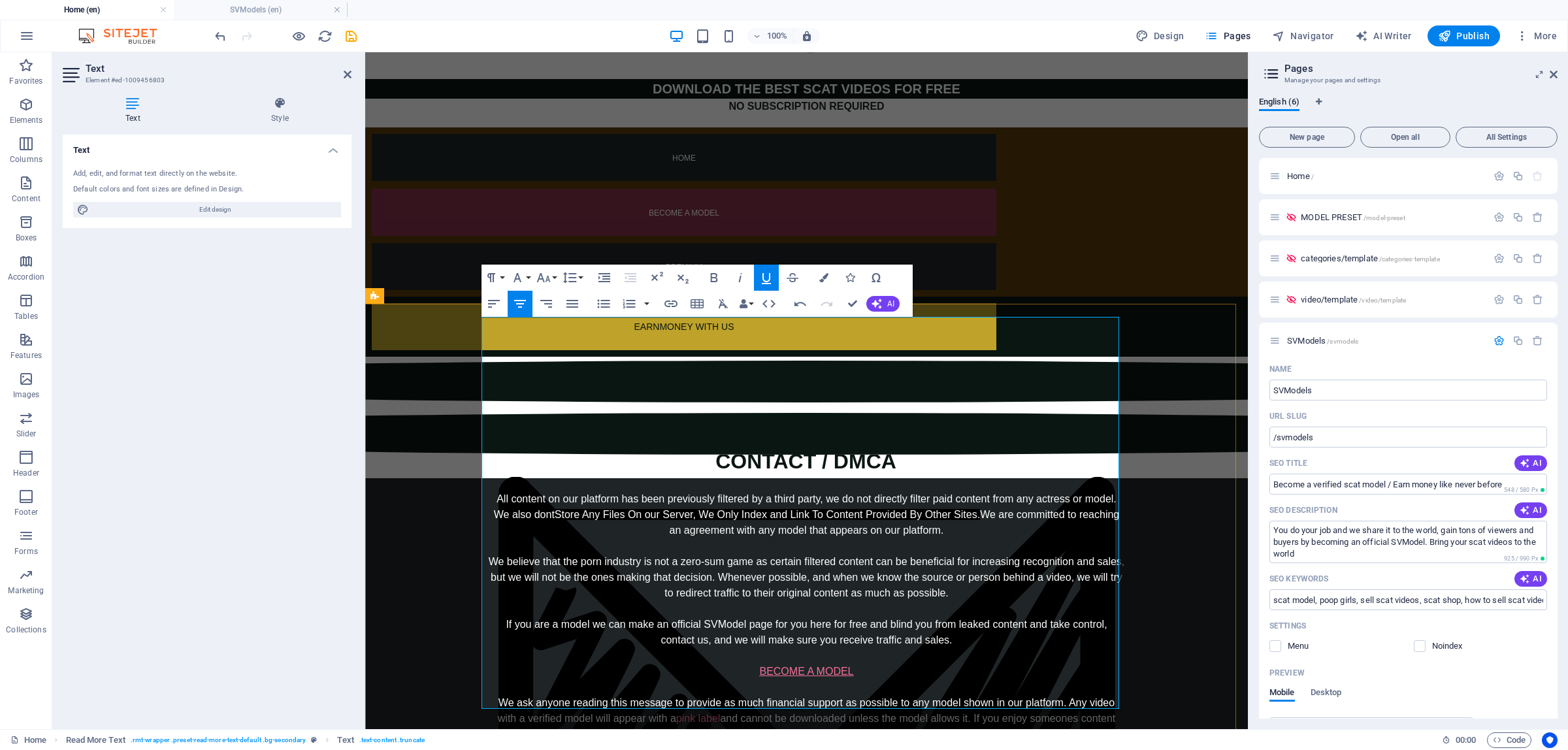
drag, startPoint x: 859, startPoint y: 592, endPoint x: 700, endPoint y: 591, distance: 159.0
click at [821, 278] on icon "button" at bounding box center [824, 278] width 9 height 9
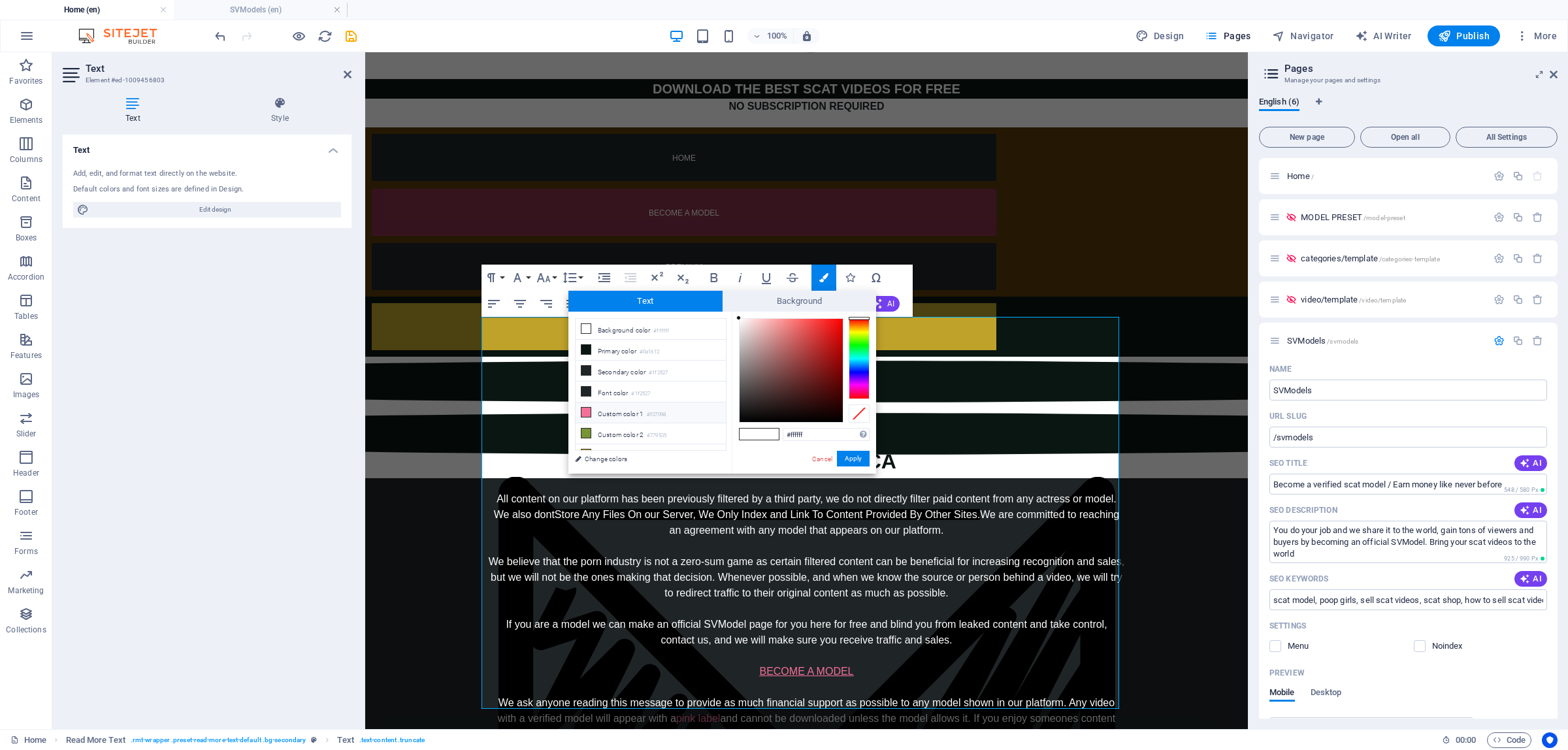
drag, startPoint x: 582, startPoint y: 413, endPoint x: 792, endPoint y: 471, distance: 217.9
click at [582, 413] on icon at bounding box center [586, 413] width 9 height 9
type input "#f37098"
click at [859, 466] on button "Apply" at bounding box center [854, 459] width 33 height 16
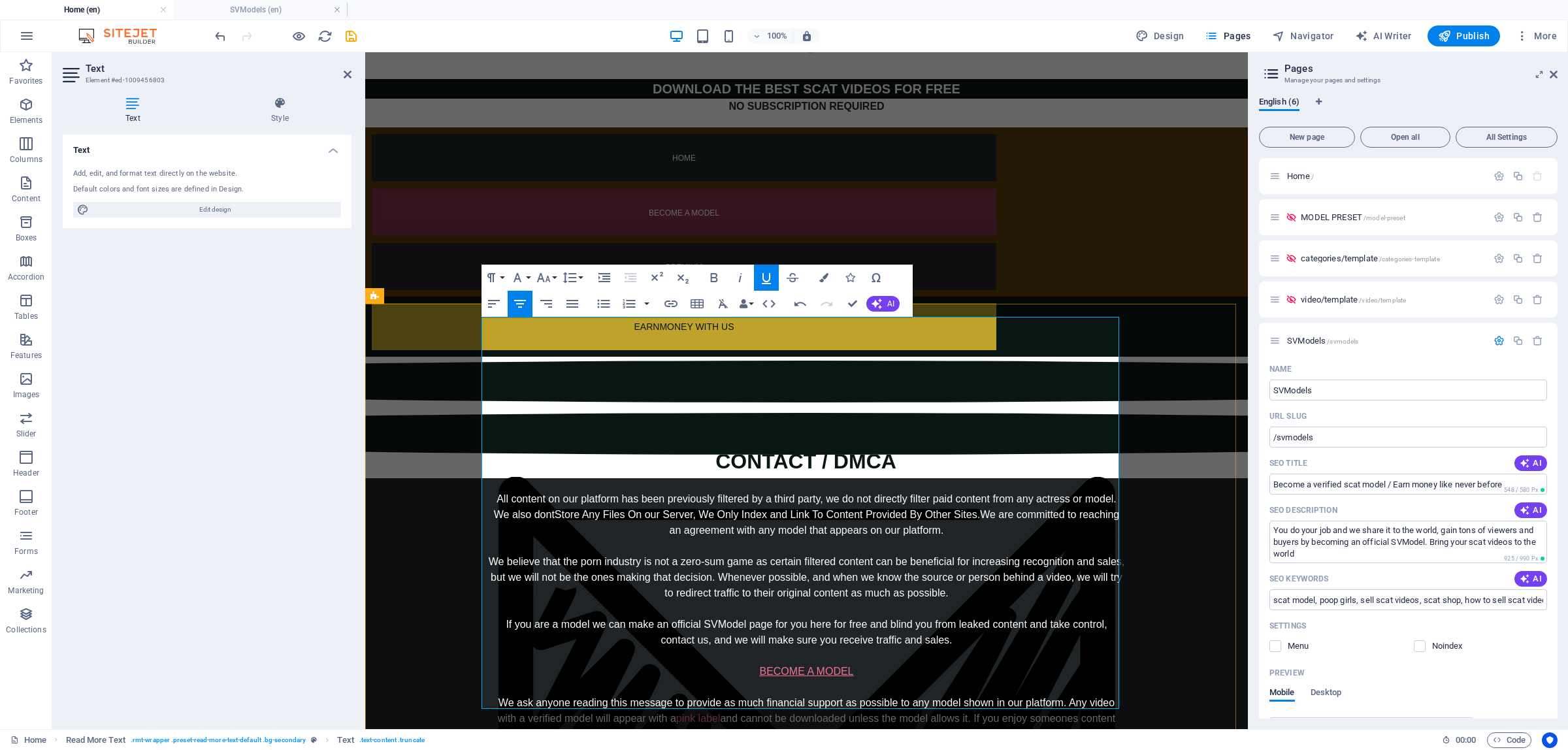
click at [840, 547] on div "All content on our platform has been previously filtered by a third party, we d…" at bounding box center [806, 616] width 637 height 251
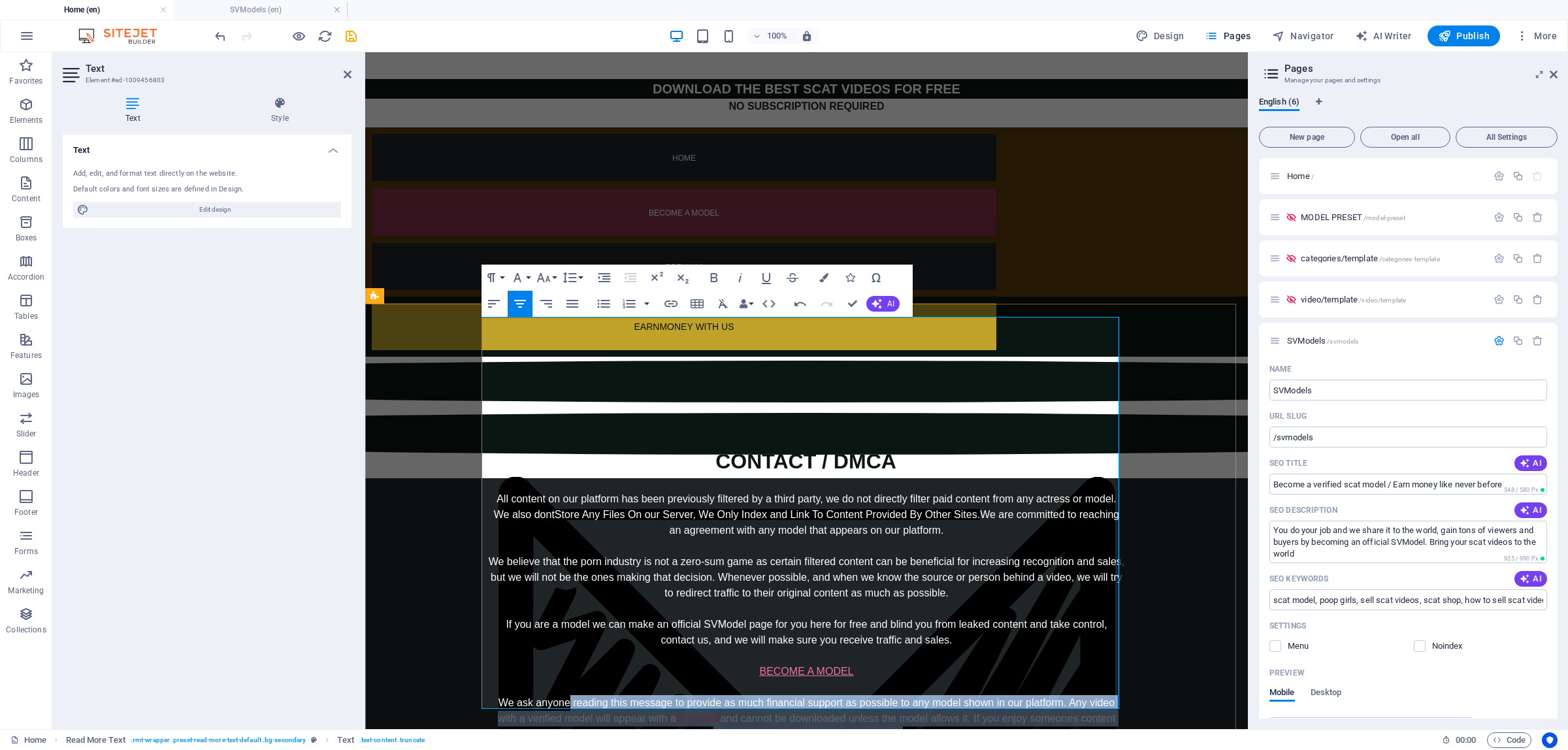
drag, startPoint x: 590, startPoint y: 533, endPoint x: 850, endPoint y: 593, distance: 266.8
click at [850, 593] on div "All content on our platform has been previously filtered by a third party, we d…" at bounding box center [806, 687] width 637 height 392
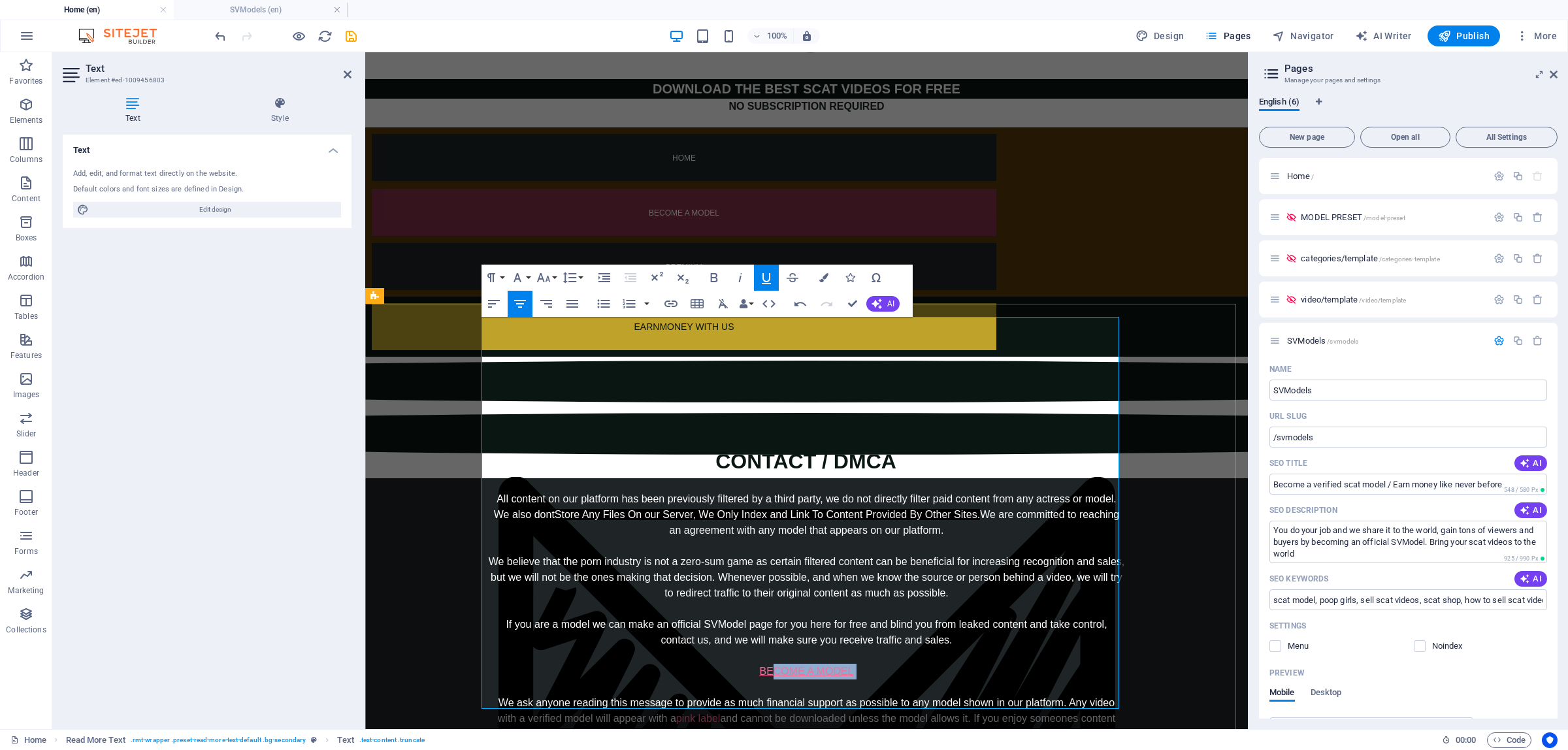
drag, startPoint x: 769, startPoint y: 497, endPoint x: 857, endPoint y: 511, distance: 89.1
click at [857, 511] on div "All content on our platform has been previously filtered by a third party, we d…" at bounding box center [806, 616] width 637 height 251
drag, startPoint x: 751, startPoint y: 595, endPoint x: 851, endPoint y: 596, distance: 100.0
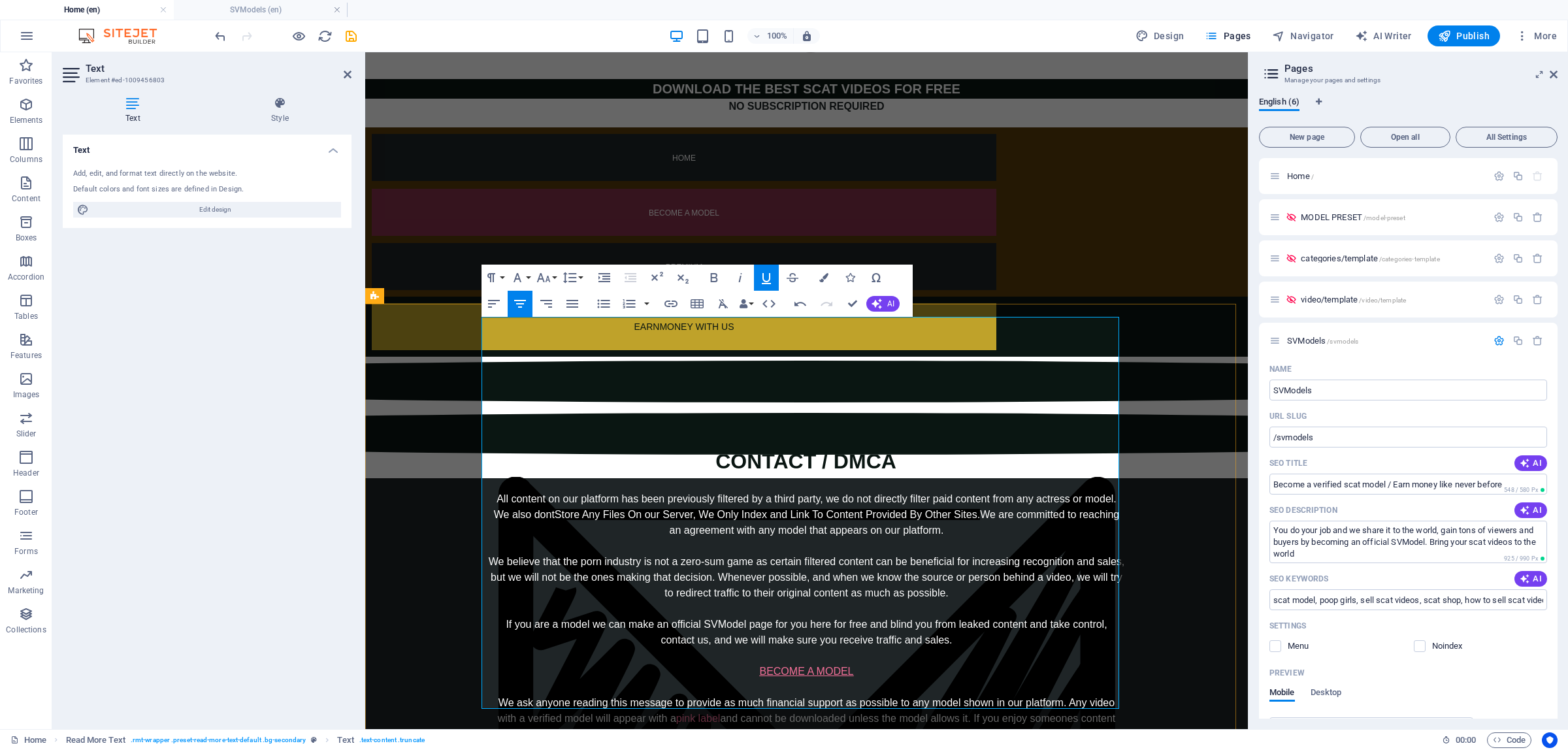
drag, startPoint x: 560, startPoint y: 623, endPoint x: 1044, endPoint y: 628, distance: 484.0
drag, startPoint x: 677, startPoint y: 656, endPoint x: 920, endPoint y: 654, distance: 243.0
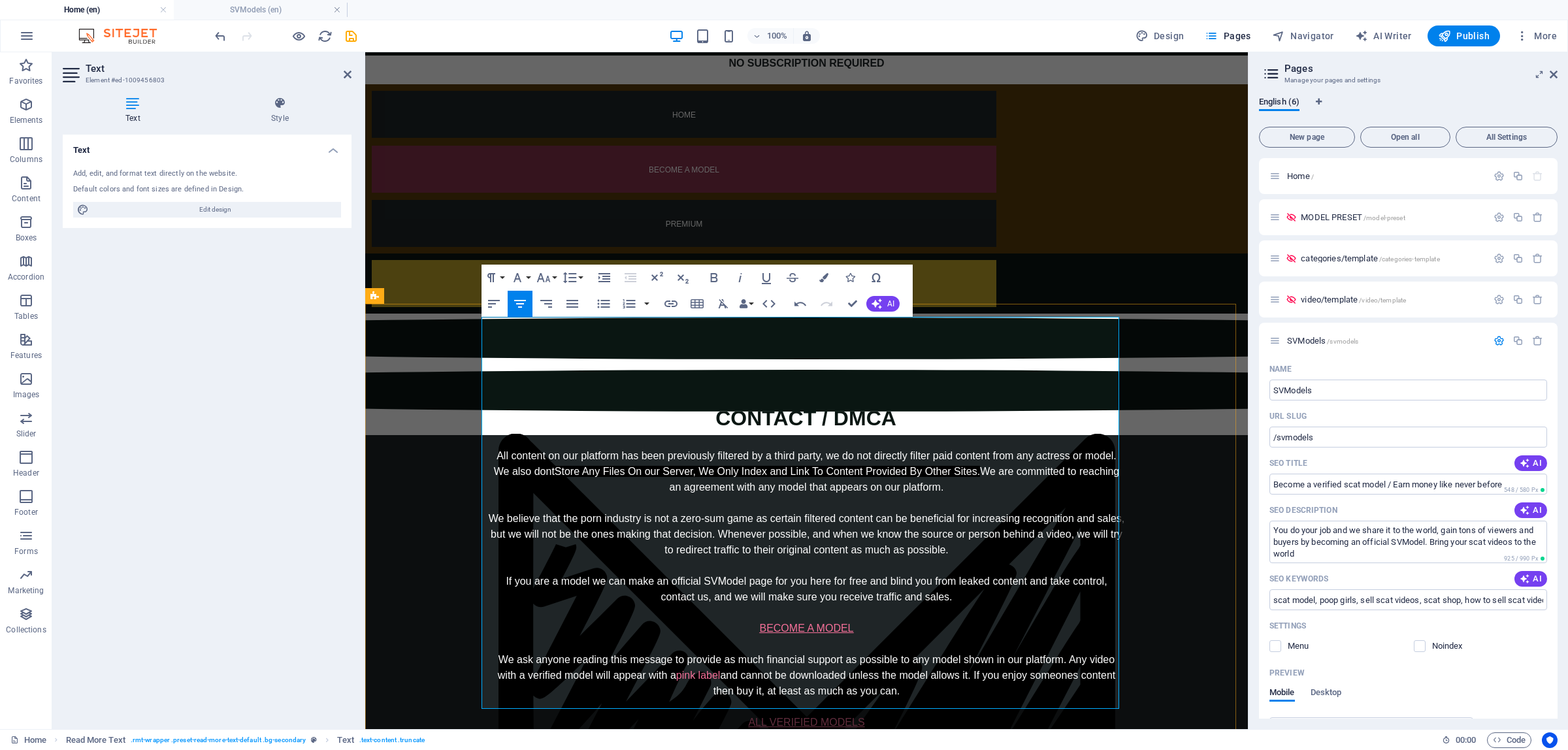
scroll to position [245, 0]
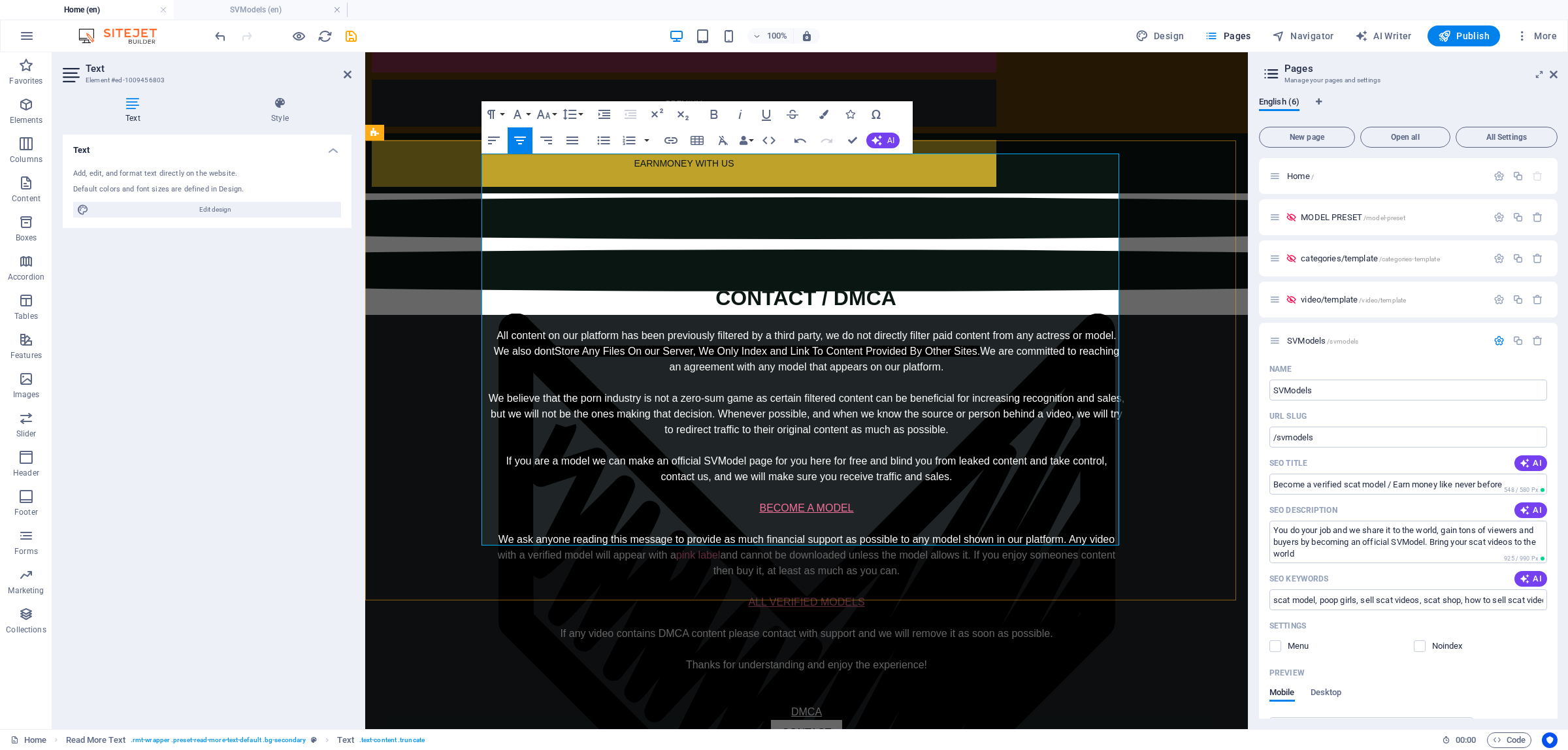
click at [818, 704] on p "DMCA" at bounding box center [806, 712] width 637 height 16
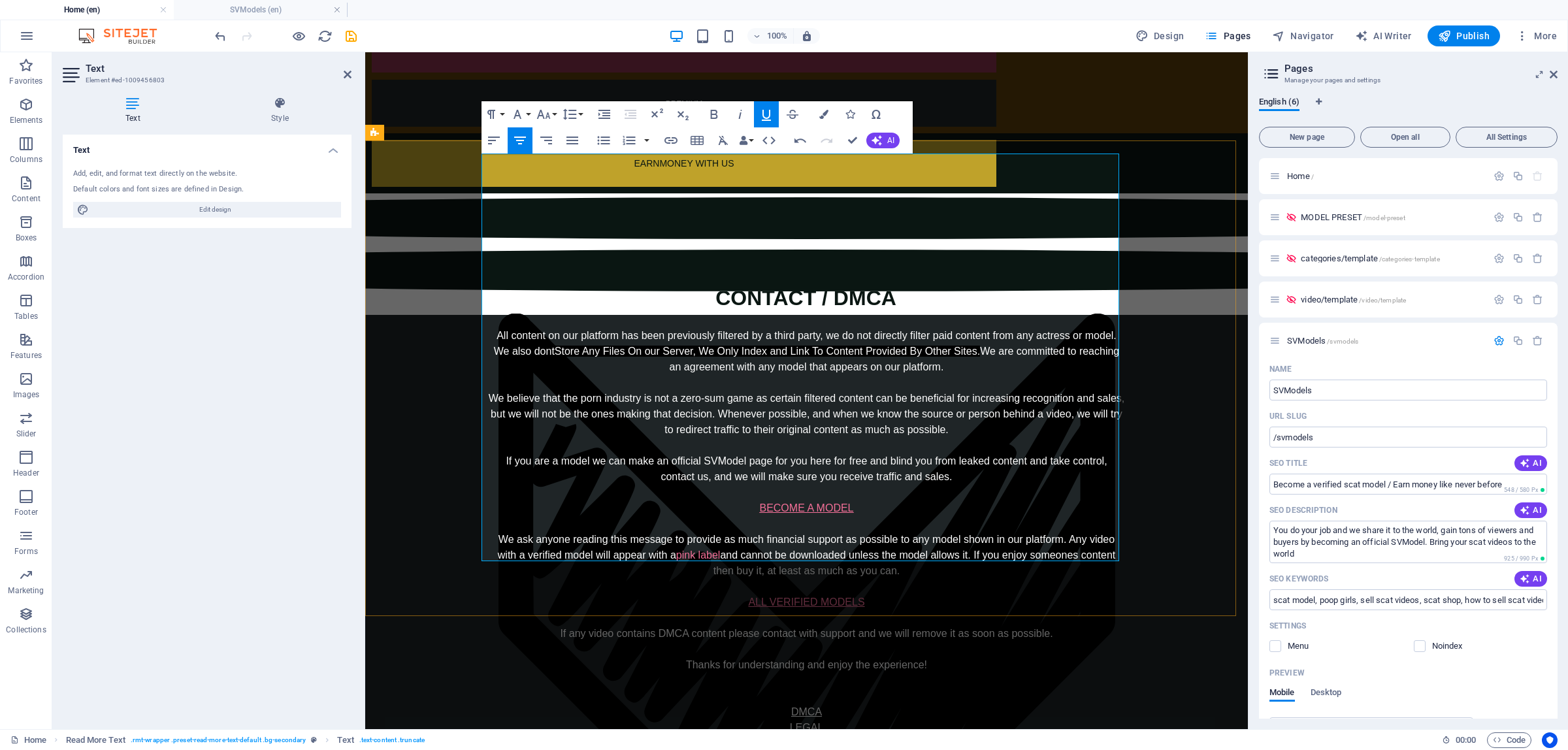
click at [782, 720] on p "LEGAL" at bounding box center [806, 728] width 637 height 16
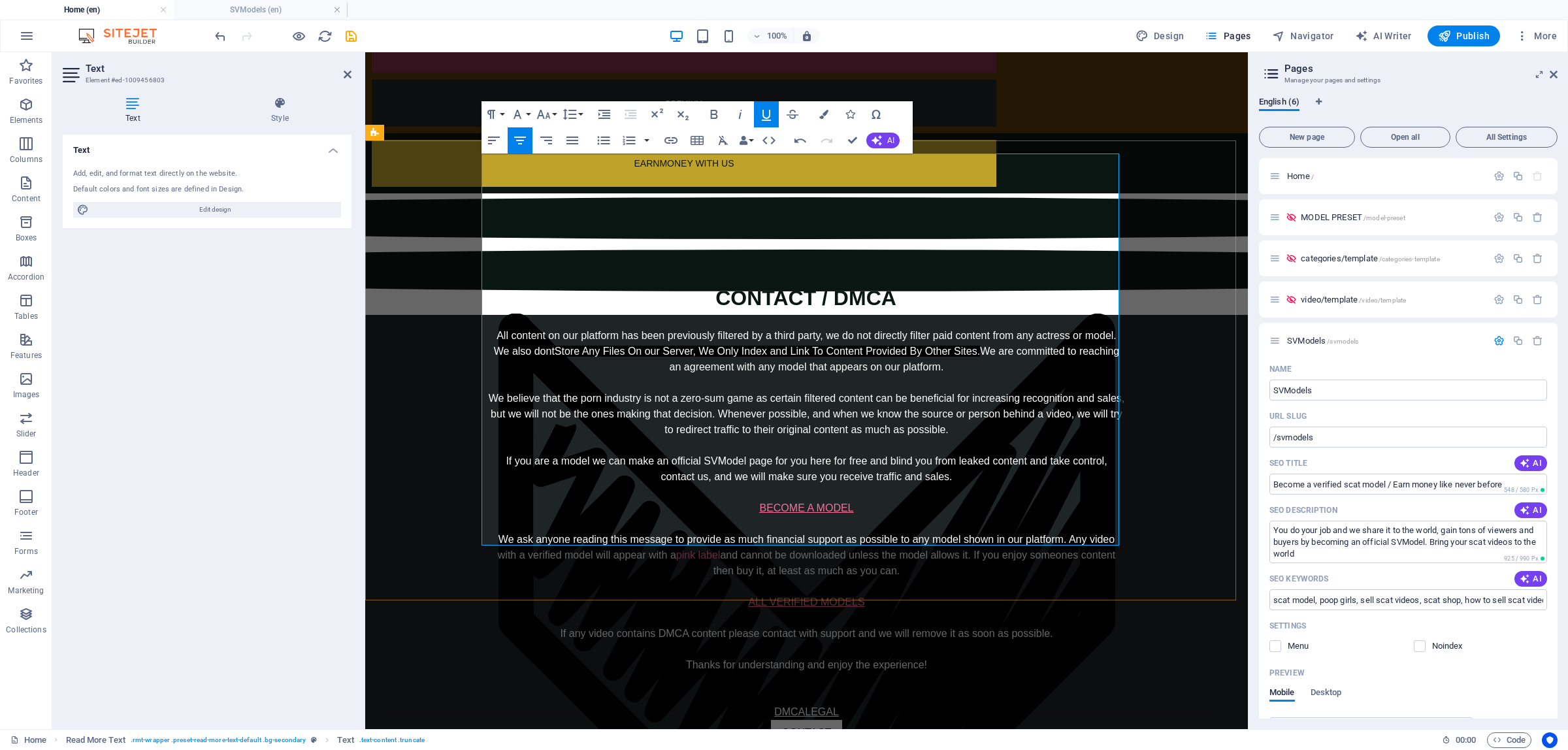
drag, startPoint x: 802, startPoint y: 536, endPoint x: 794, endPoint y: 537, distance: 8.1
click at [794, 707] on u "DMCA" at bounding box center [789, 712] width 31 height 11
drag, startPoint x: 804, startPoint y: 539, endPoint x: 792, endPoint y: 540, distance: 12.0
click at [792, 704] on p "DMCA LEGAL" at bounding box center [806, 712] width 637 height 16
click at [766, 115] on icon "button" at bounding box center [766, 115] width 16 height 16
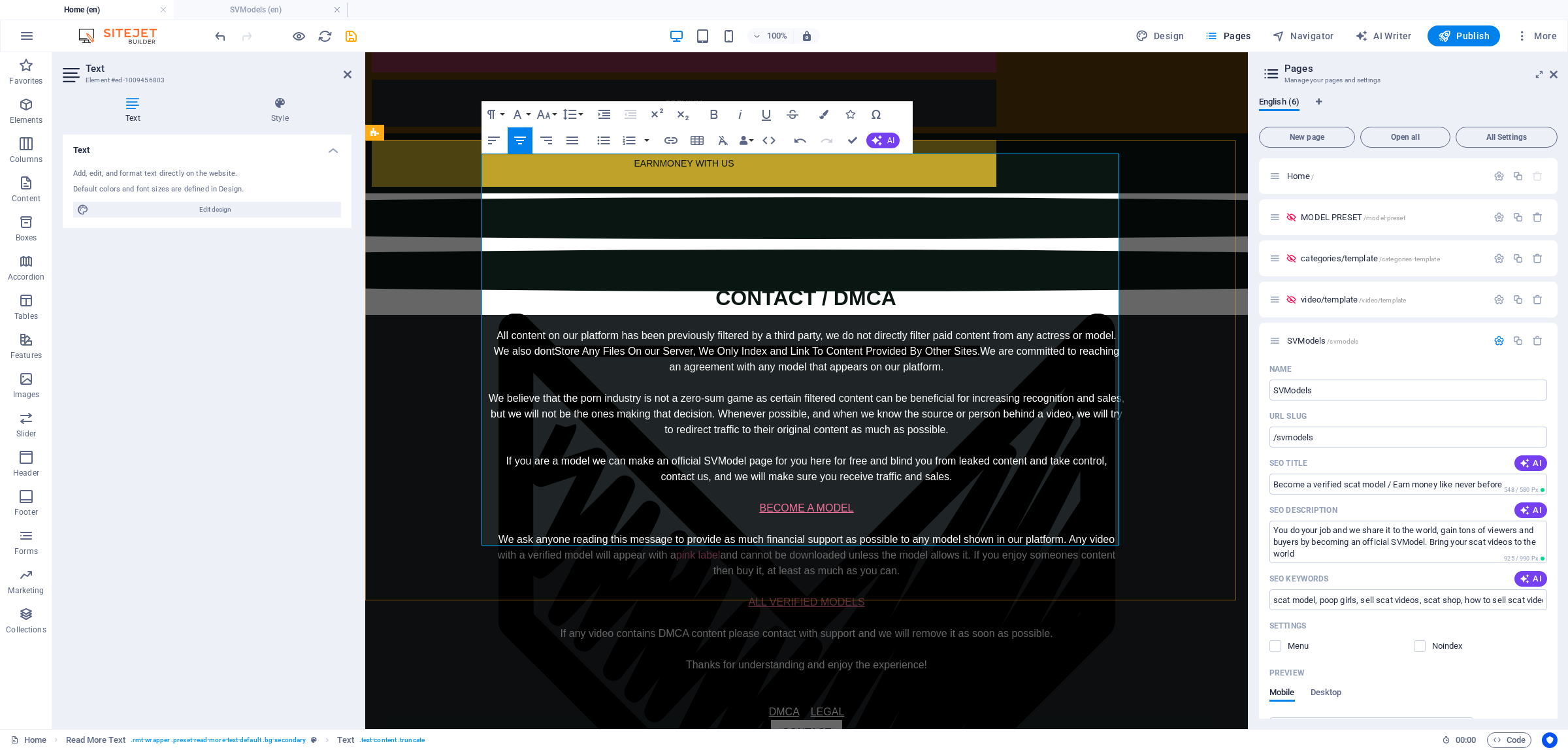
click at [833, 707] on u "LEGAL" at bounding box center [828, 712] width 34 height 11
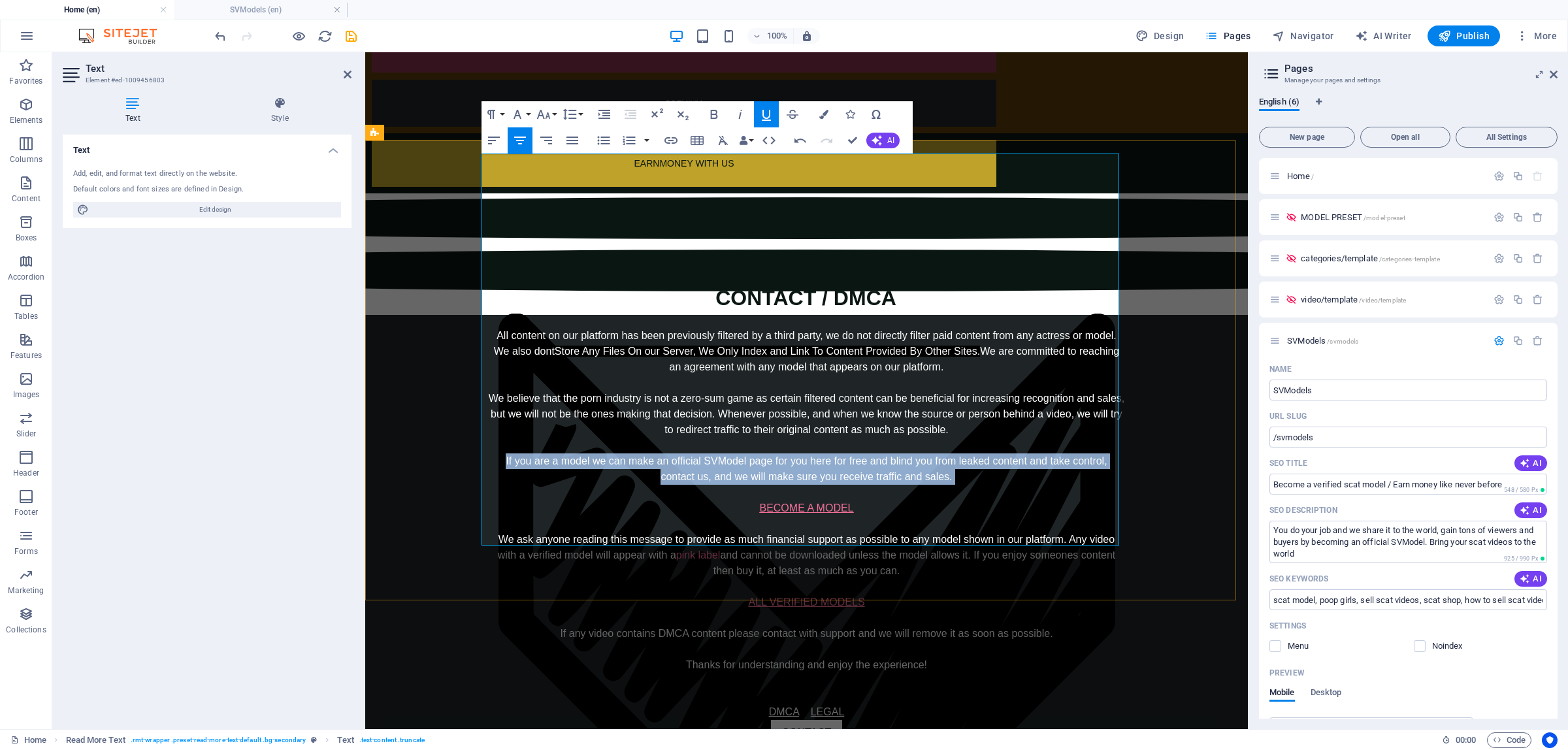
click at [955, 328] on div "All content on our platform has been previously filtered by a third party, we d…" at bounding box center [806, 453] width 637 height 251
click at [946, 328] on div "All content on our platform has been previously filtered by a third party, we d…" at bounding box center [806, 453] width 637 height 251
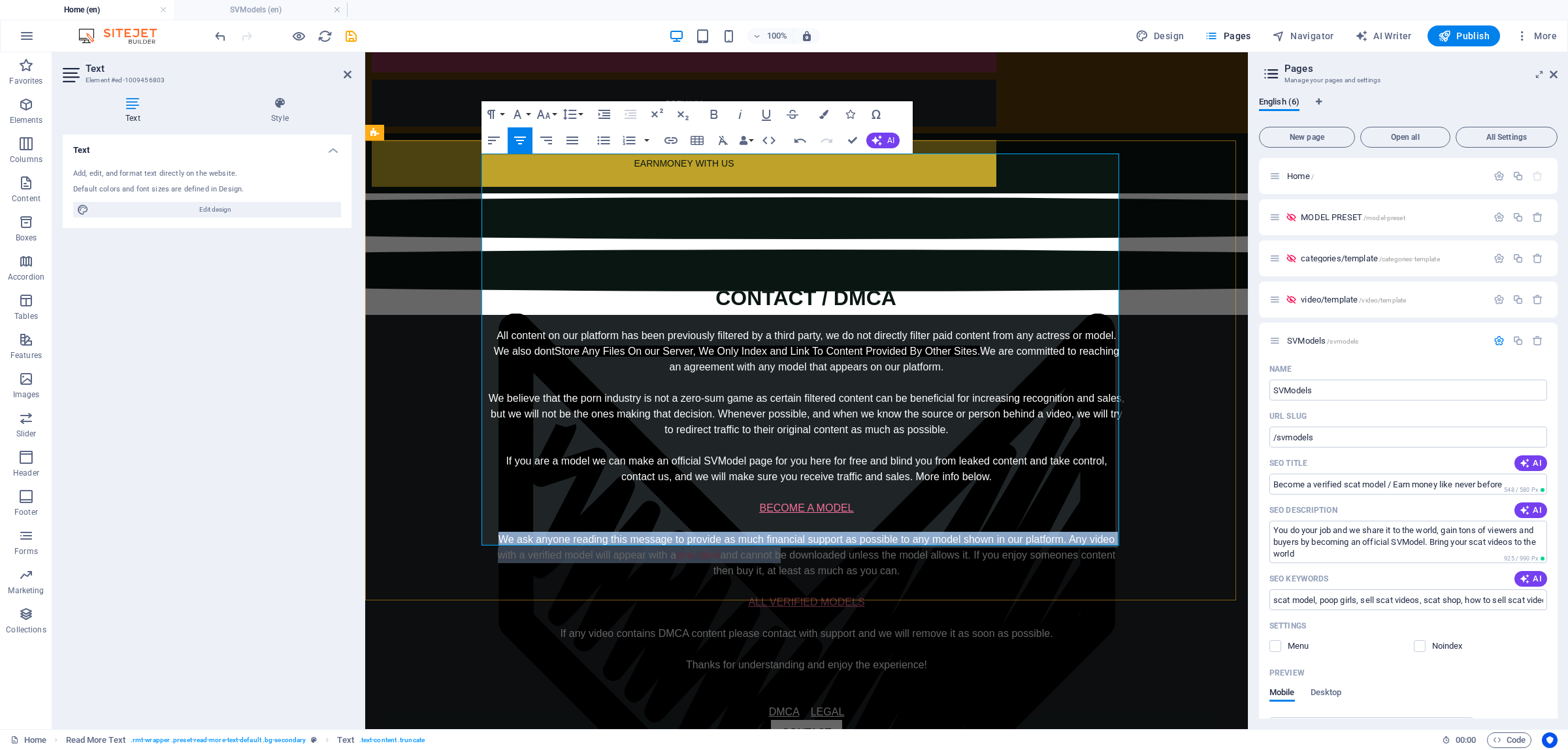
drag, startPoint x: 498, startPoint y: 363, endPoint x: 773, endPoint y: 374, distance: 275.2
click at [773, 374] on div "All content on our platform has been previously filtered by a third party, we d…" at bounding box center [806, 453] width 637 height 251
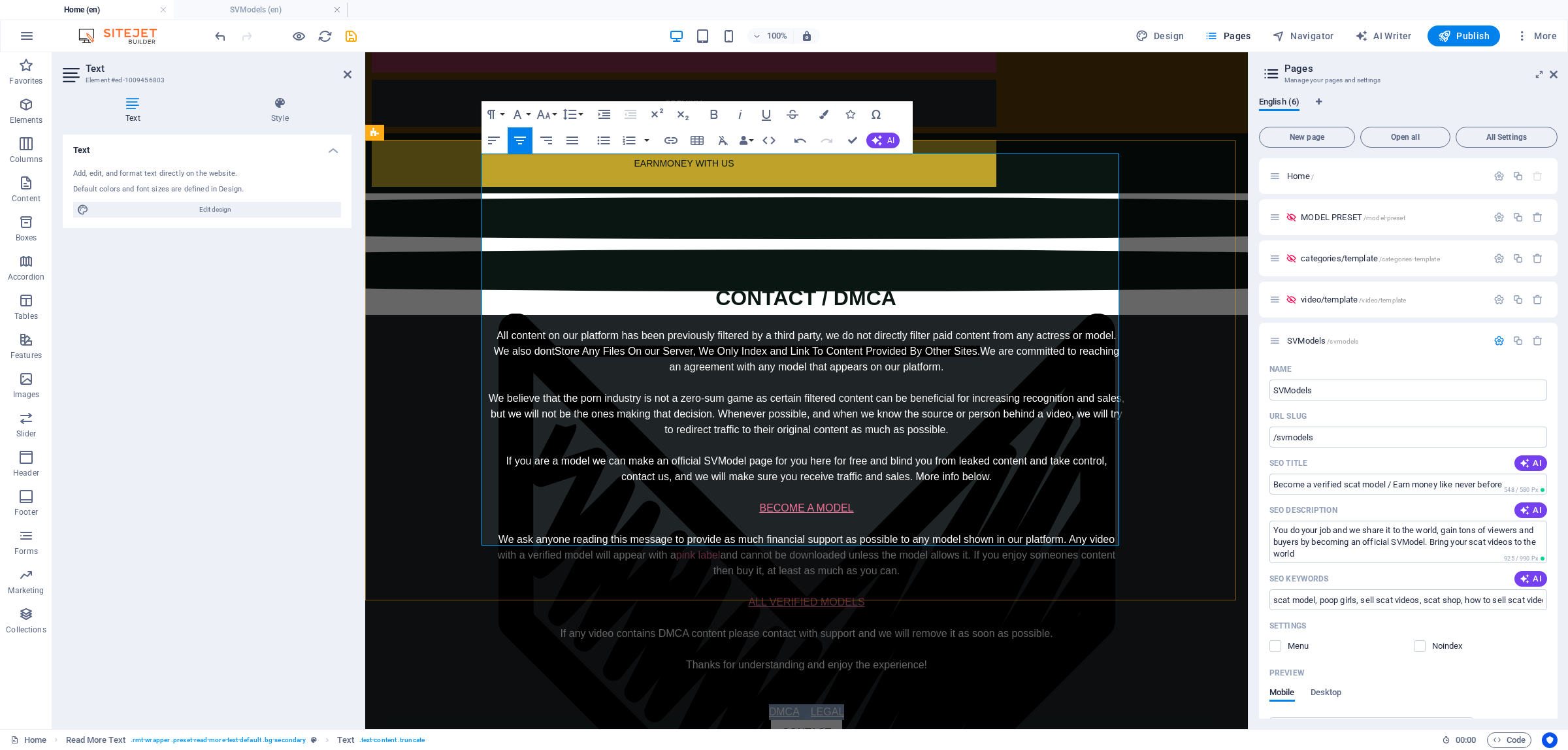
drag, startPoint x: 762, startPoint y: 536, endPoint x: 837, endPoint y: 540, distance: 75.1
click at [837, 704] on p "DMCA LEGAL" at bounding box center [806, 712] width 637 height 16
click at [837, 707] on u "LEGAL" at bounding box center [828, 712] width 34 height 11
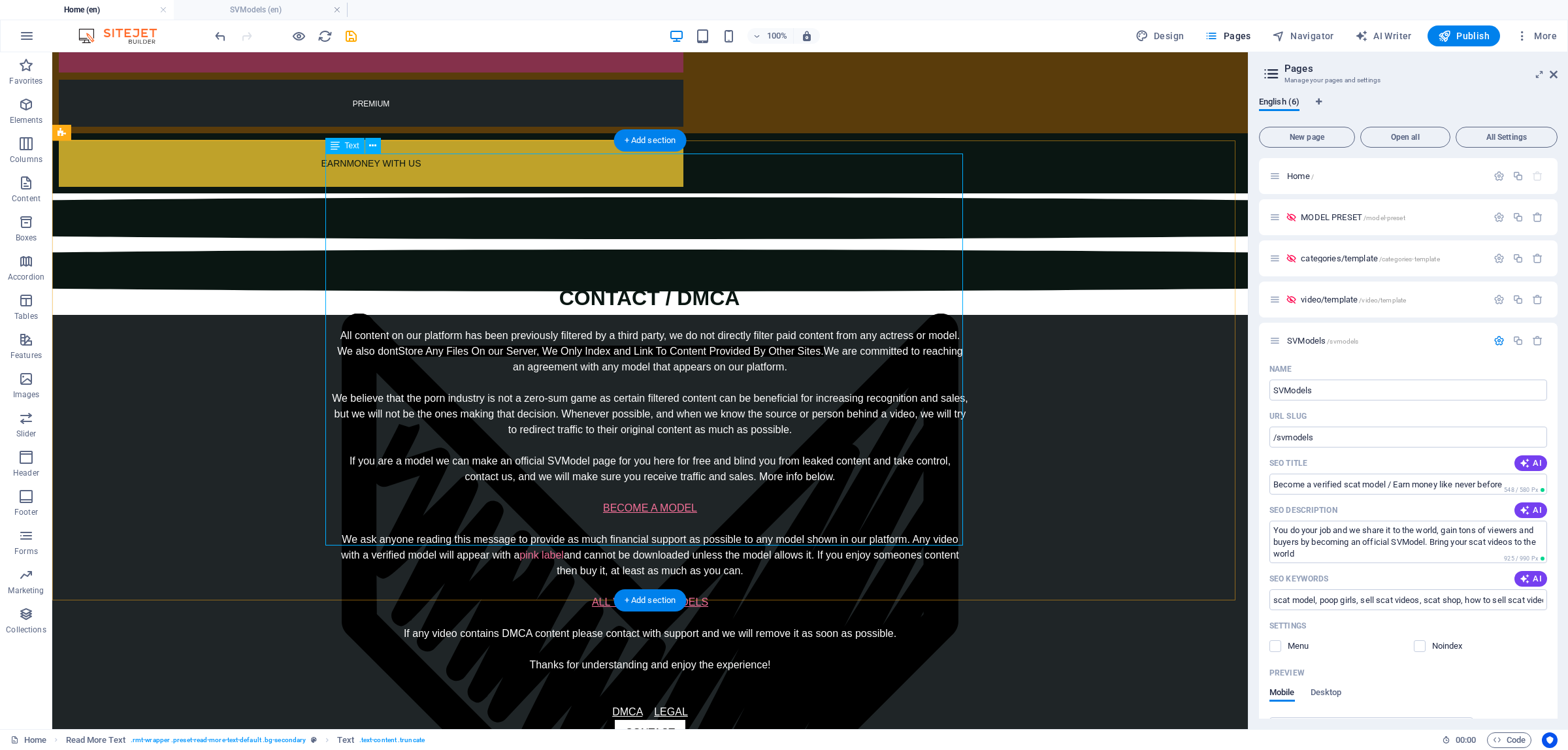
click at [428, 328] on div "All content on our platform has been previously filtered by a third party, we d…" at bounding box center [650, 524] width 637 height 392
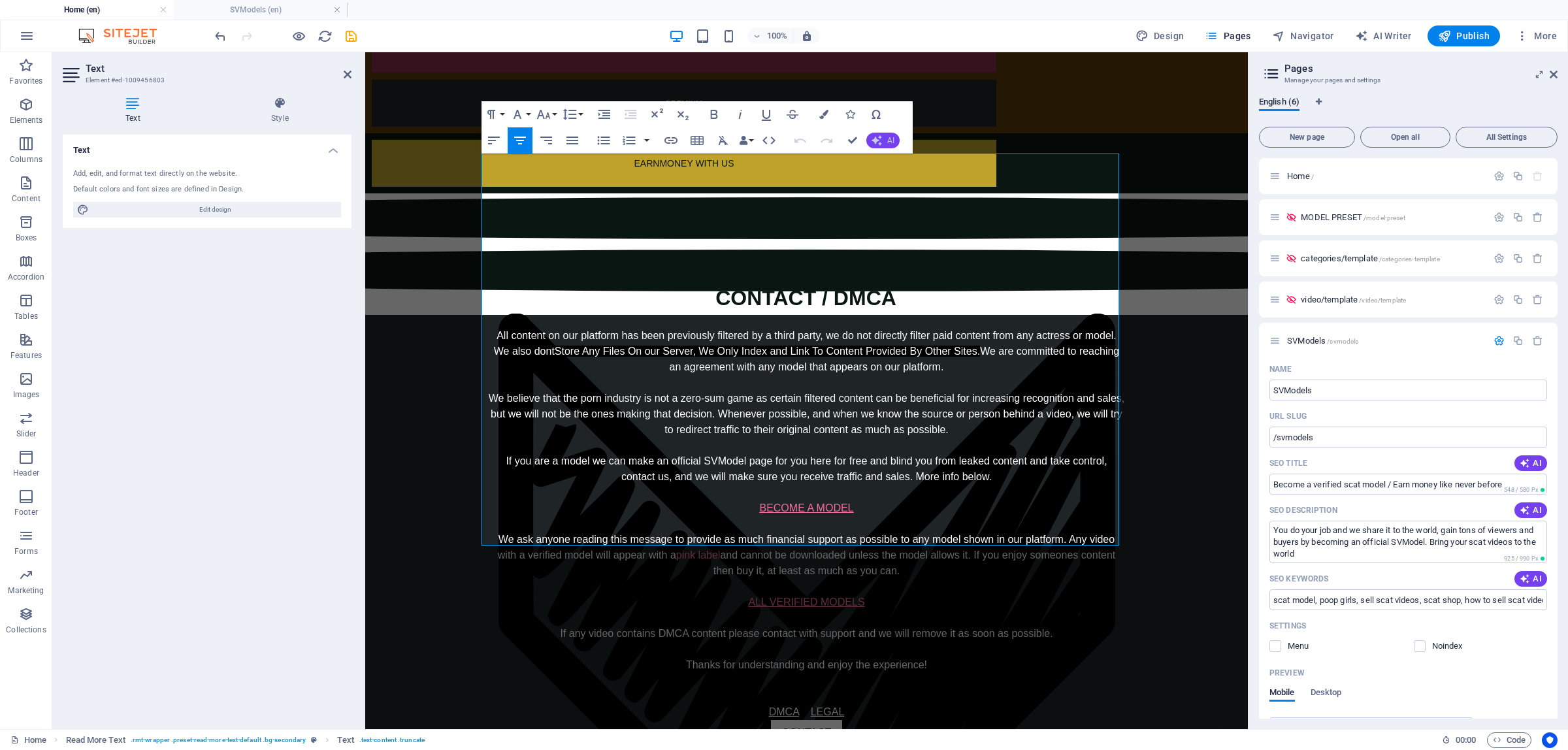
click at [886, 138] on button "AI" at bounding box center [883, 141] width 33 height 16
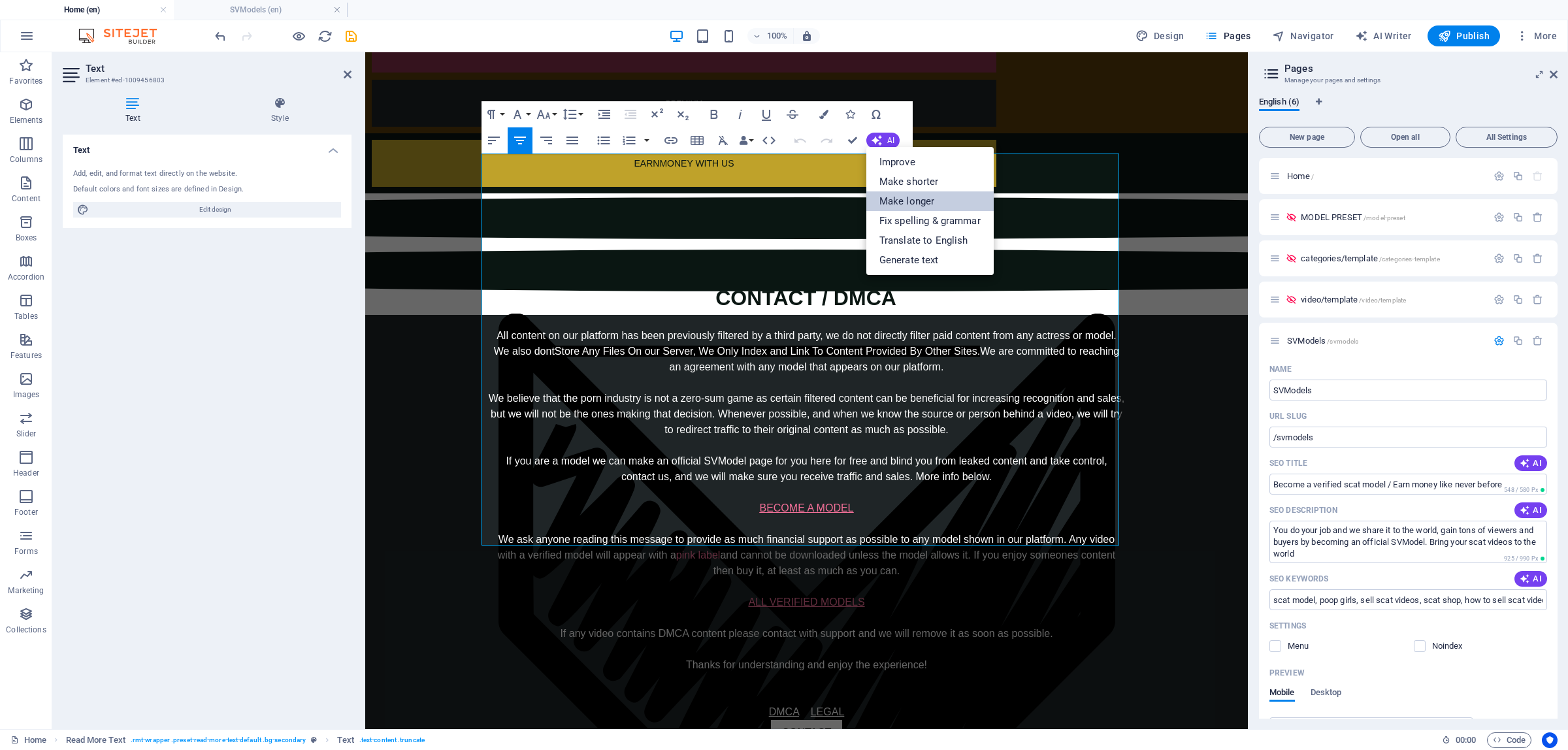
click at [933, 196] on link "Make longer" at bounding box center [930, 201] width 127 height 20
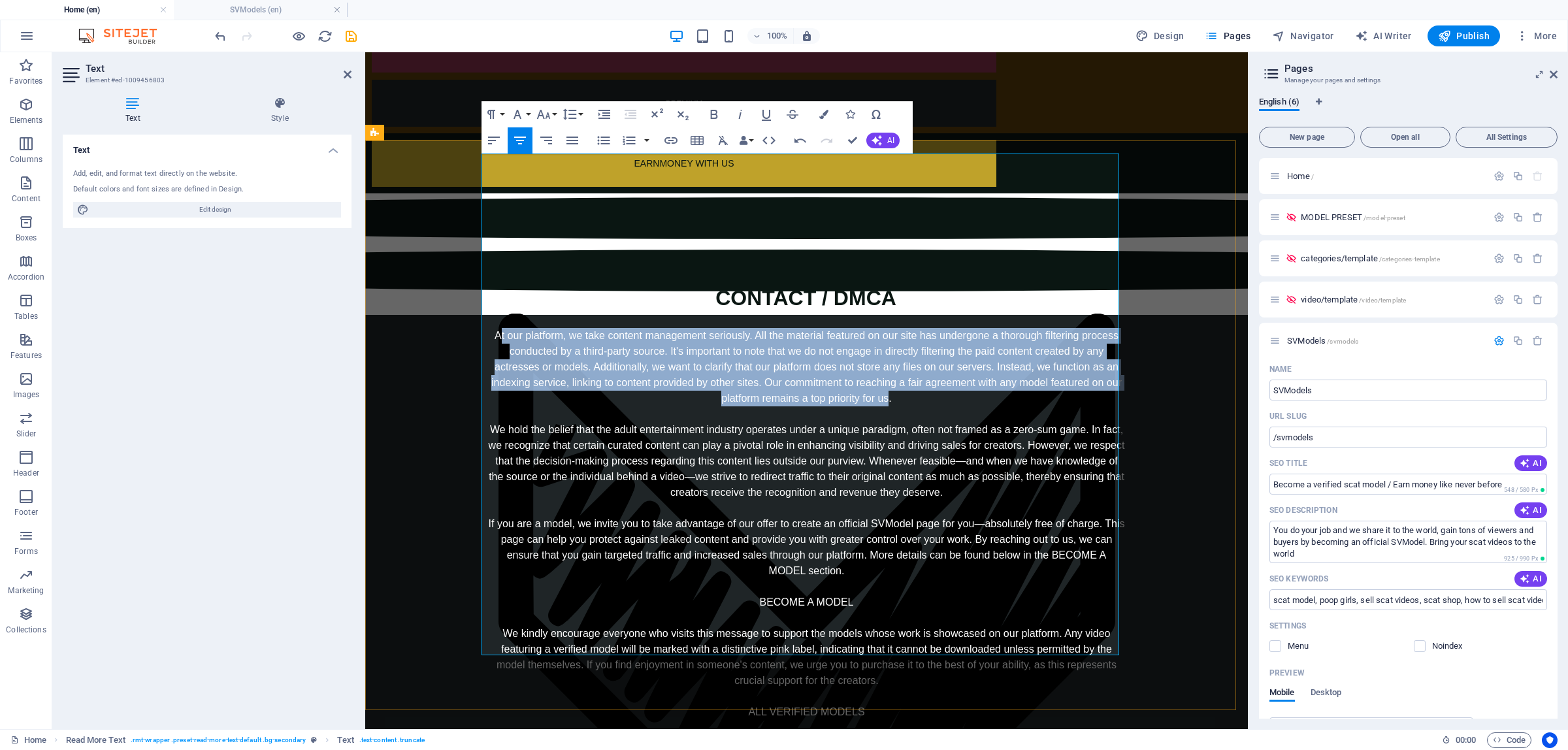
drag, startPoint x: 494, startPoint y: 161, endPoint x: 882, endPoint y: 226, distance: 393.4
click at [881, 328] on div "At our platform, we take content management seriously. All the material feature…" at bounding box center [806, 579] width 637 height 502
click at [882, 328] on div "At our platform, we take content management seriously. All the material feature…" at bounding box center [806, 579] width 637 height 502
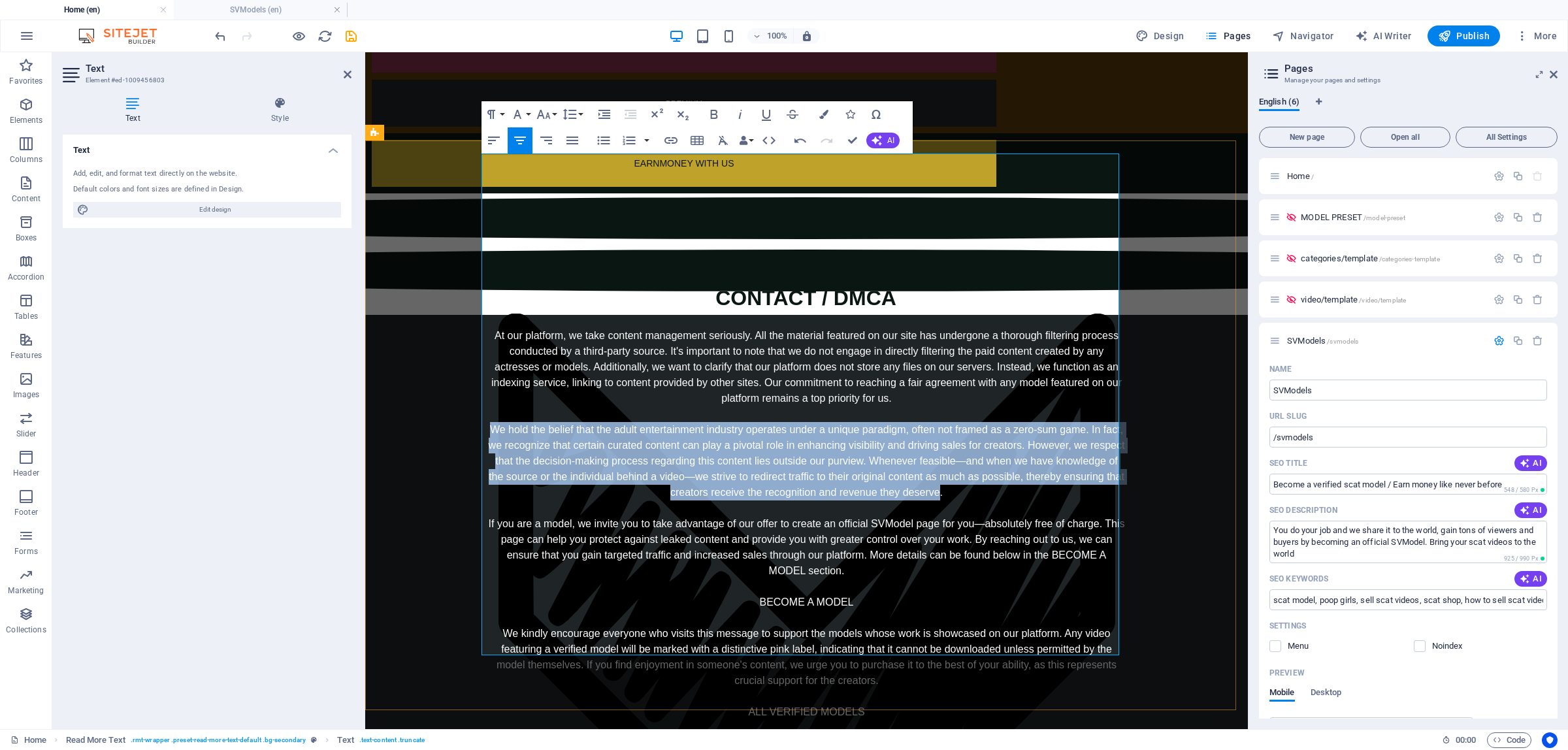
drag, startPoint x: 488, startPoint y: 255, endPoint x: 935, endPoint y: 322, distance: 452.0
click at [935, 328] on div "At our platform, we take content management seriously. All the material feature…" at bounding box center [806, 579] width 637 height 502
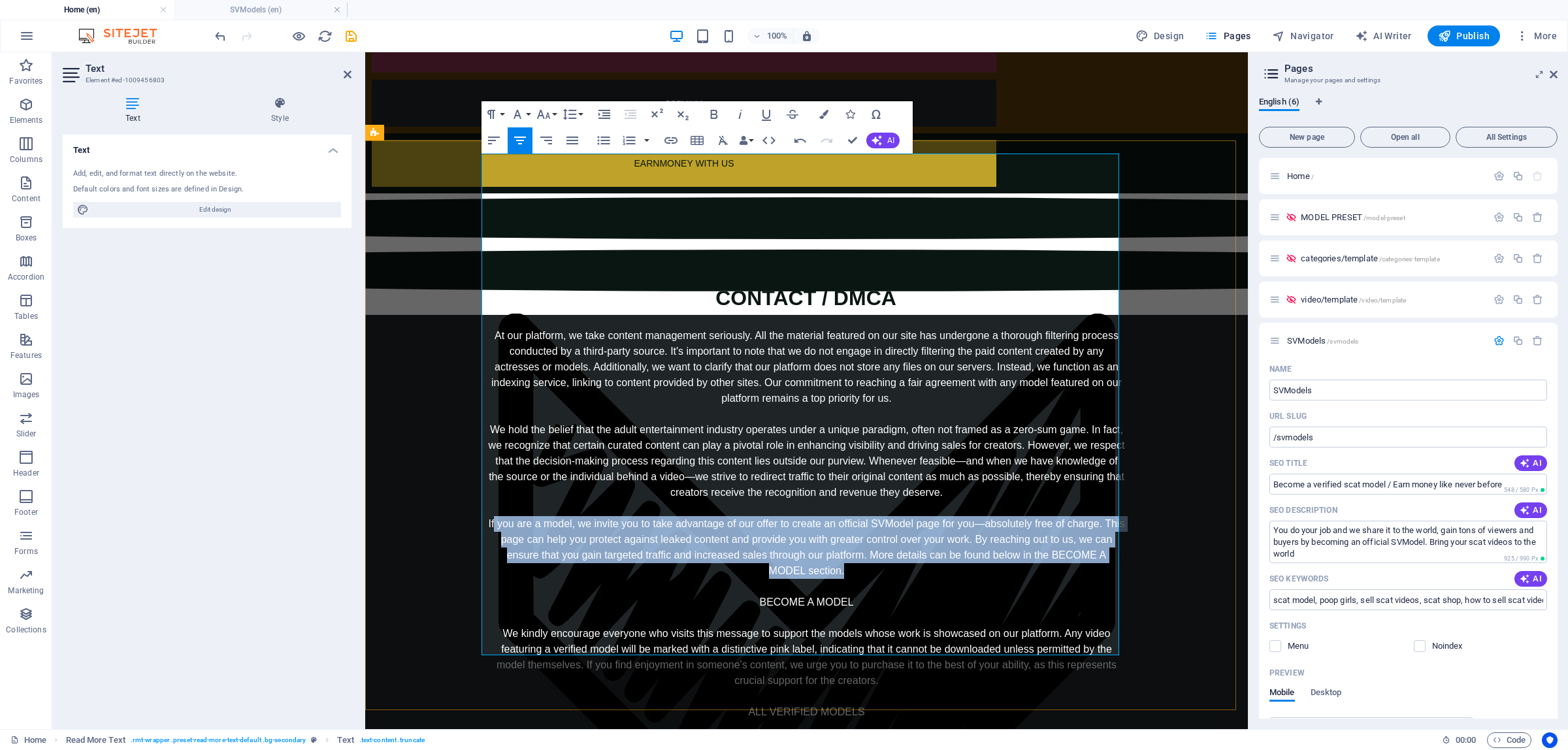
drag, startPoint x: 487, startPoint y: 348, endPoint x: 839, endPoint y: 394, distance: 355.0
click at [839, 394] on div "At our platform, we take content management seriously. All the material feature…" at bounding box center [806, 579] width 637 height 502
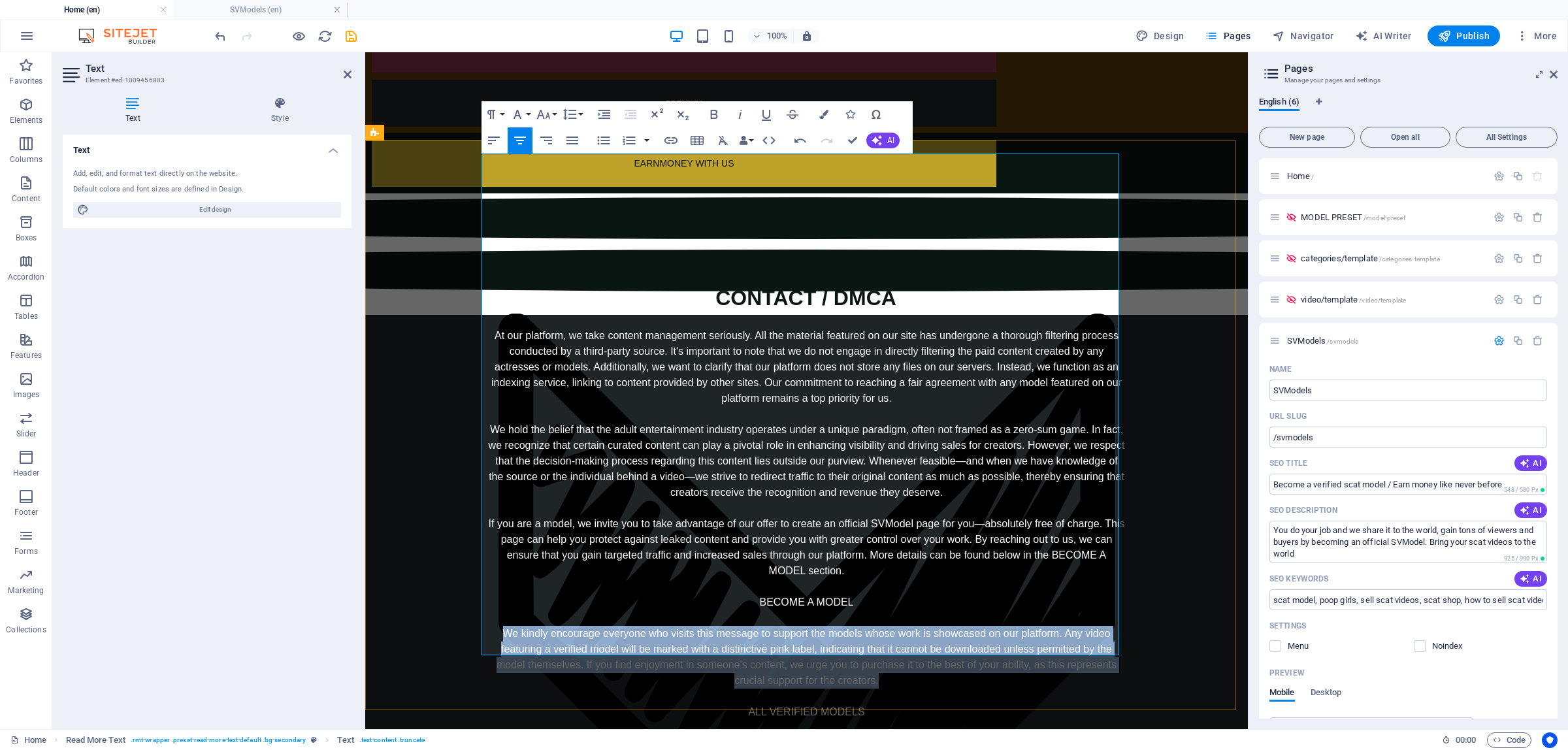
drag, startPoint x: 494, startPoint y: 461, endPoint x: 879, endPoint y: 500, distance: 387.0
click at [879, 500] on div "At our platform, we take content management seriously. All the material feature…" at bounding box center [806, 579] width 637 height 502
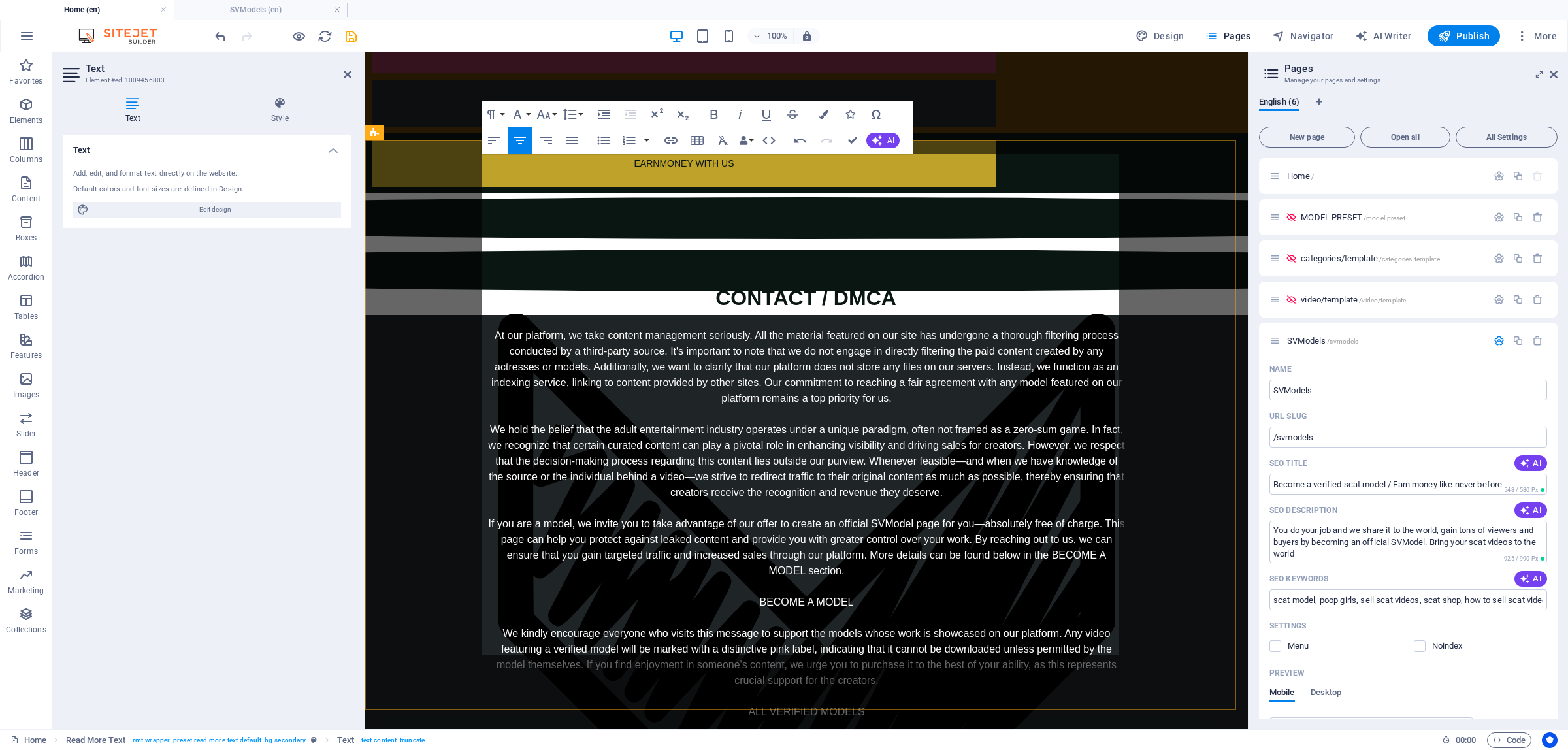
drag, startPoint x: 490, startPoint y: 569, endPoint x: 975, endPoint y: 590, distance: 485.5
click at [975, 590] on div "At our platform, we take content management seriously. All the material feature…" at bounding box center [806, 579] width 637 height 502
click at [805, 642] on div "At our platform, we take content management seriously. All the material feature…" at bounding box center [806, 579] width 637 height 502
click at [799, 642] on div "At our platform, we take content management seriously. All the material feature…" at bounding box center [806, 579] width 637 height 502
click at [869, 583] on div "At our platform, we take content management seriously. All the material feature…" at bounding box center [806, 579] width 637 height 502
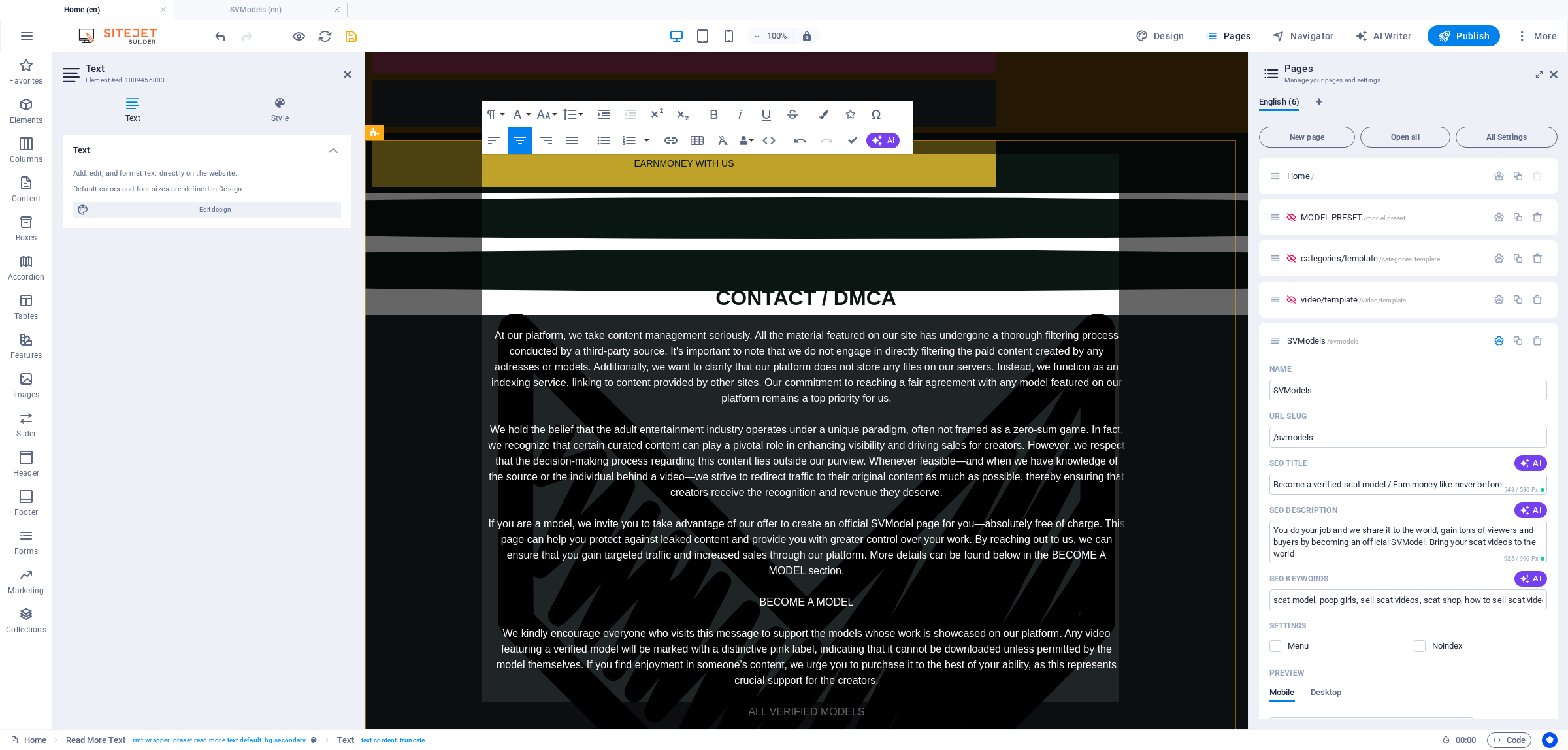
click at [674, 615] on div "At our platform, we take content management seriously. All the material feature…" at bounding box center [806, 602] width 637 height 549
click at [873, 633] on div "At our platform, we take content management seriously. All the material feature…" at bounding box center [806, 602] width 637 height 549
click at [881, 141] on icon "button" at bounding box center [877, 141] width 15 height 15
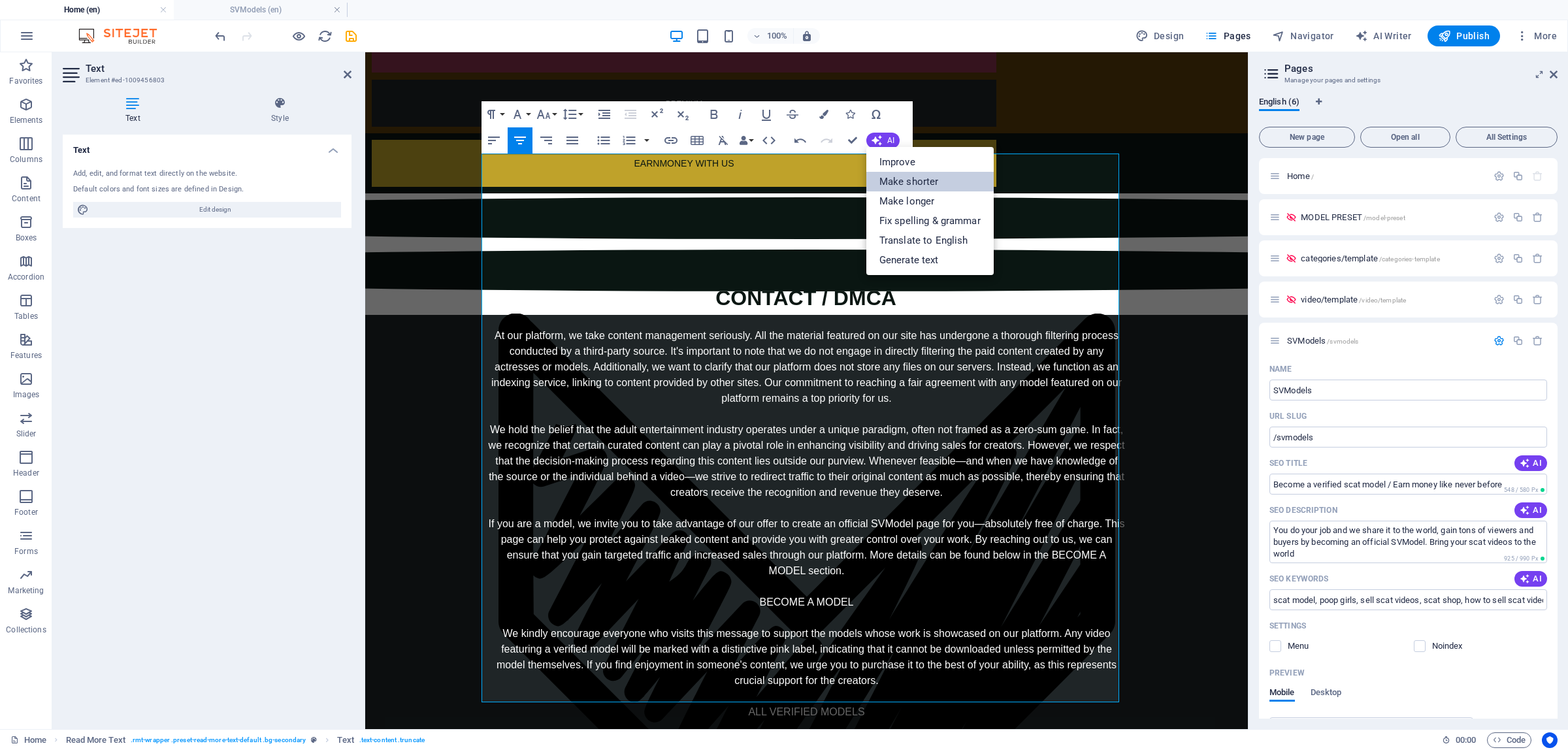
click at [958, 180] on link "Make shorter" at bounding box center [930, 182] width 127 height 20
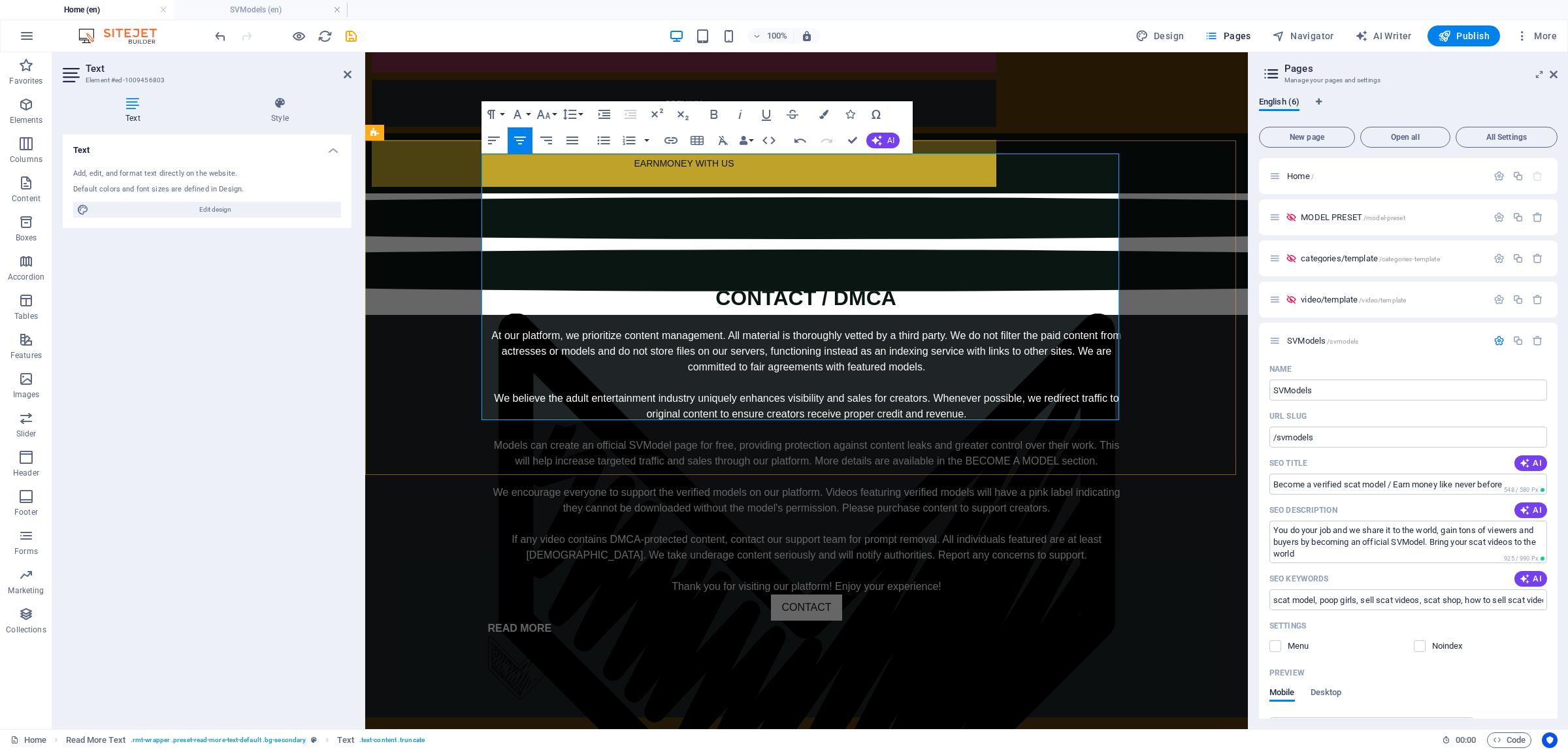
click at [921, 328] on div "At our platform, we prioritize content management. All material is thoroughly v…" at bounding box center [806, 461] width 637 height 267
drag, startPoint x: 495, startPoint y: 222, endPoint x: 835, endPoint y: 230, distance: 340.1
click at [835, 328] on div "At our platform, we prioritize content management. All material is thoroughly v…" at bounding box center [806, 461] width 637 height 267
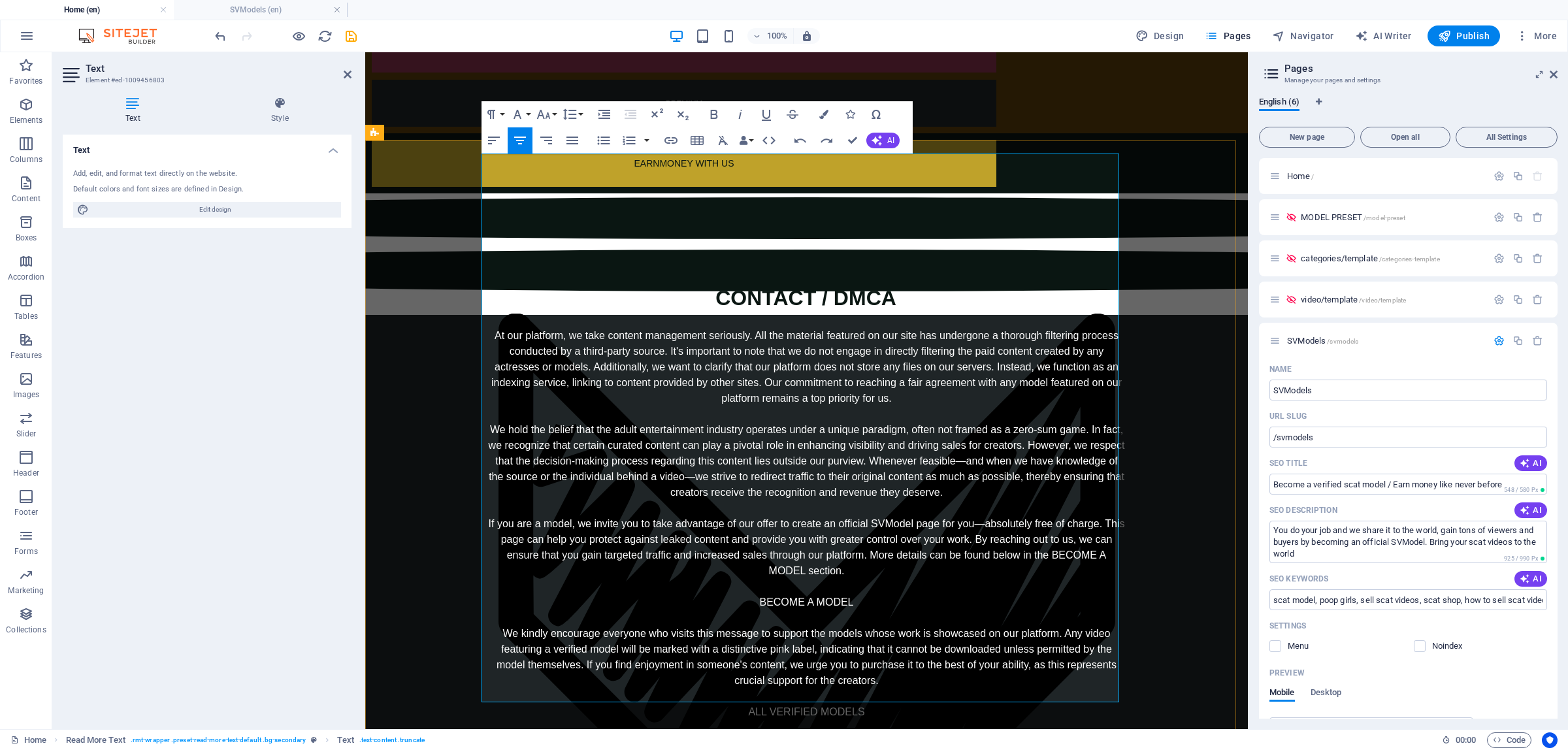
drag, startPoint x: 489, startPoint y: 616, endPoint x: 1091, endPoint y: 631, distance: 602.2
click at [1091, 631] on div "At our platform, we take content management seriously. All the material feature…" at bounding box center [806, 602] width 637 height 549
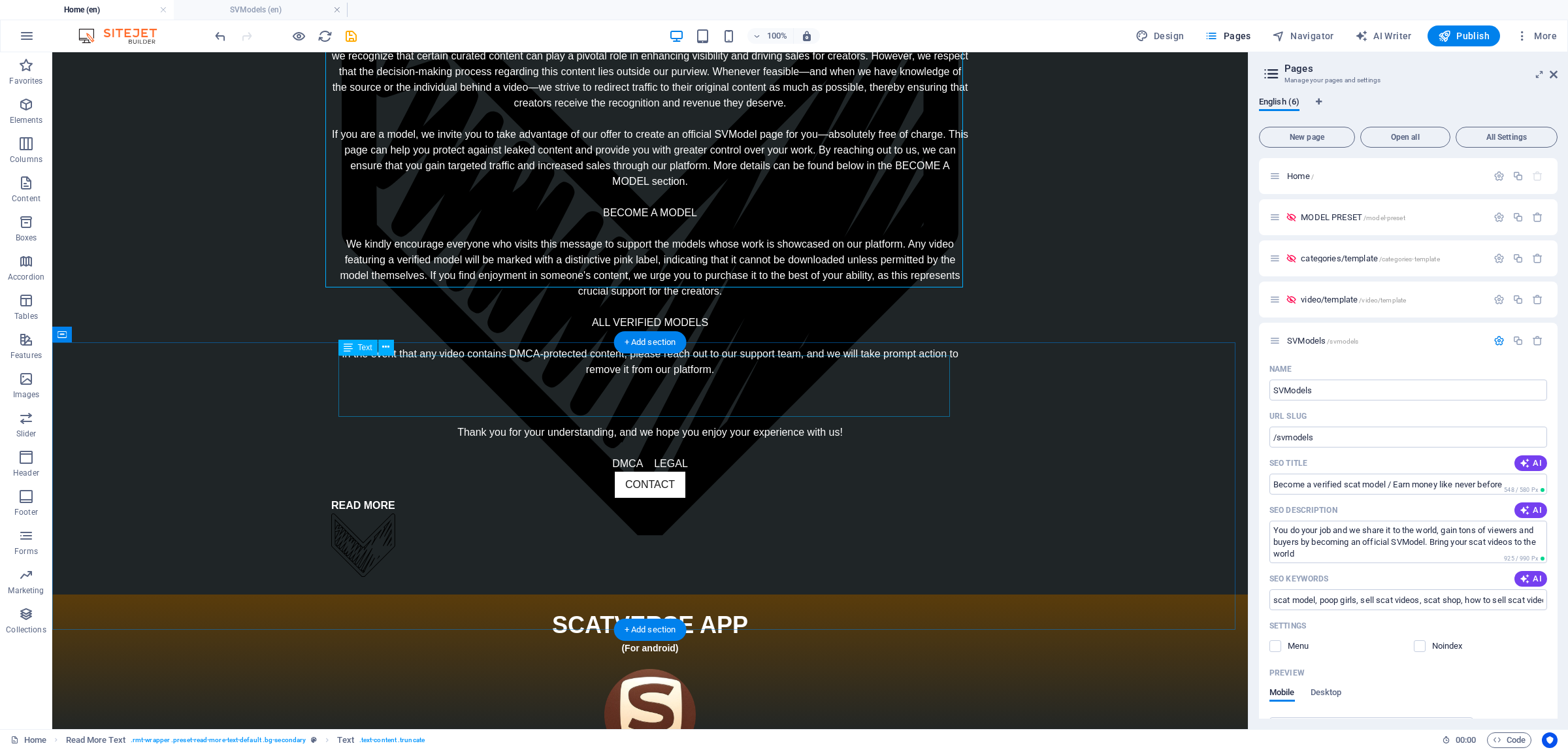
scroll to position [653, 0]
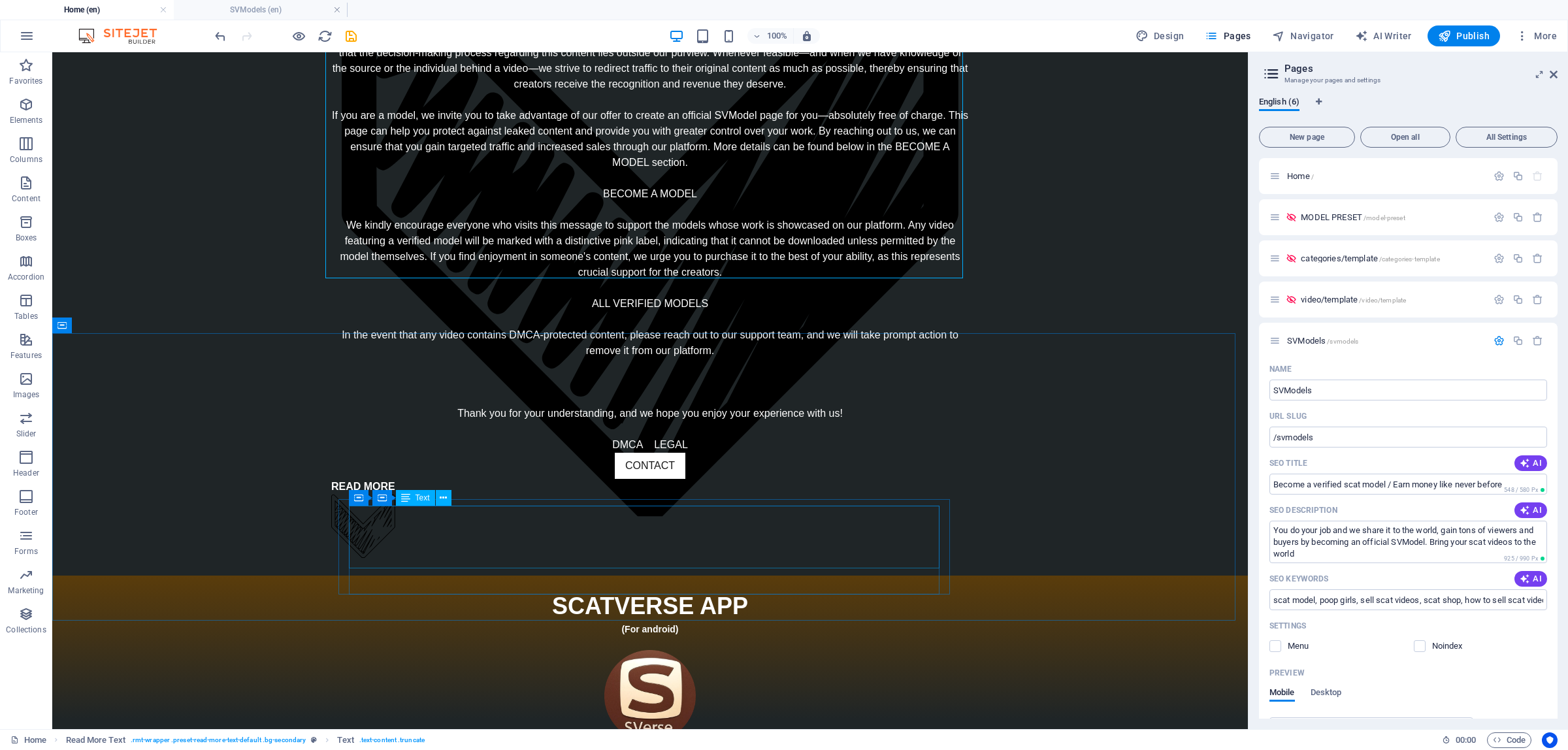
click at [424, 497] on span "Text" at bounding box center [423, 498] width 14 height 8
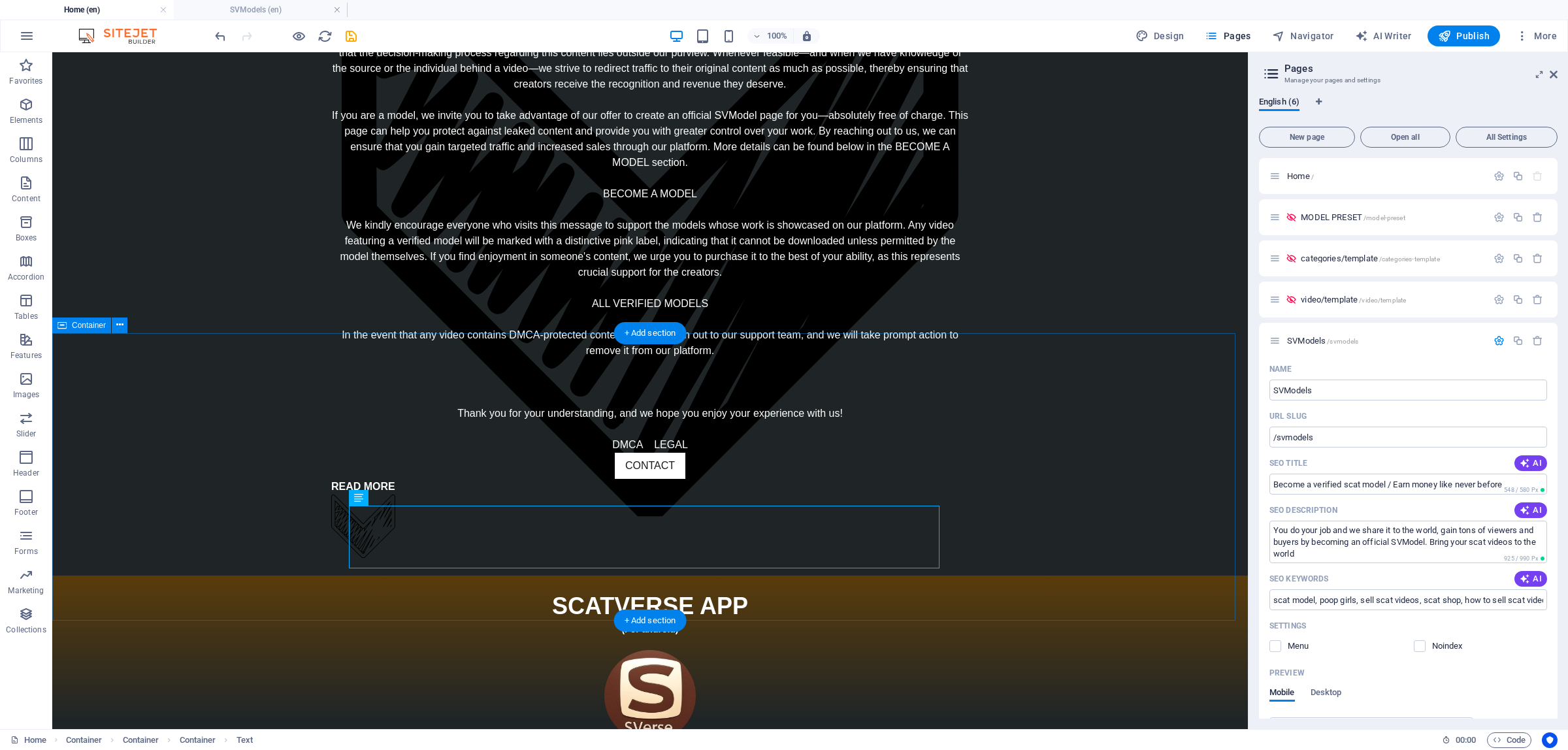
click at [370, 603] on div "SCATVERSE APP (For android) A straightforward app that redirects you to this we…" at bounding box center [650, 719] width 1195 height 288
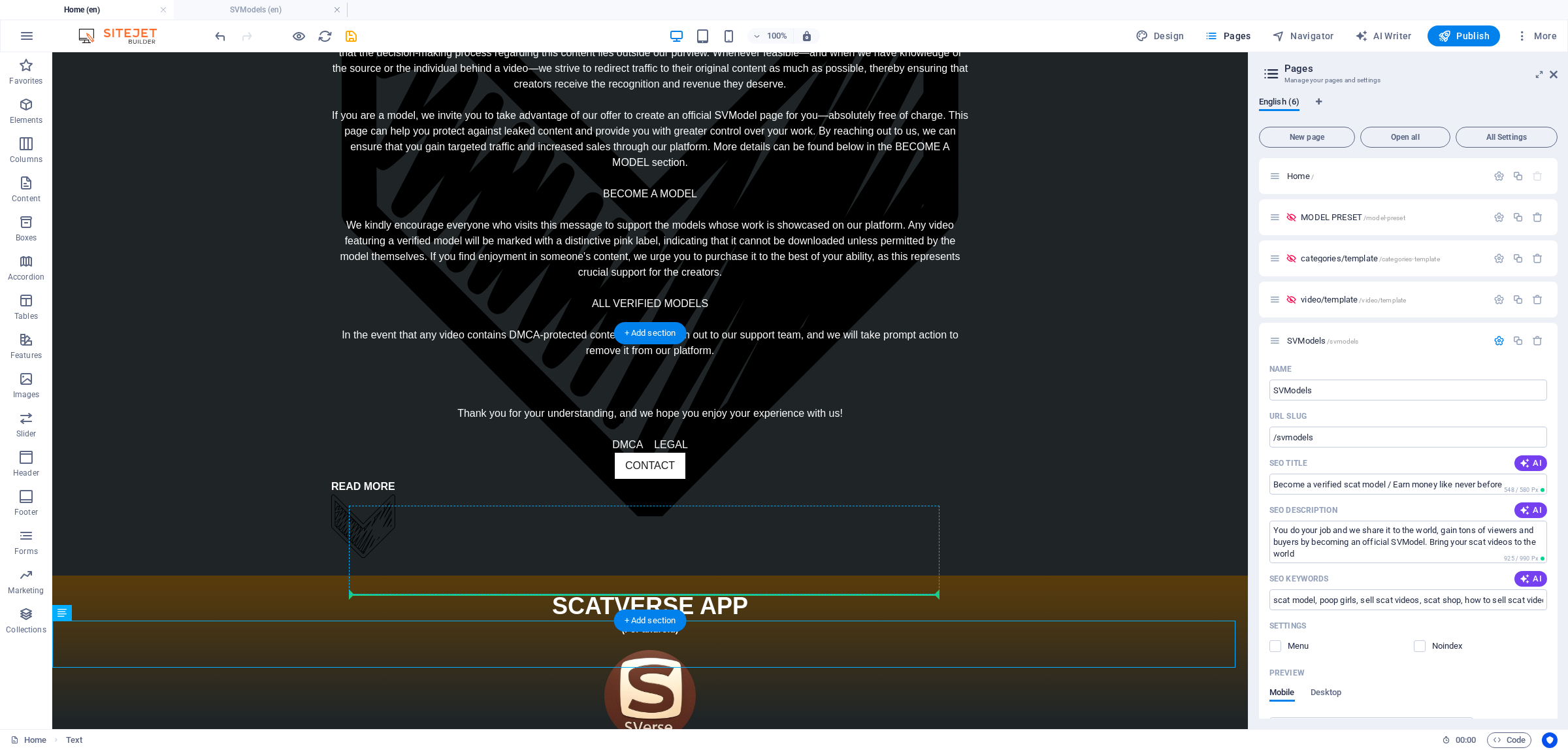
drag, startPoint x: 157, startPoint y: 622, endPoint x: 407, endPoint y: 592, distance: 251.8
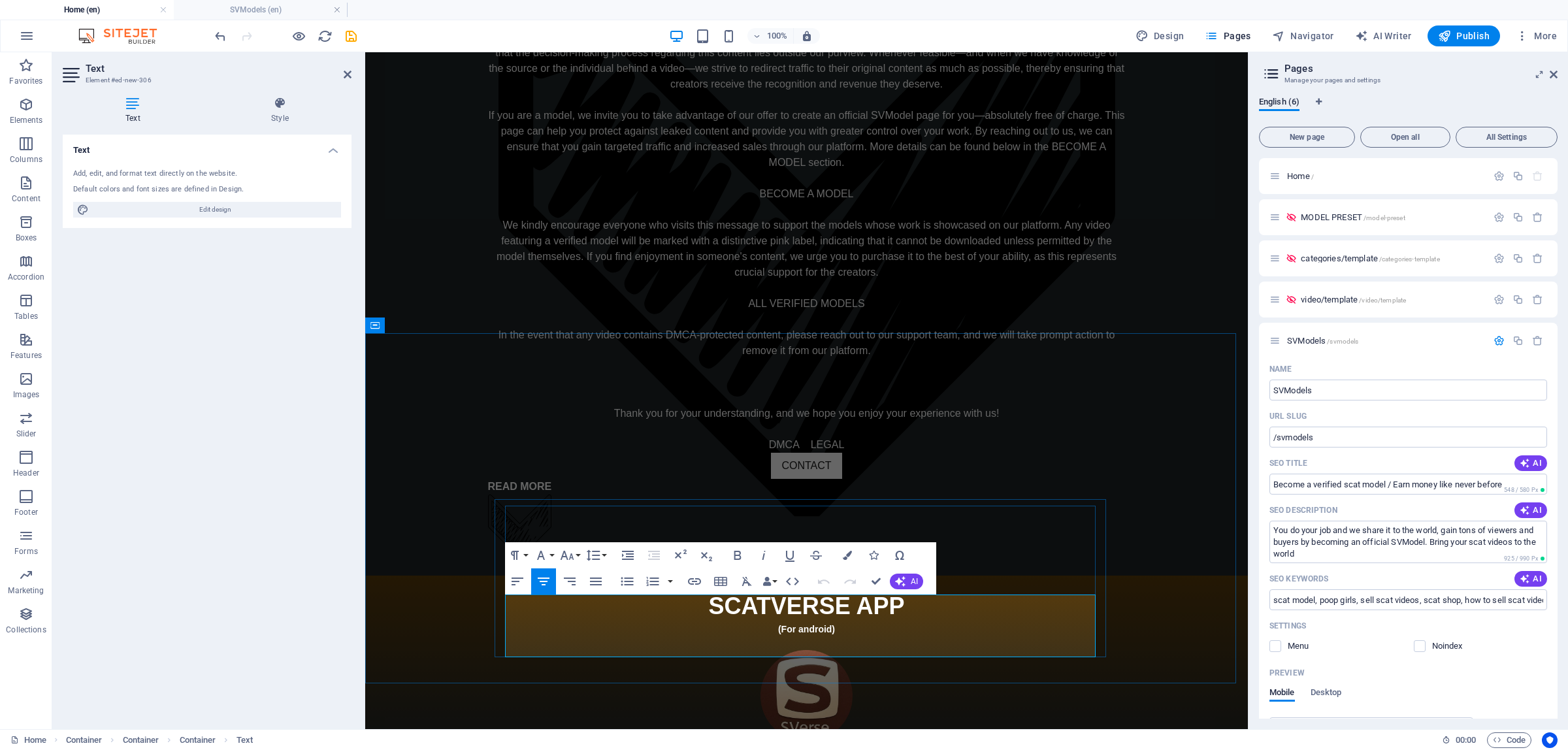
drag, startPoint x: 1036, startPoint y: 638, endPoint x: 489, endPoint y: 591, distance: 549.0
click at [489, 591] on div "SCATVERSE APP (For android) A straightforward app that redirects you to this we…" at bounding box center [806, 751] width 883 height 351
click at [905, 587] on button "AI" at bounding box center [906, 582] width 33 height 16
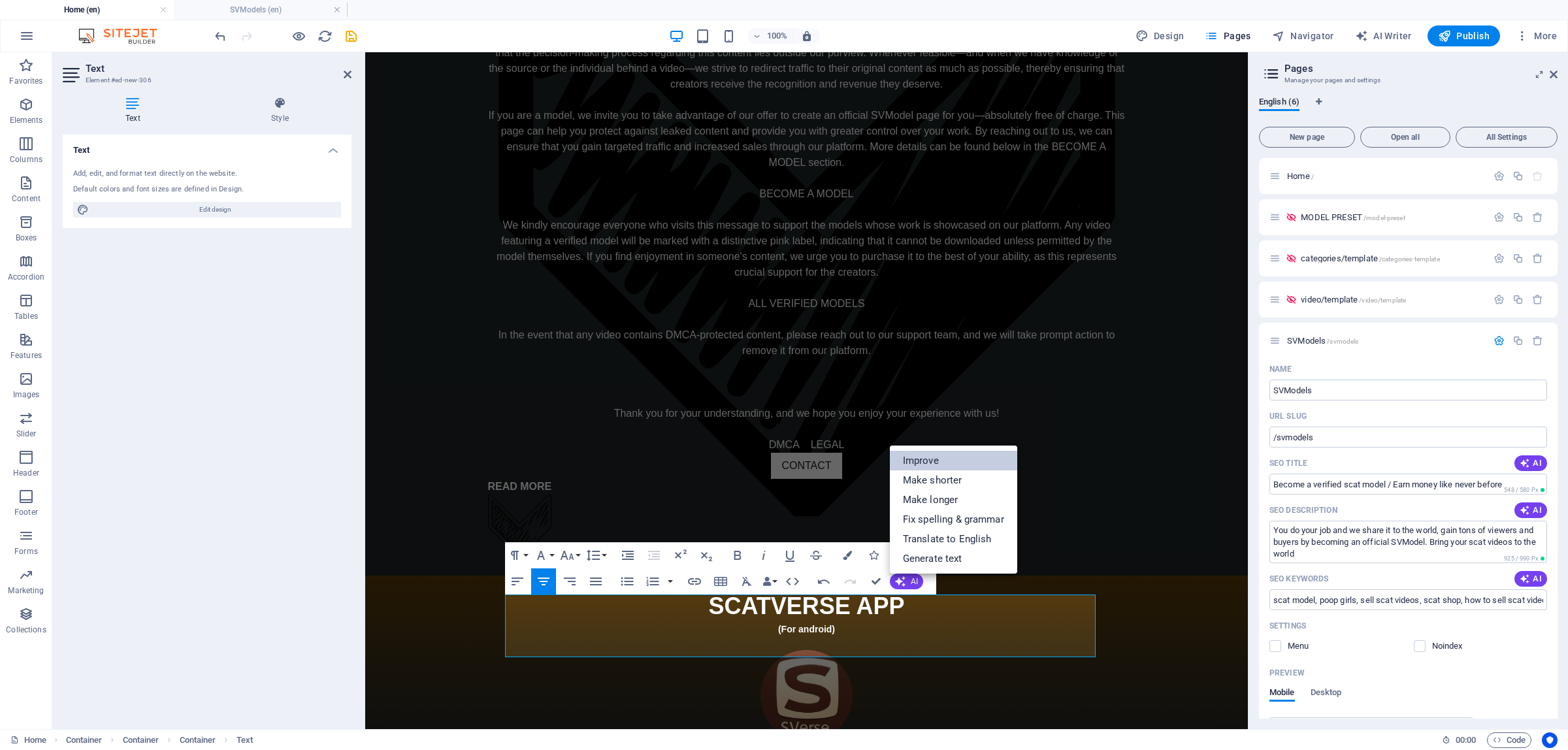
click at [913, 461] on link "Improve" at bounding box center [953, 461] width 127 height 20
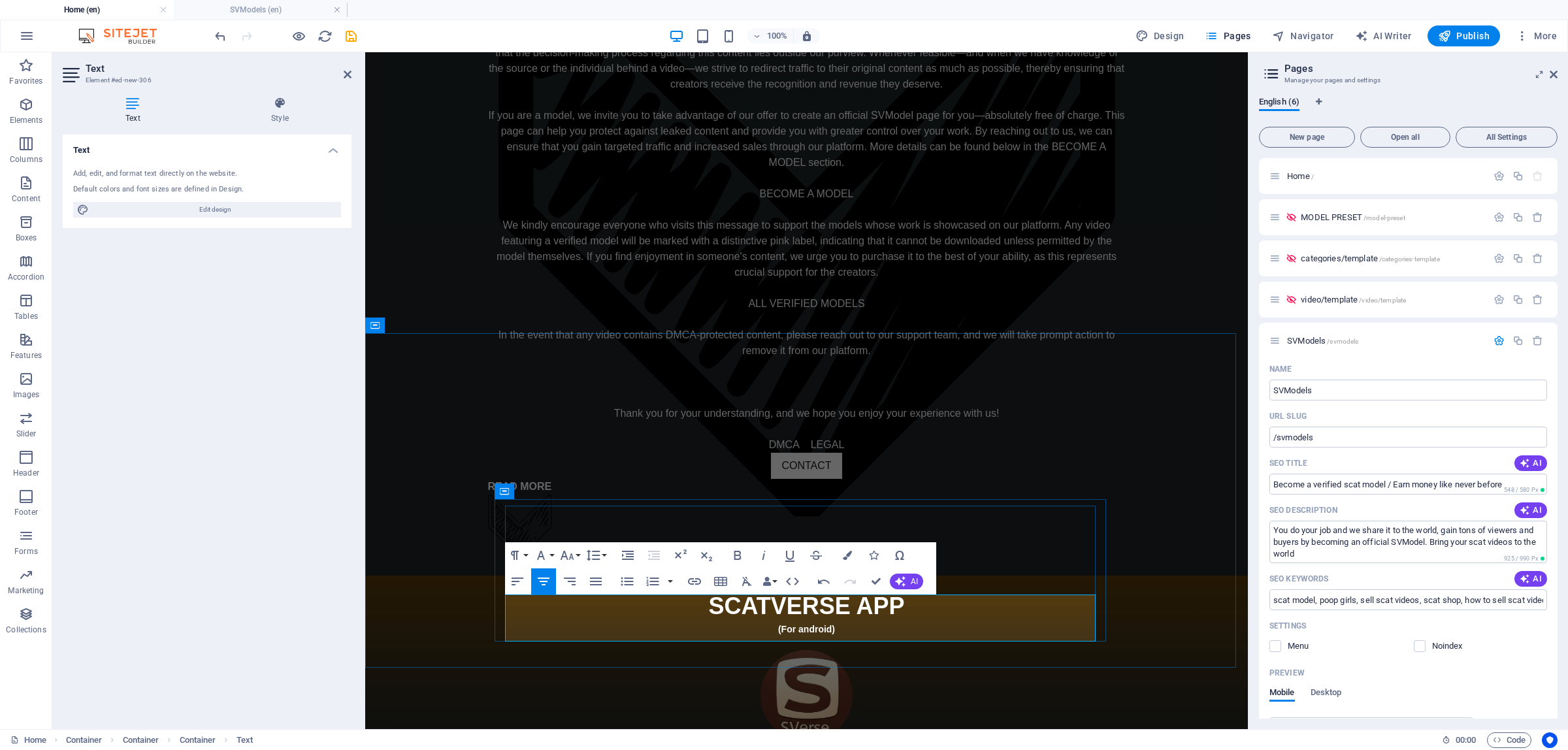
drag, startPoint x: 574, startPoint y: 605, endPoint x: 886, endPoint y: 632, distance: 313.2
drag, startPoint x: 883, startPoint y: 632, endPoint x: 509, endPoint y: 589, distance: 376.5
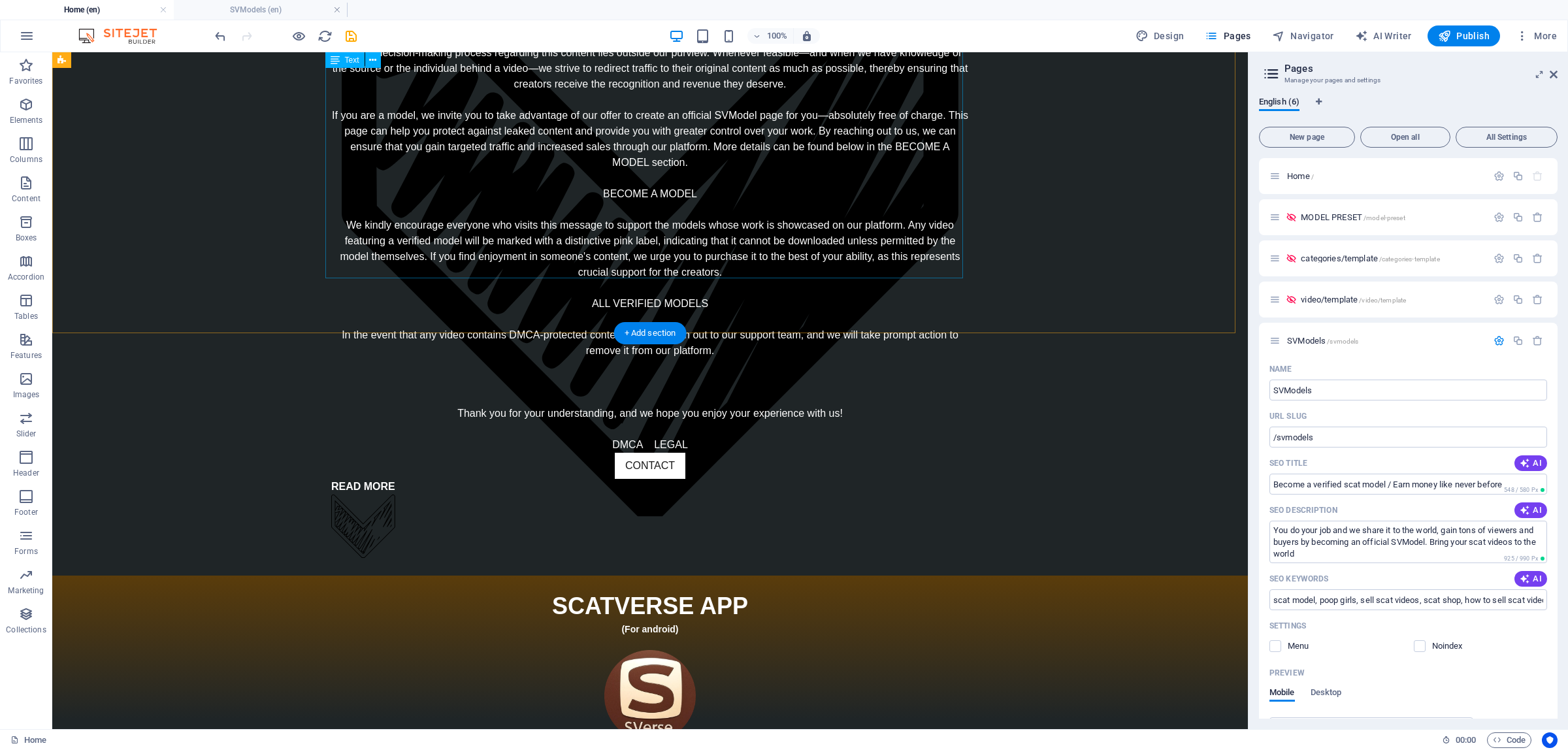
click at [567, 207] on div "At our platform, we take content management seriously. All the material feature…" at bounding box center [650, 186] width 637 height 533
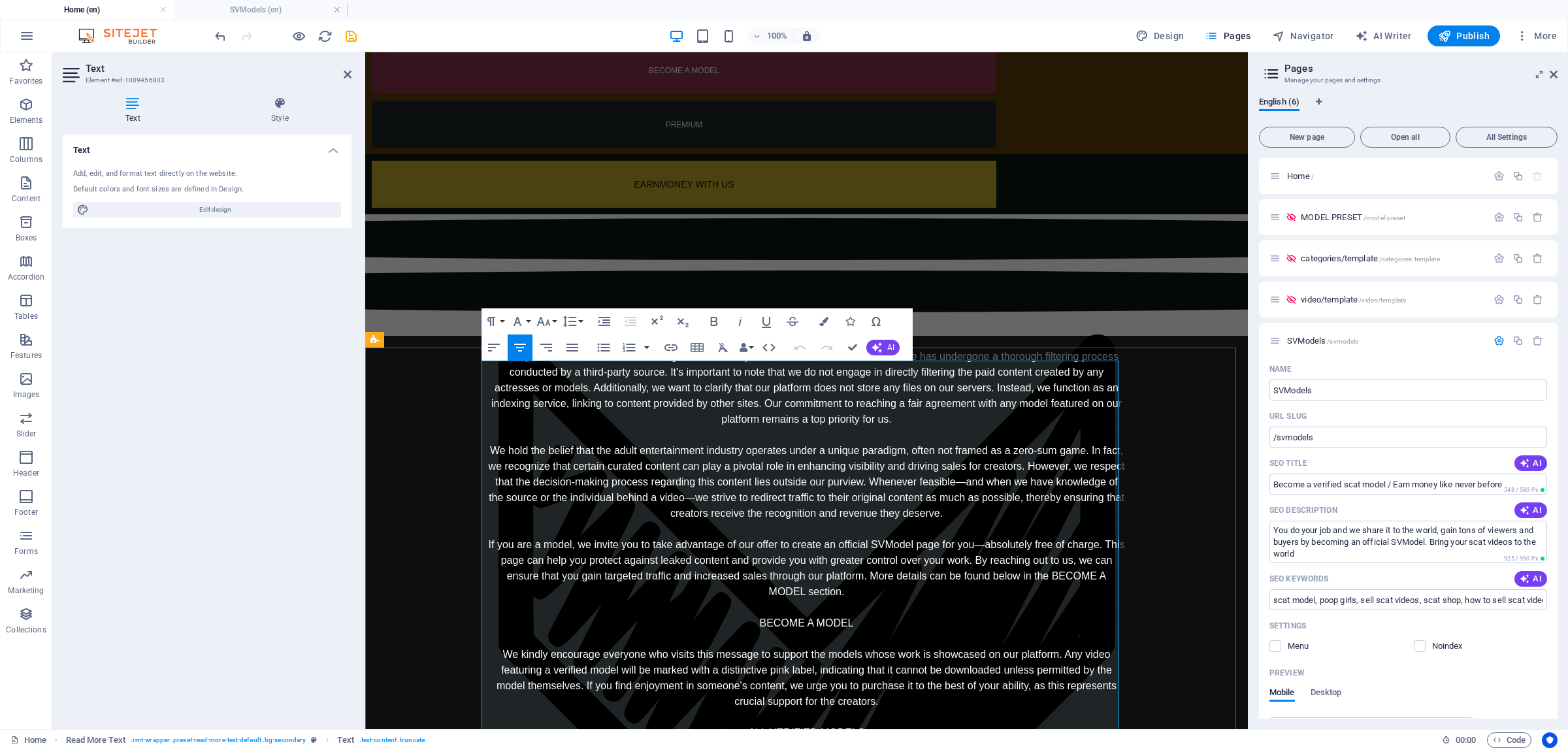
scroll to position [253, 0]
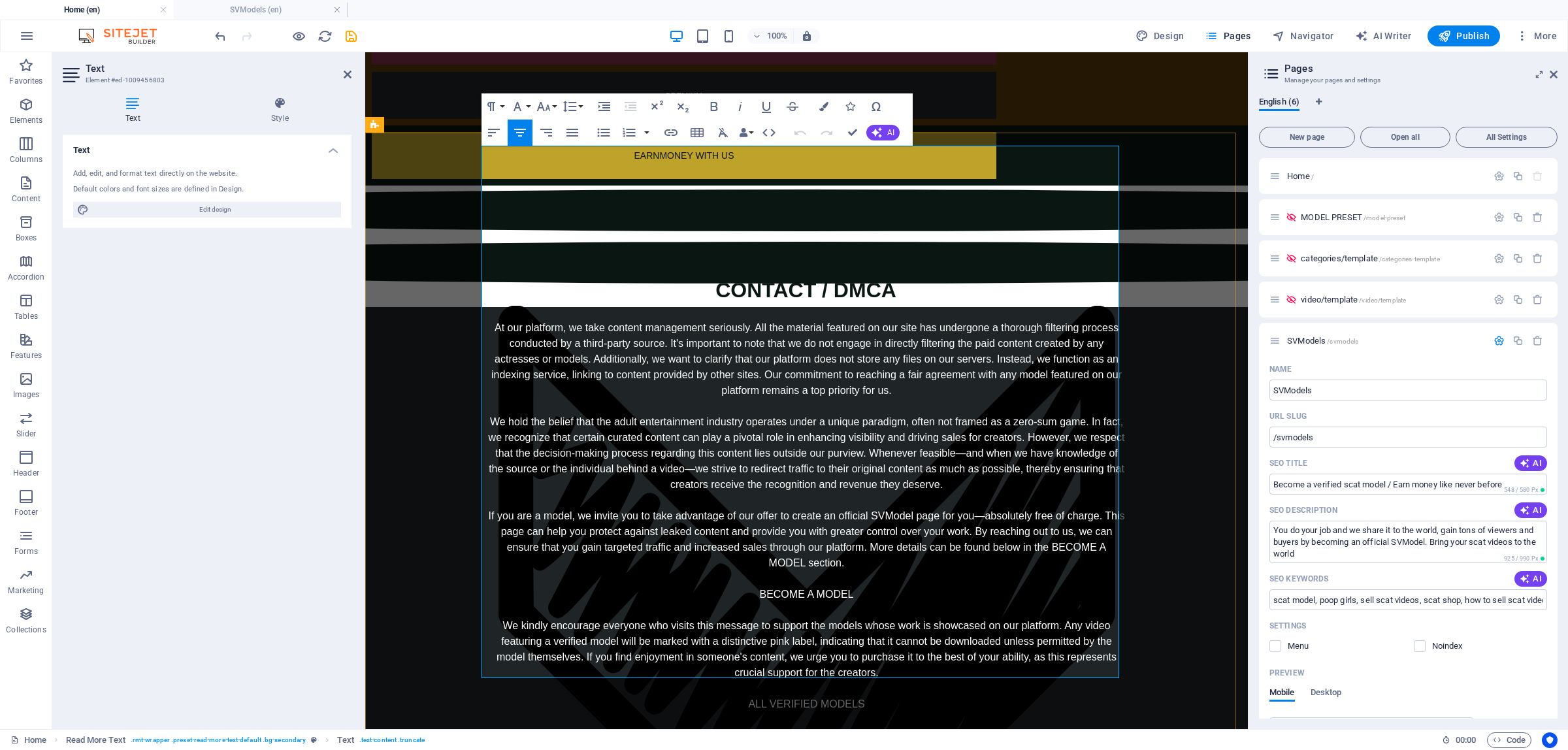
click at [873, 579] on div "At our platform, we take content management seriously. All the material feature…" at bounding box center [806, 586] width 637 height 533
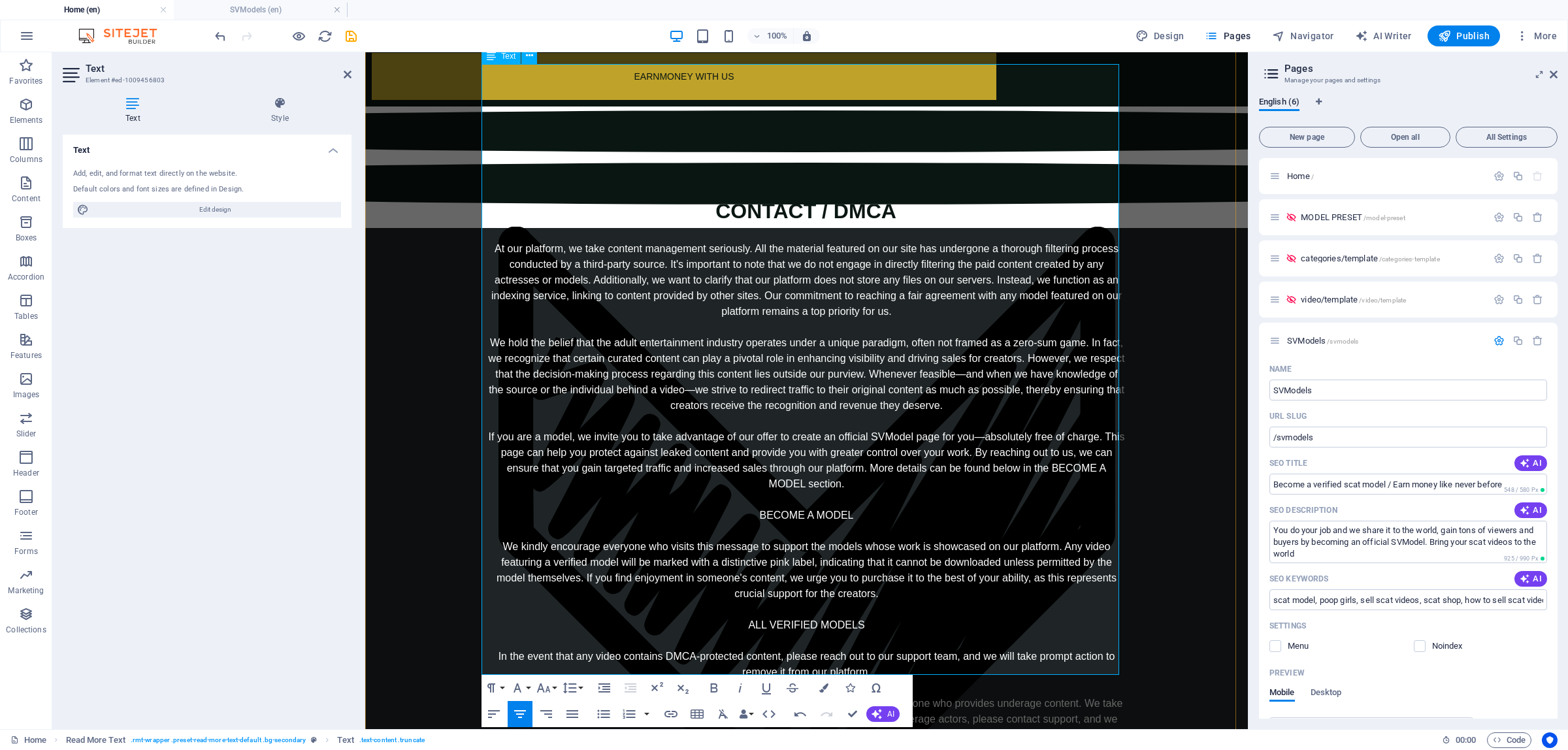
scroll to position [335, 0]
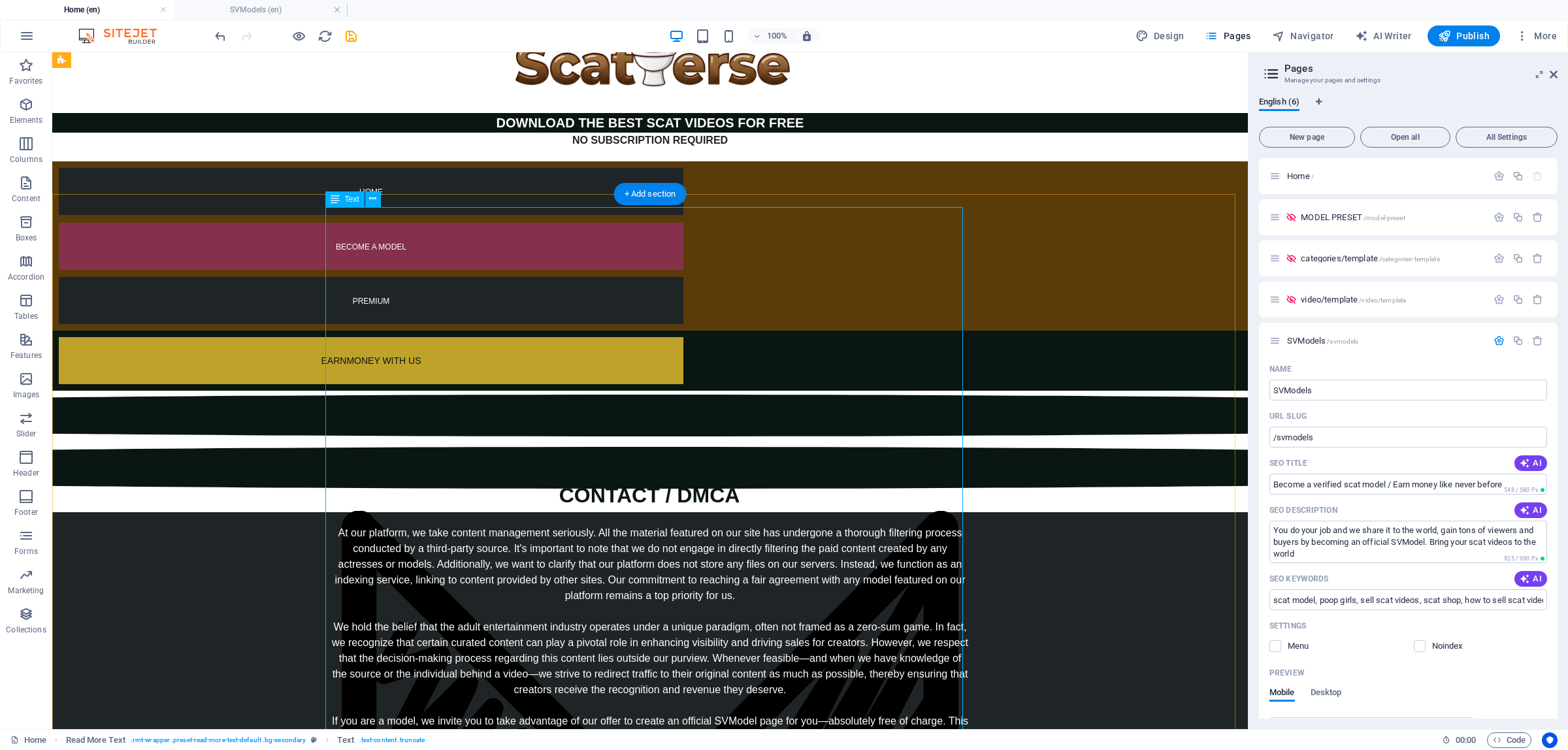
scroll to position [0, 0]
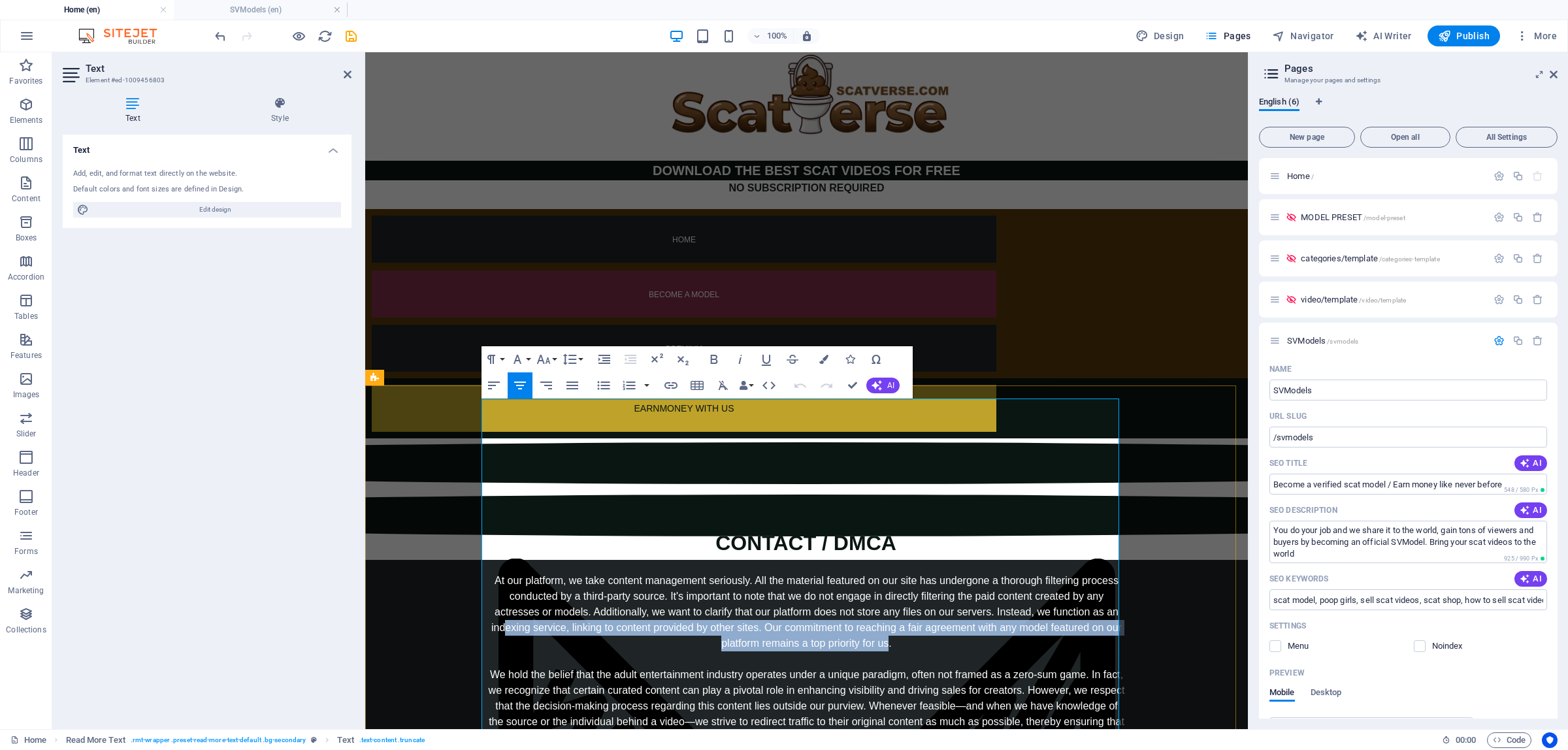
drag, startPoint x: 501, startPoint y: 455, endPoint x: 882, endPoint y: 471, distance: 381.3
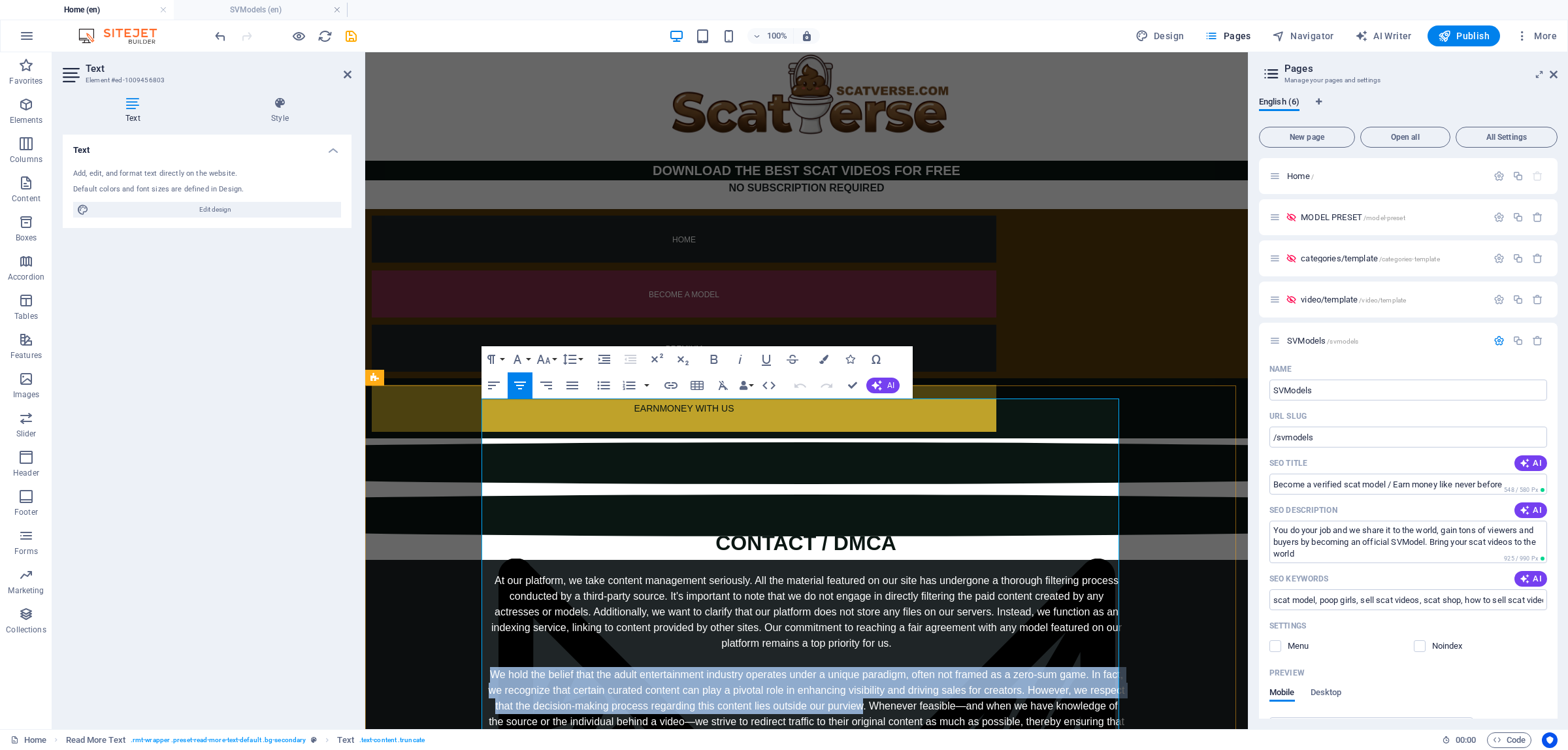
drag, startPoint x: 487, startPoint y: 500, endPoint x: 858, endPoint y: 536, distance: 372.7
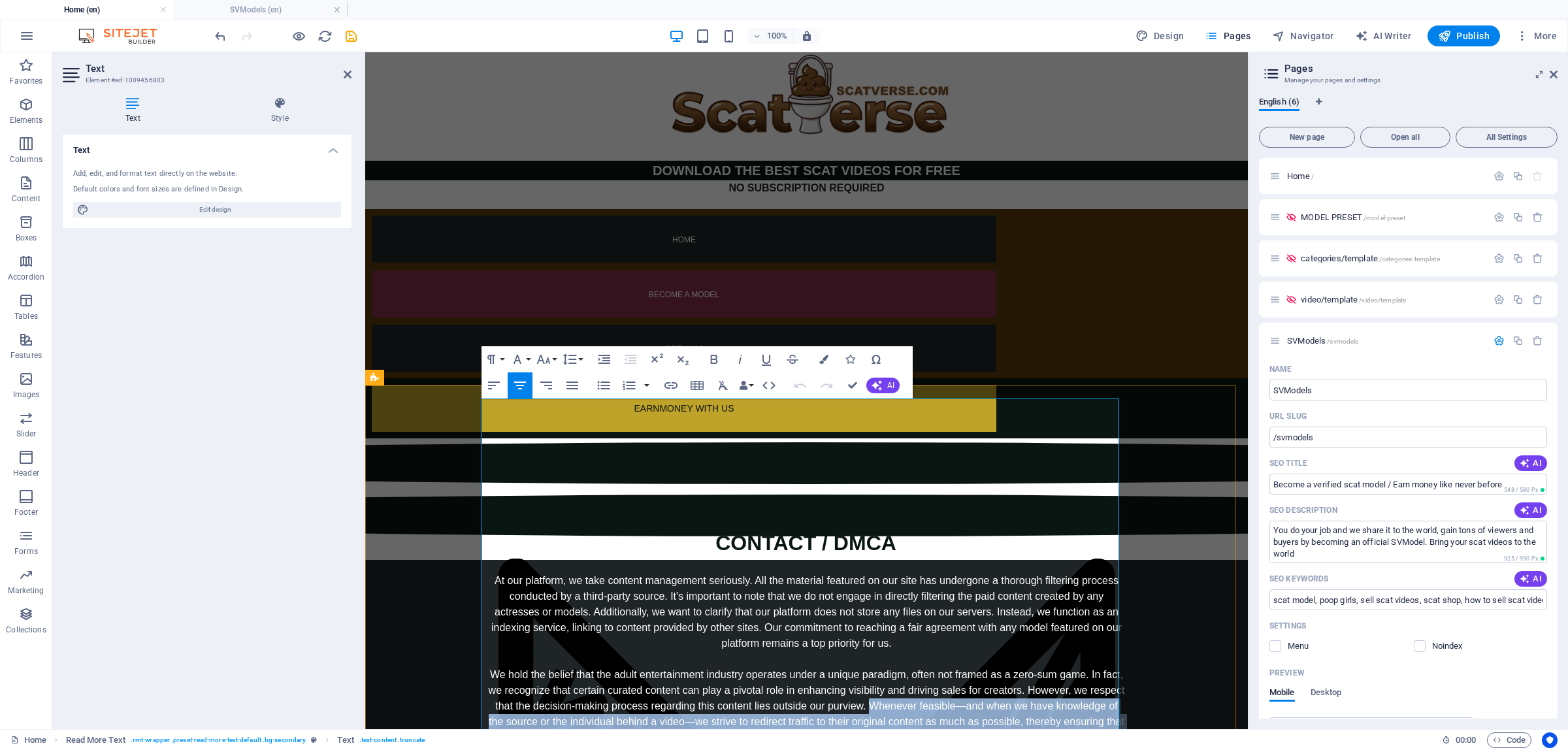
drag, startPoint x: 863, startPoint y: 531, endPoint x: 940, endPoint y: 570, distance: 86.3
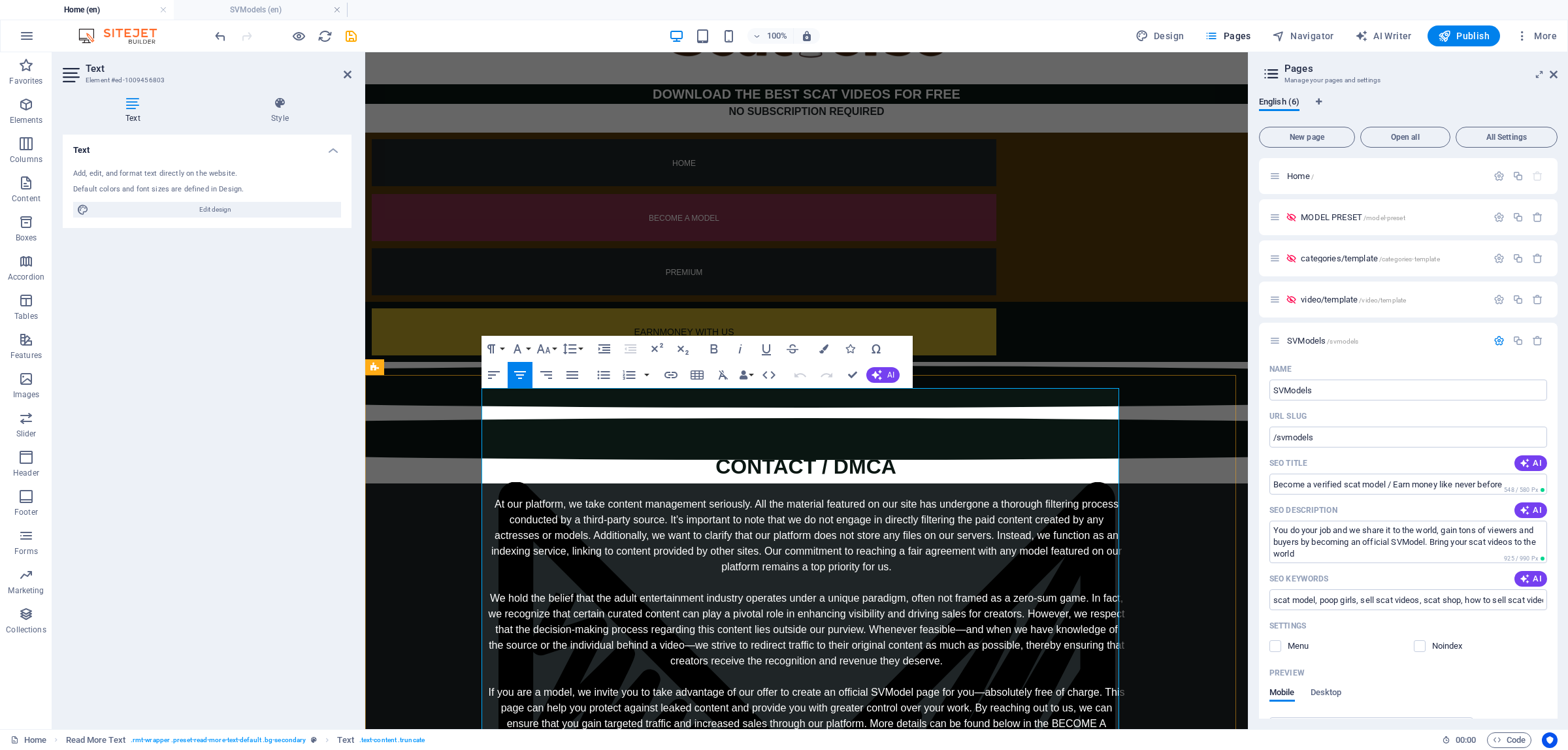
scroll to position [82, 0]
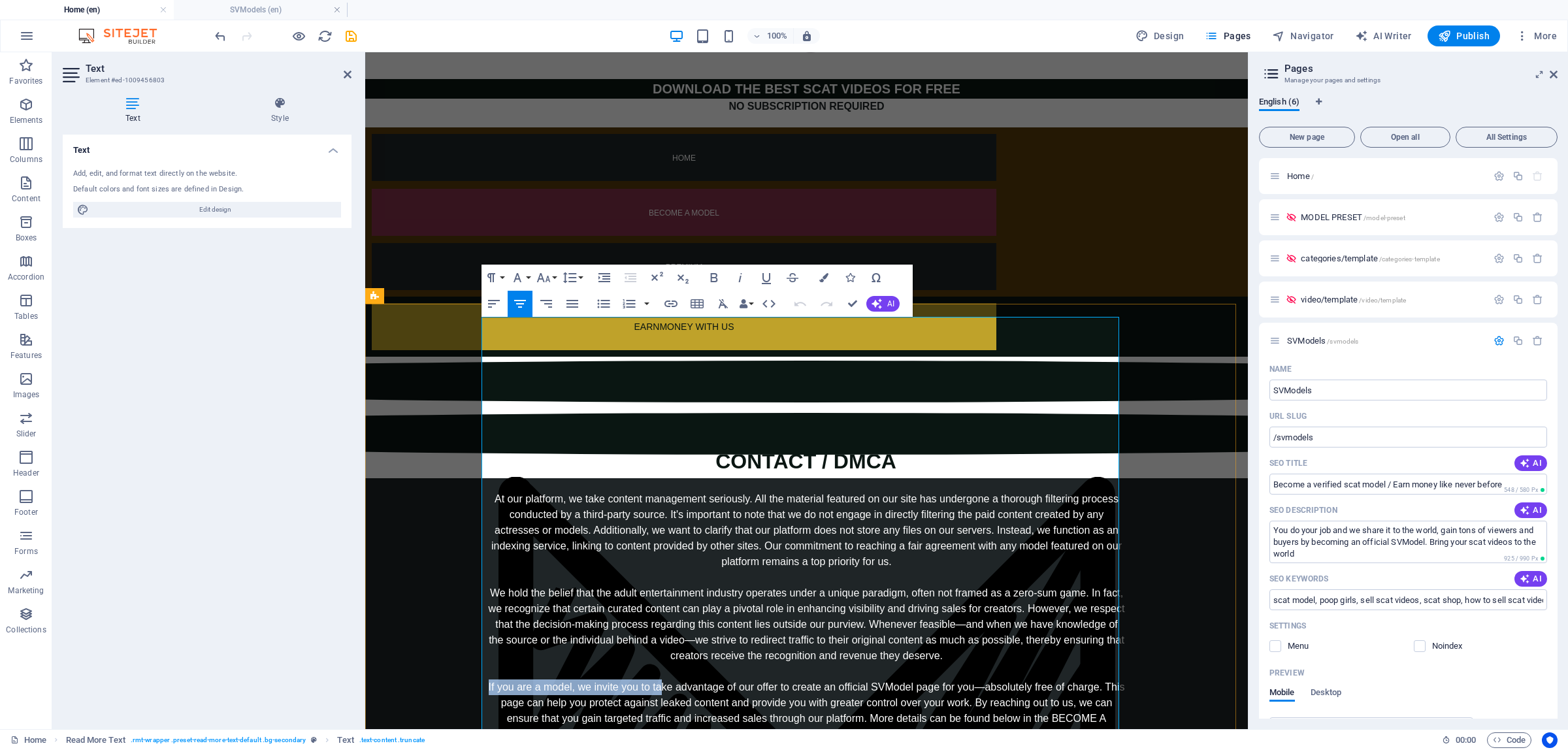
drag, startPoint x: 483, startPoint y: 511, endPoint x: 661, endPoint y: 515, distance: 178.0
click at [661, 515] on div "At our platform, we take content management seriously. All the material feature…" at bounding box center [806, 719] width 637 height 455
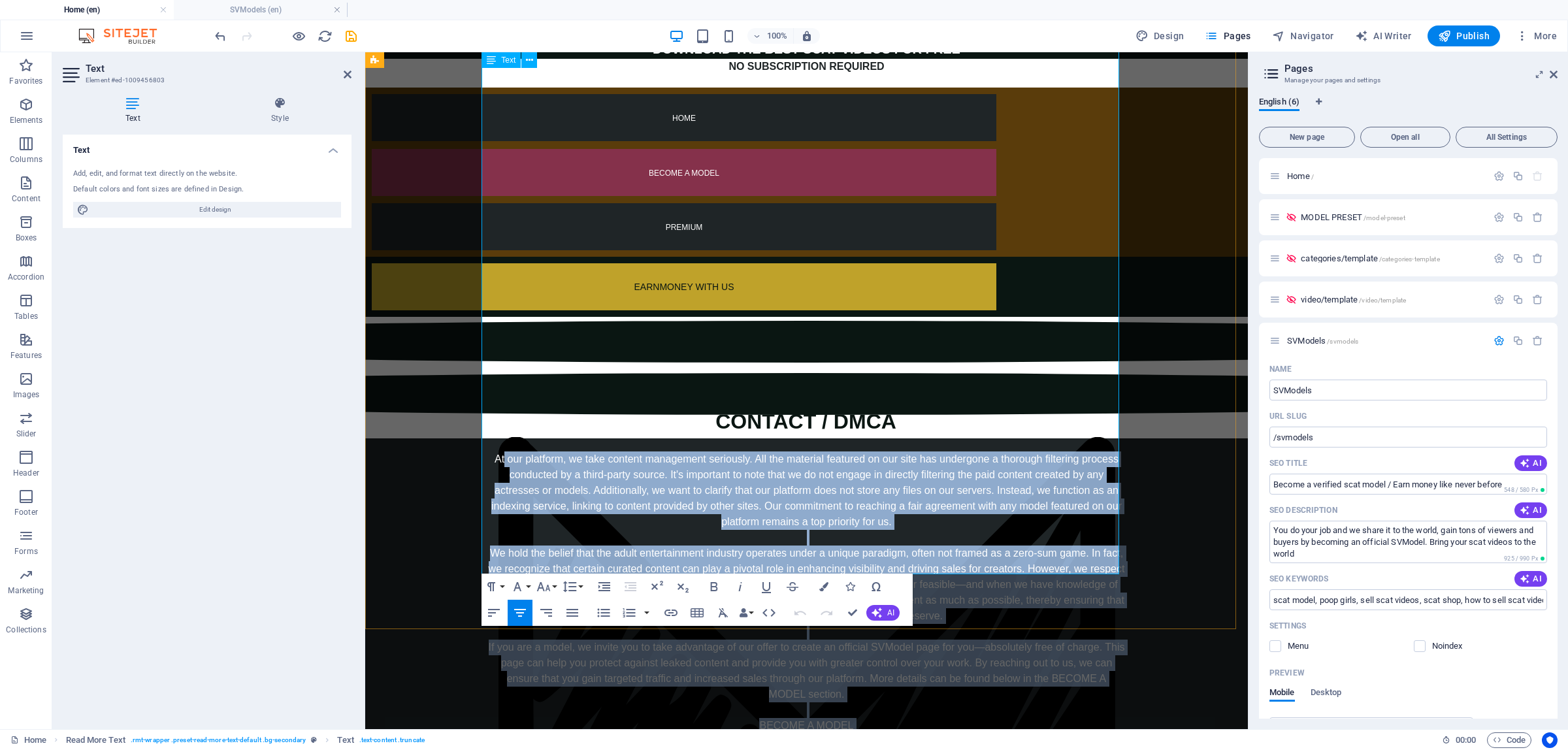
scroll to position [0, 0]
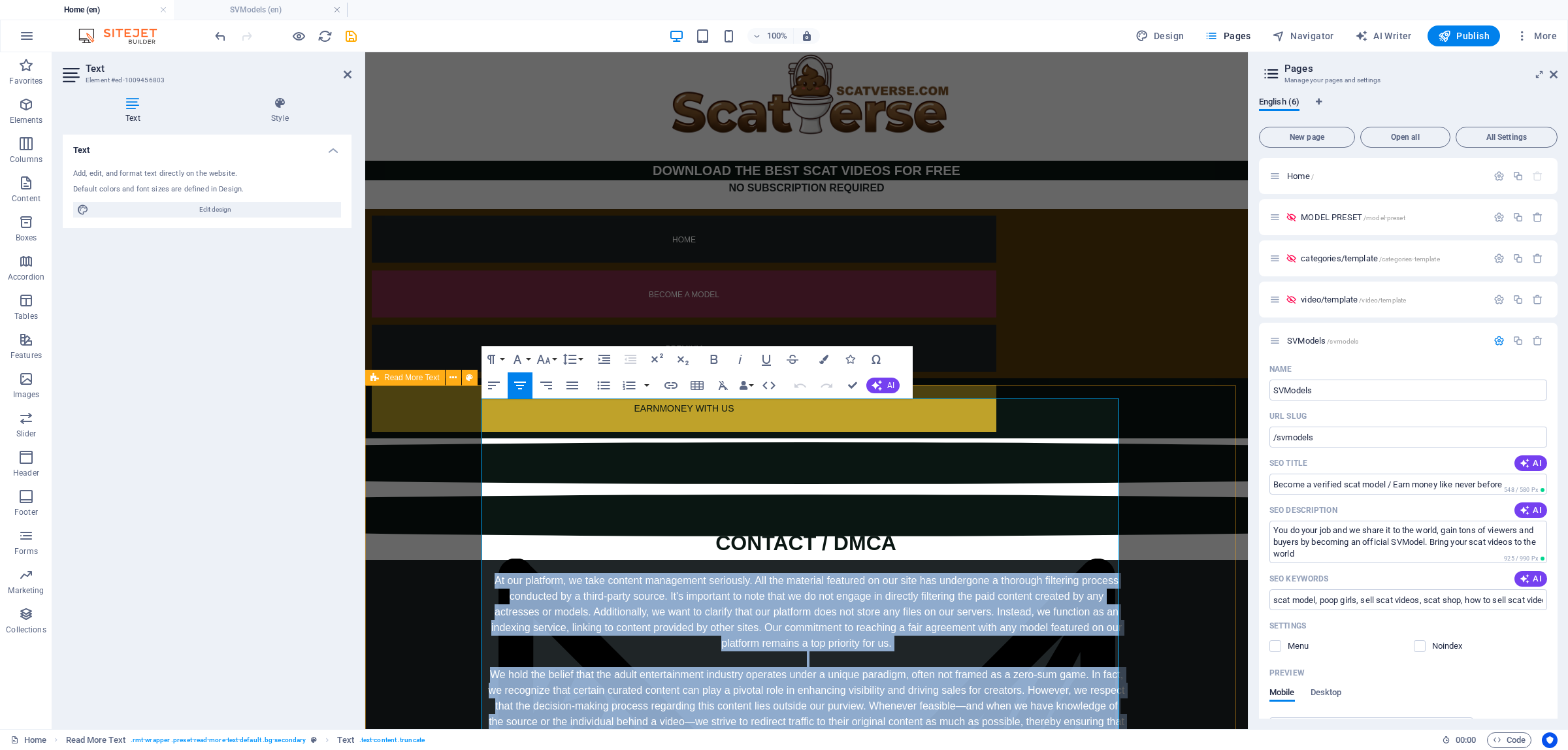
drag, startPoint x: 862, startPoint y: 546, endPoint x: 465, endPoint y: 402, distance: 422.3
copy div "At our platform, we take content management seriously. All the material feature…"
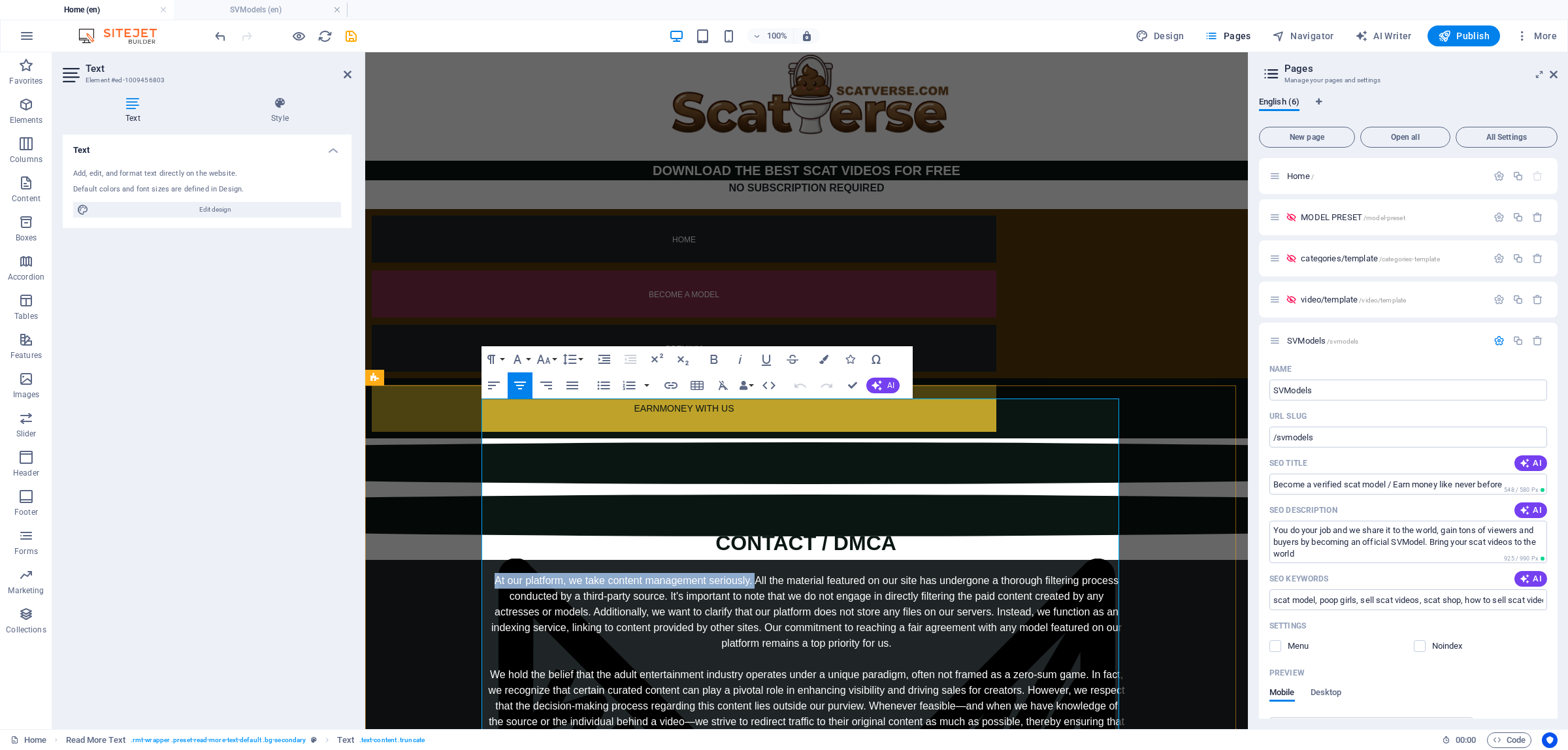
drag, startPoint x: 748, startPoint y: 409, endPoint x: 486, endPoint y: 403, distance: 262.1
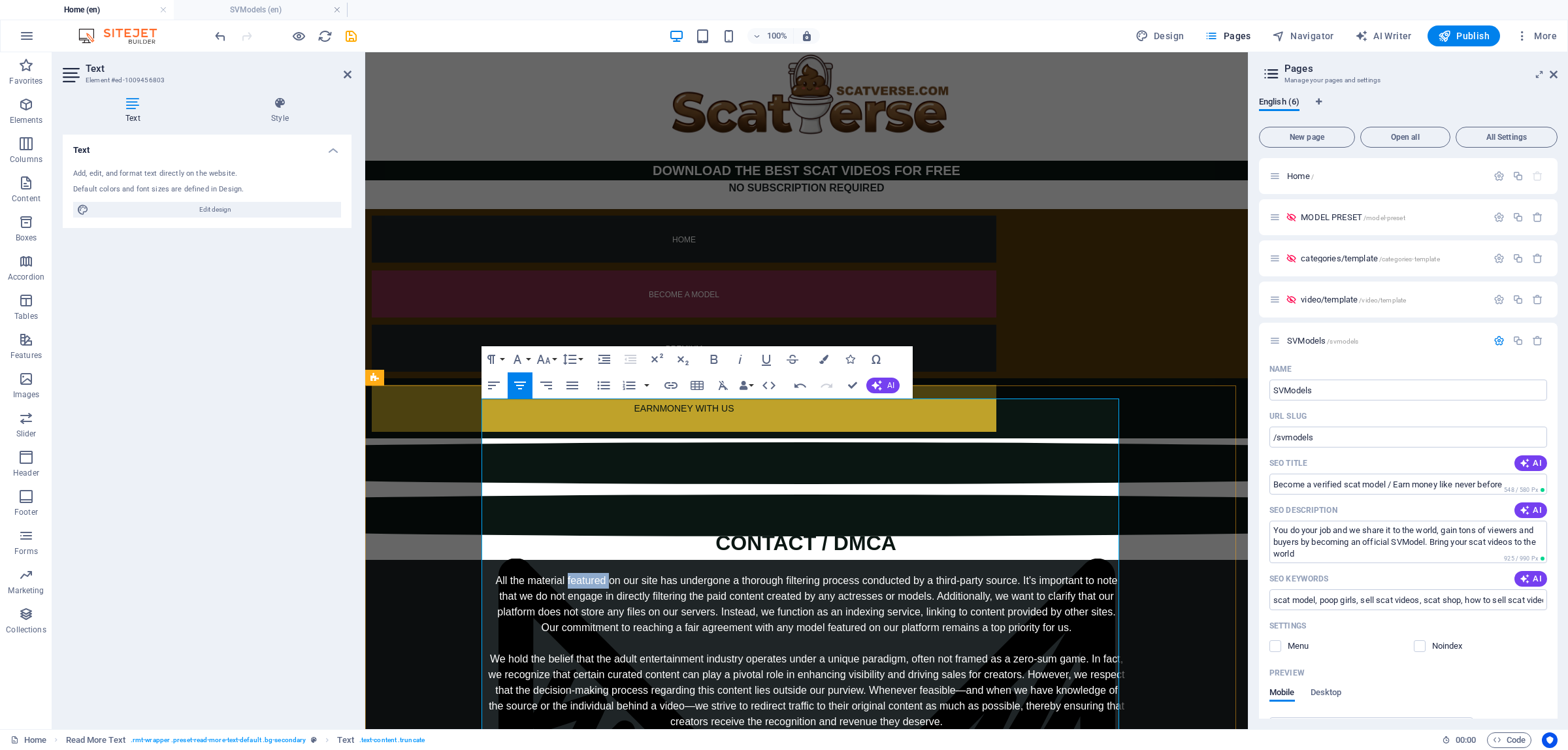
drag, startPoint x: 602, startPoint y: 406, endPoint x: 560, endPoint y: 406, distance: 42.0
drag, startPoint x: 658, startPoint y: 406, endPoint x: 890, endPoint y: 410, distance: 232.0
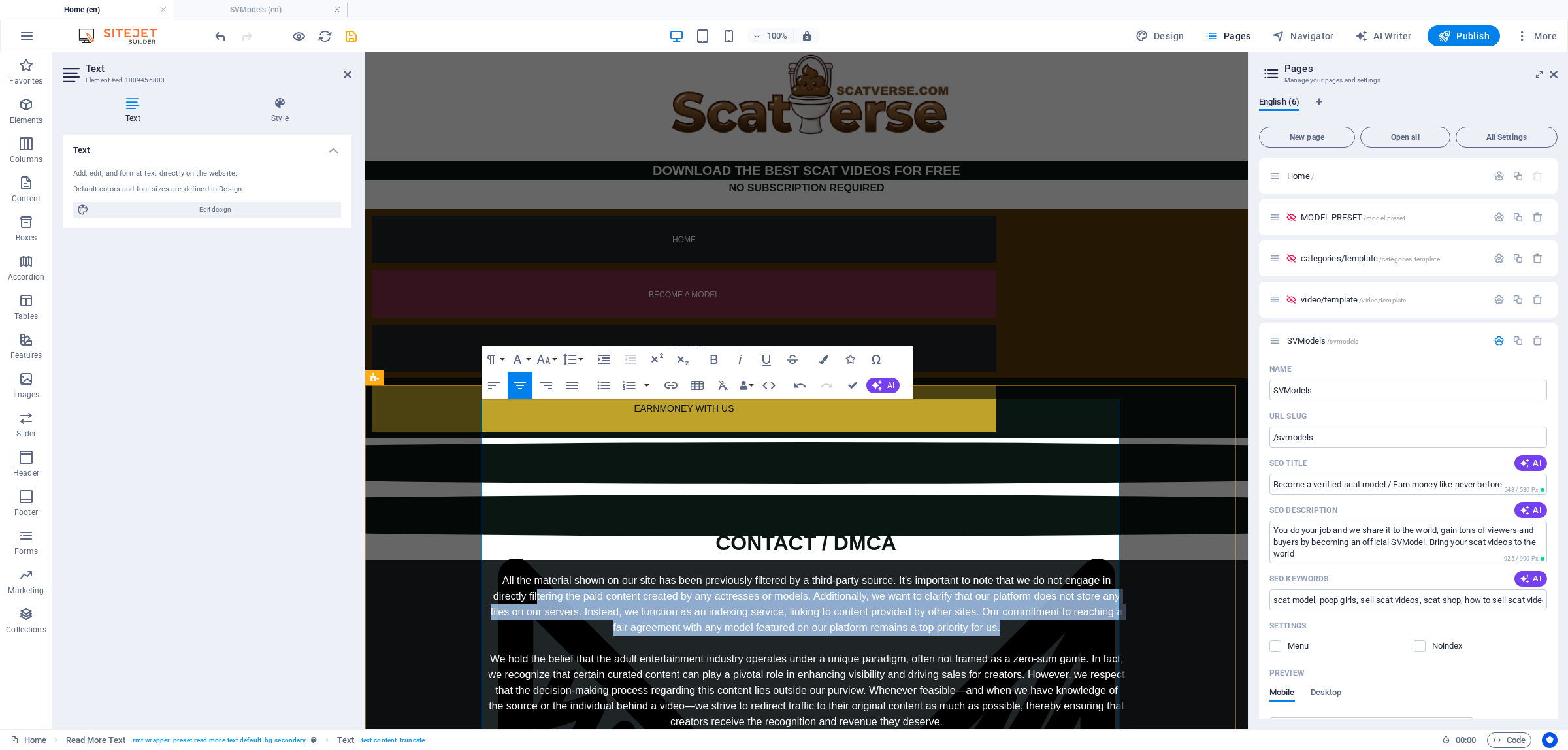
drag, startPoint x: 533, startPoint y: 426, endPoint x: 994, endPoint y: 458, distance: 462.1
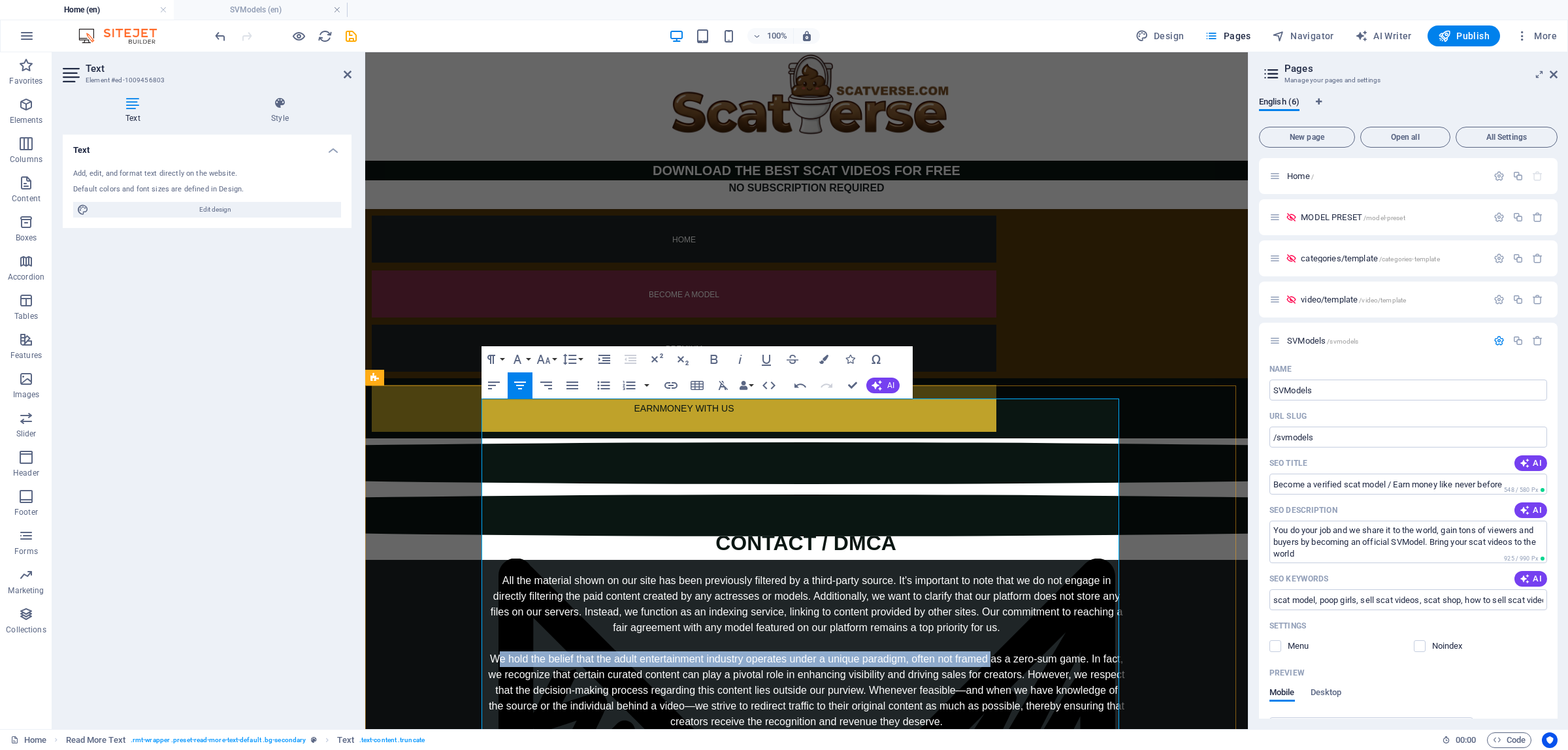
drag, startPoint x: 509, startPoint y: 484, endPoint x: 986, endPoint y: 489, distance: 477.0
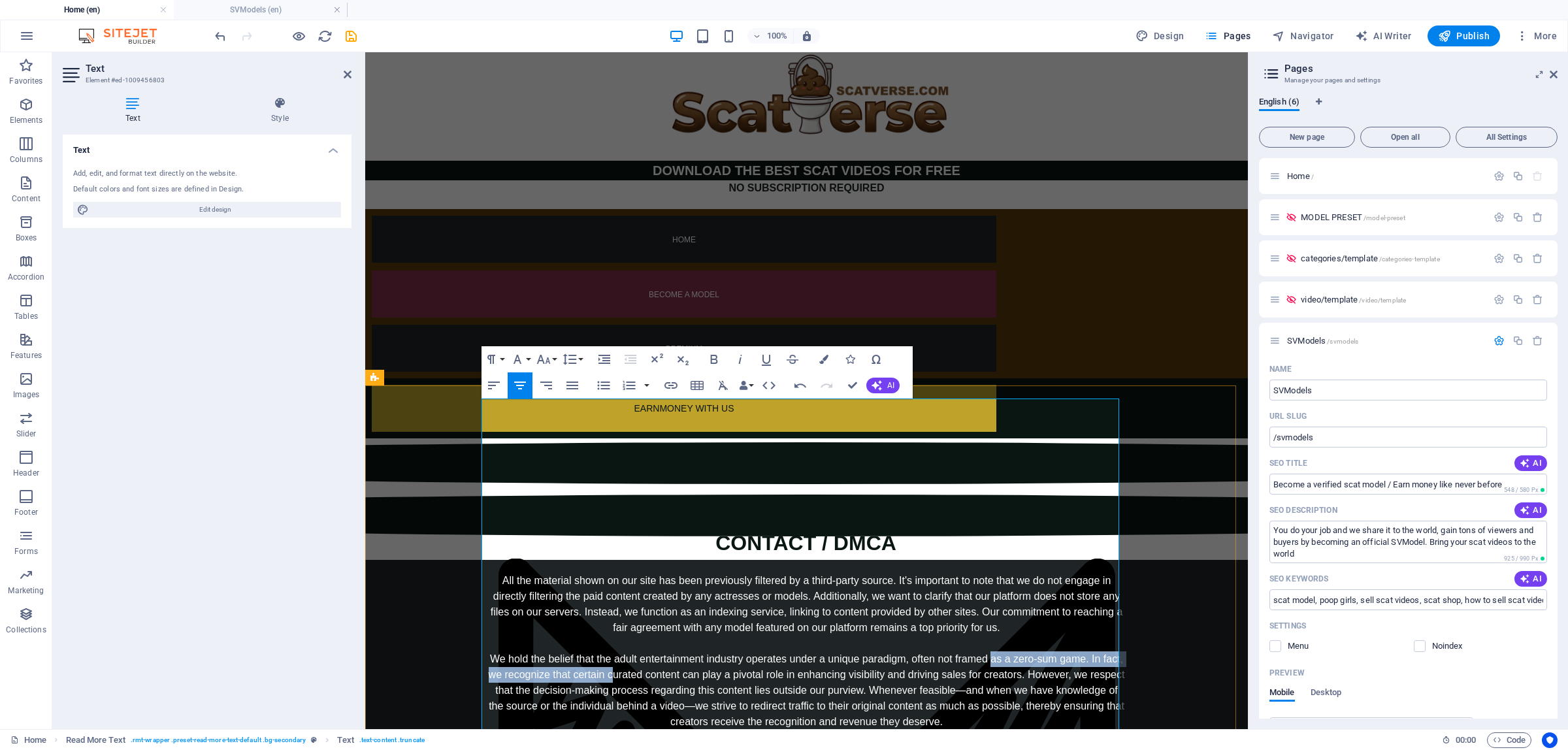
drag, startPoint x: 986, startPoint y: 487, endPoint x: 607, endPoint y: 498, distance: 379.2
drag, startPoint x: 602, startPoint y: 498, endPoint x: 635, endPoint y: 502, distance: 33.2
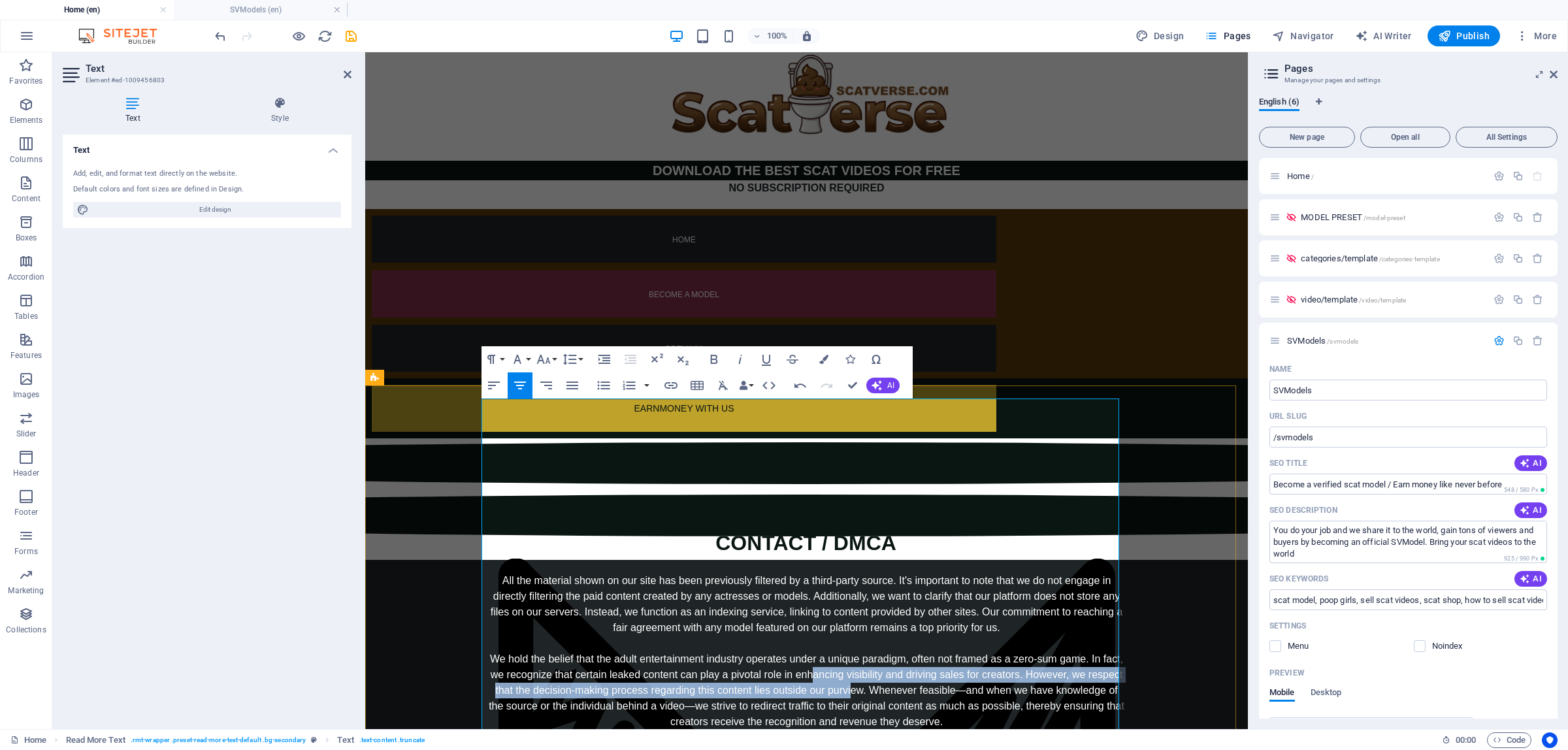
drag, startPoint x: 824, startPoint y: 503, endPoint x: 846, endPoint y: 520, distance: 27.8
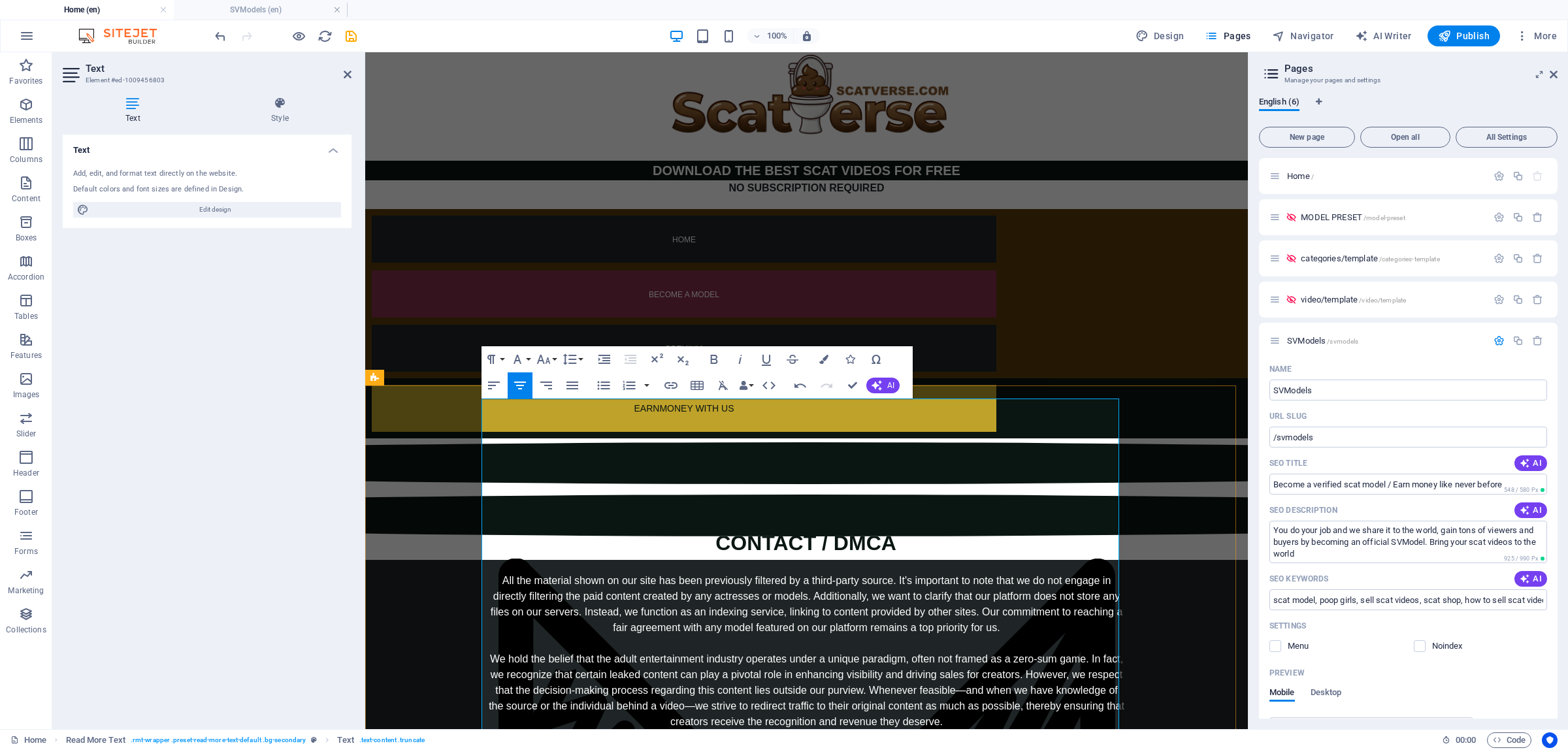
drag, startPoint x: 946, startPoint y: 515, endPoint x: 915, endPoint y: 520, distance: 31.4
drag, startPoint x: 912, startPoint y: 517, endPoint x: 948, endPoint y: 521, distance: 36.2
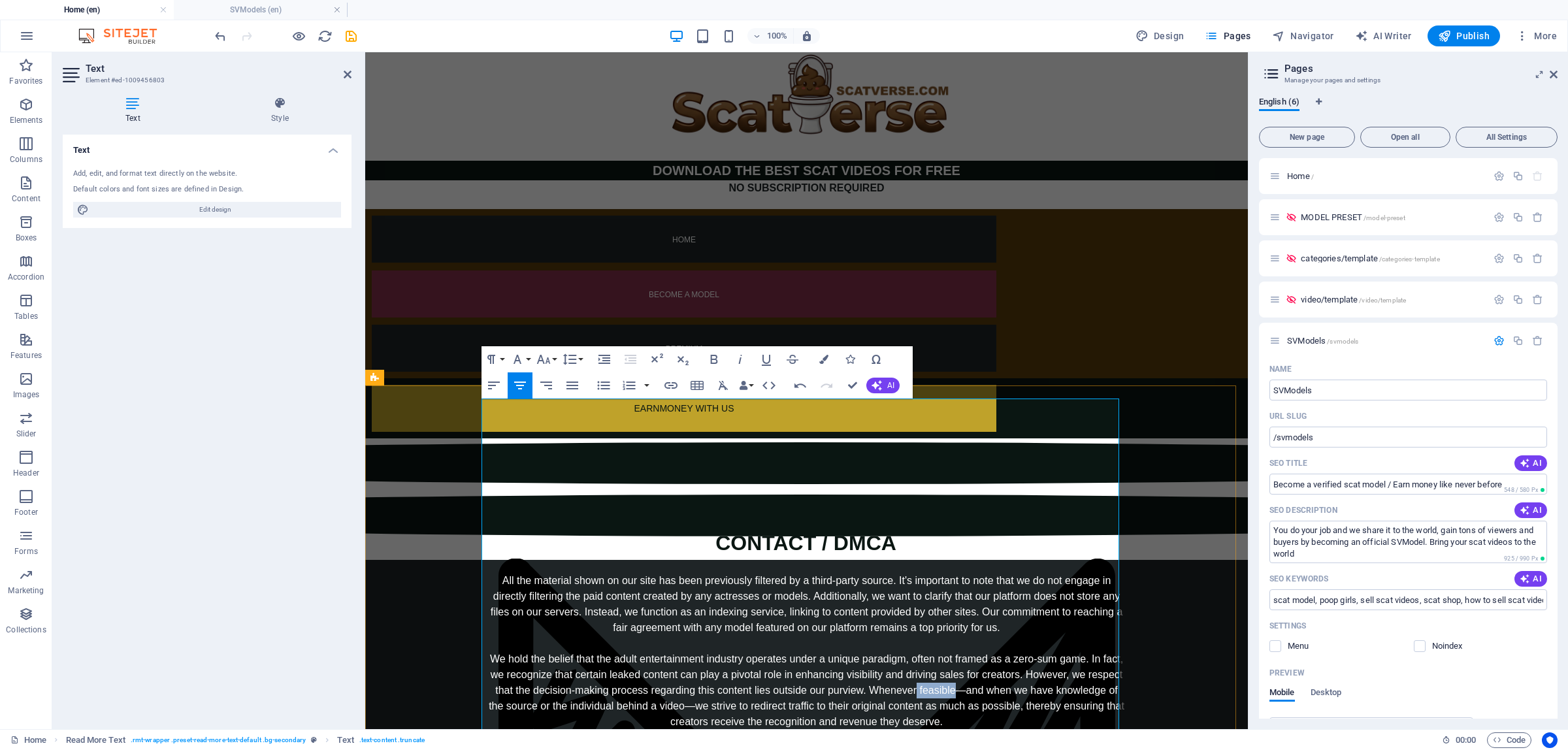
copy div "feasible"
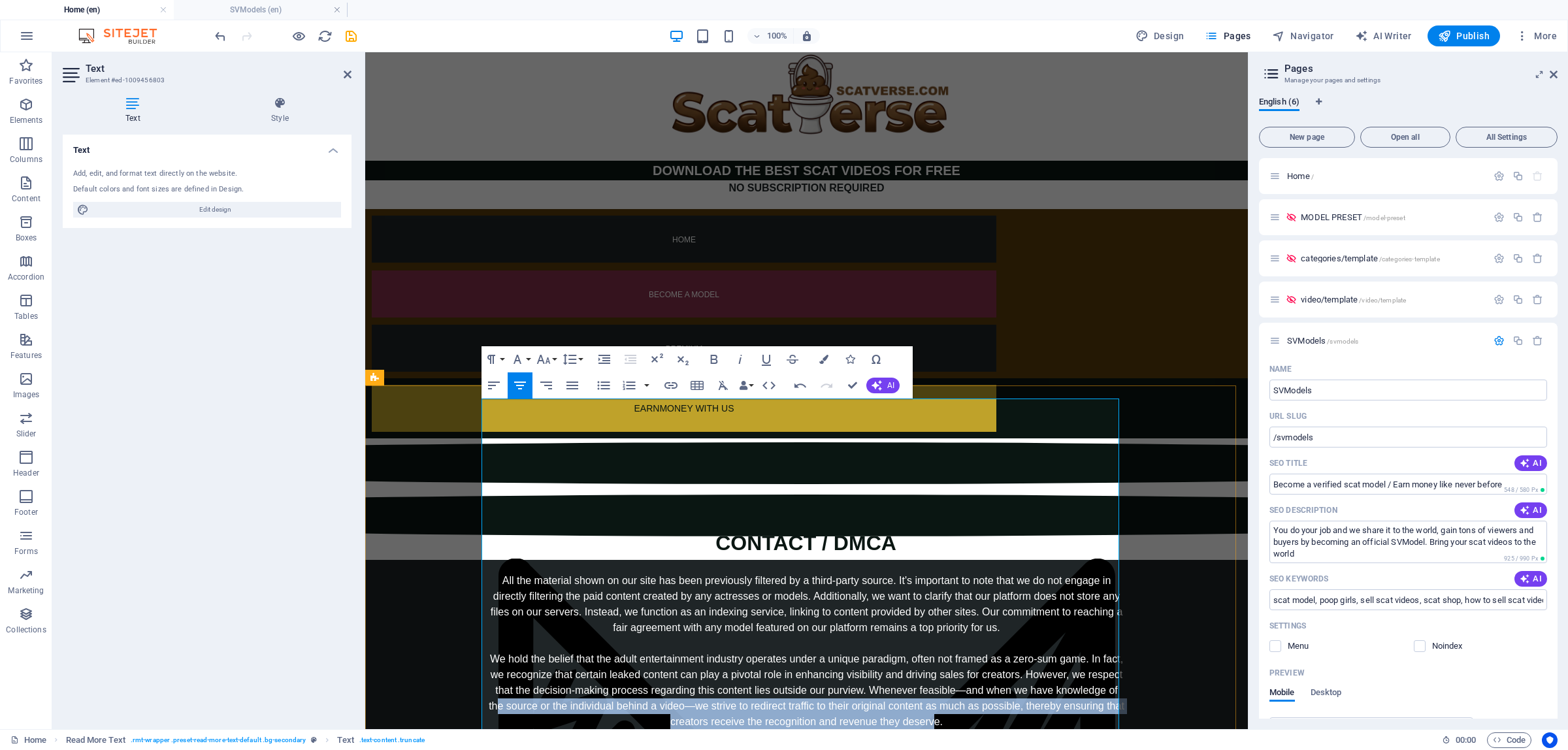
drag, startPoint x: 489, startPoint y: 534, endPoint x: 928, endPoint y: 553, distance: 439.4
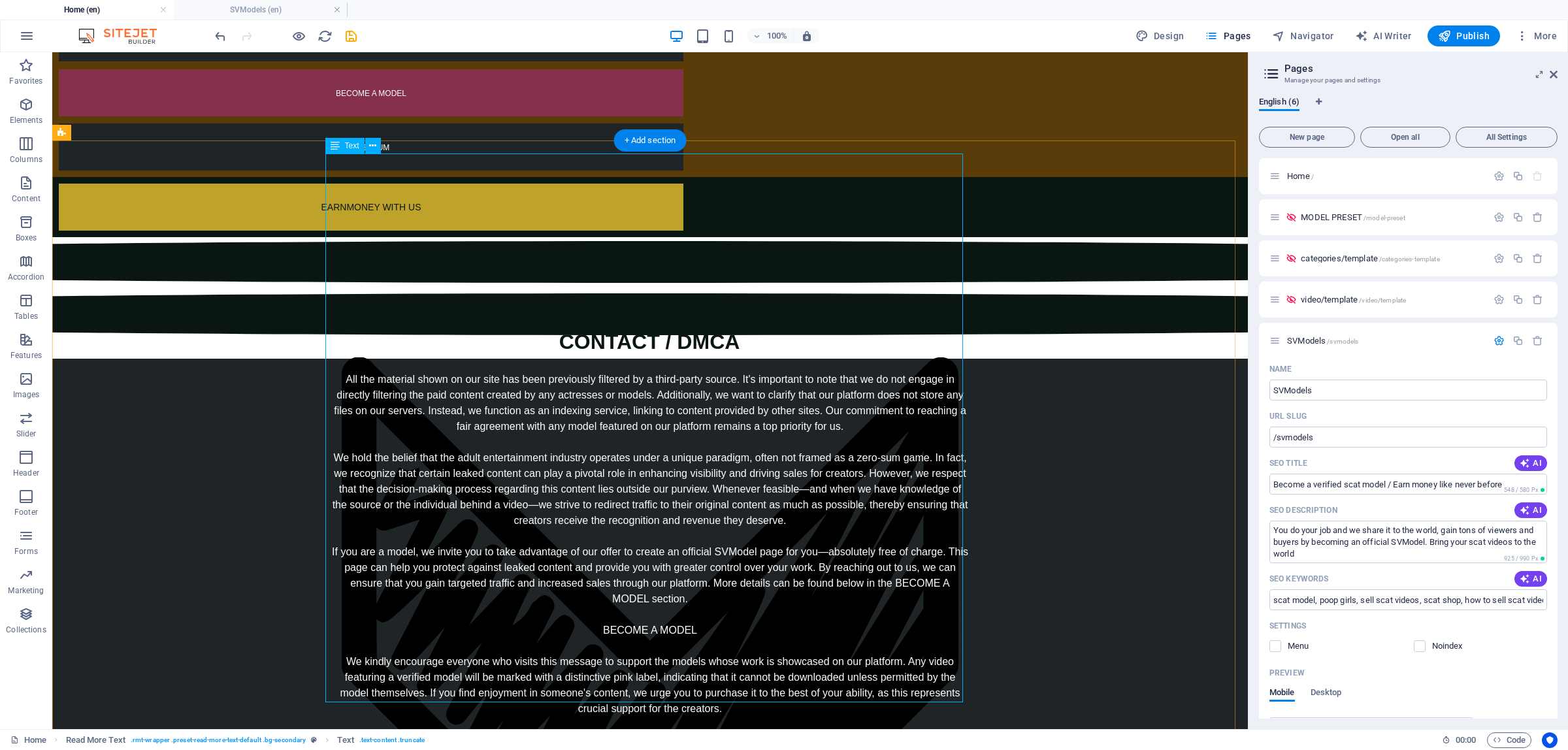
scroll to position [245, 0]
